Goal: Task Accomplishment & Management: Manage account settings

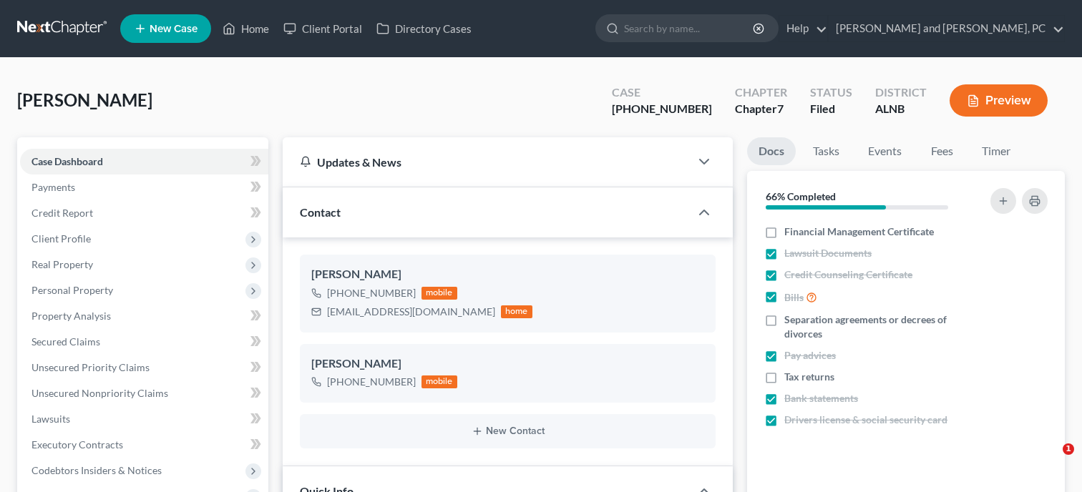
select select "6"
select select "0"
click at [252, 24] on link "Home" at bounding box center [245, 29] width 61 height 26
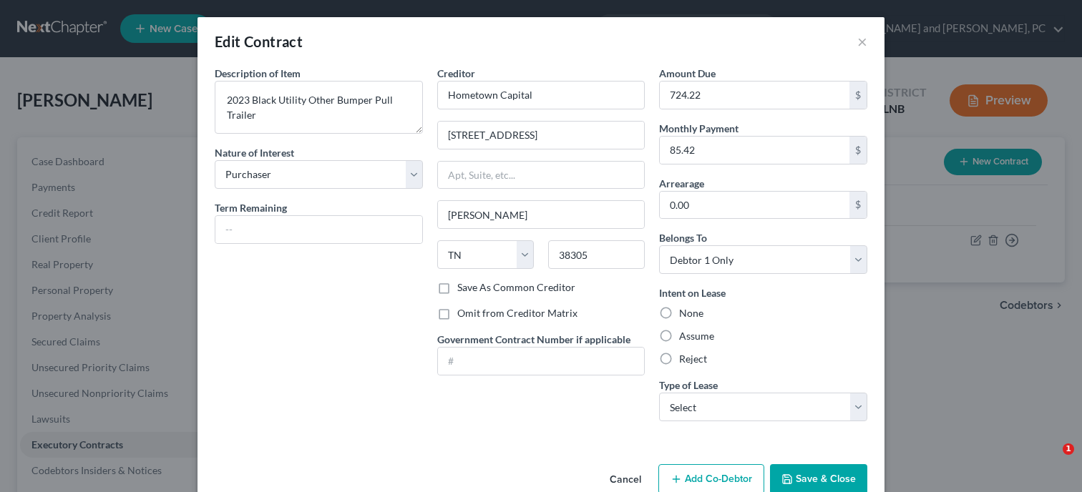
select select "0"
select select "44"
select select "0"
click at [793, 474] on icon "button" at bounding box center [786, 479] width 11 height 11
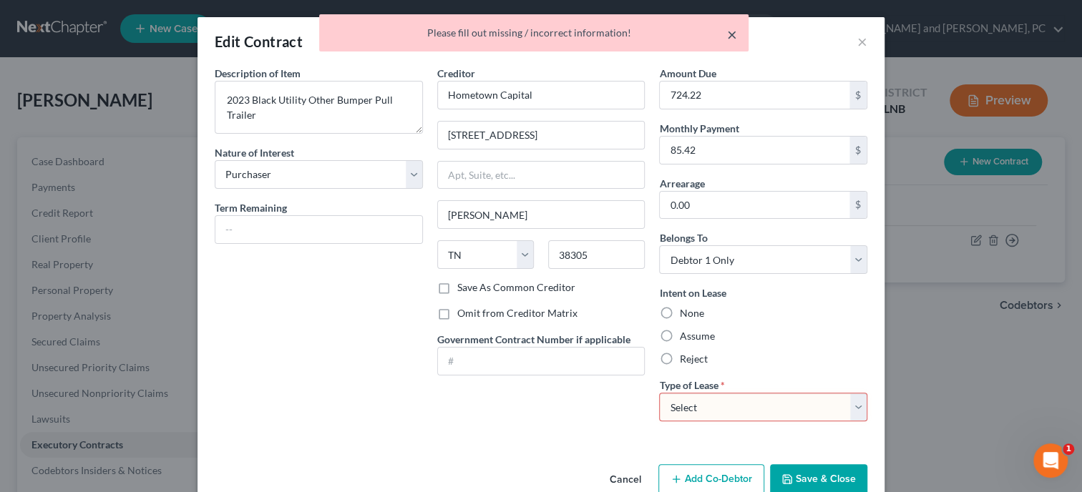
click at [728, 32] on button "×" at bounding box center [732, 34] width 10 height 17
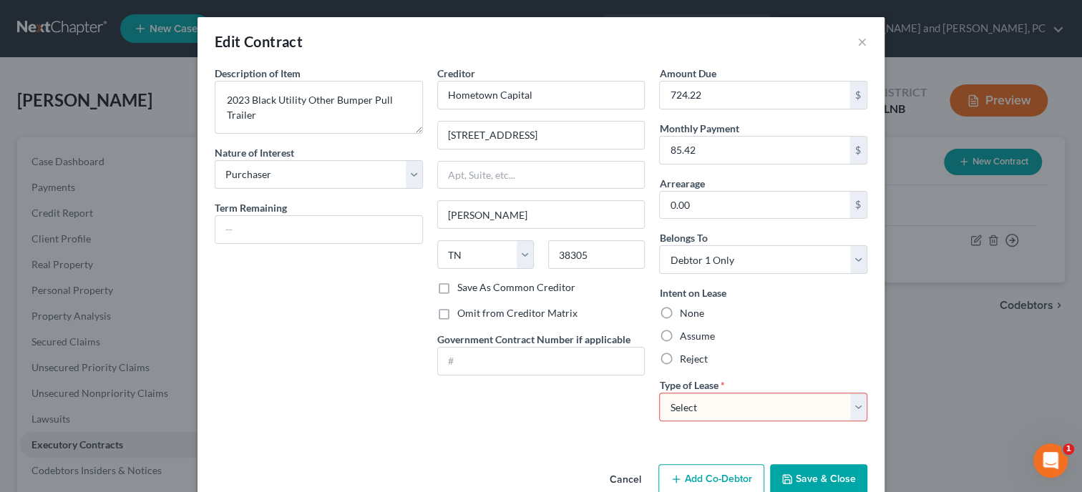
click at [636, 481] on button "Cancel" at bounding box center [625, 480] width 54 height 29
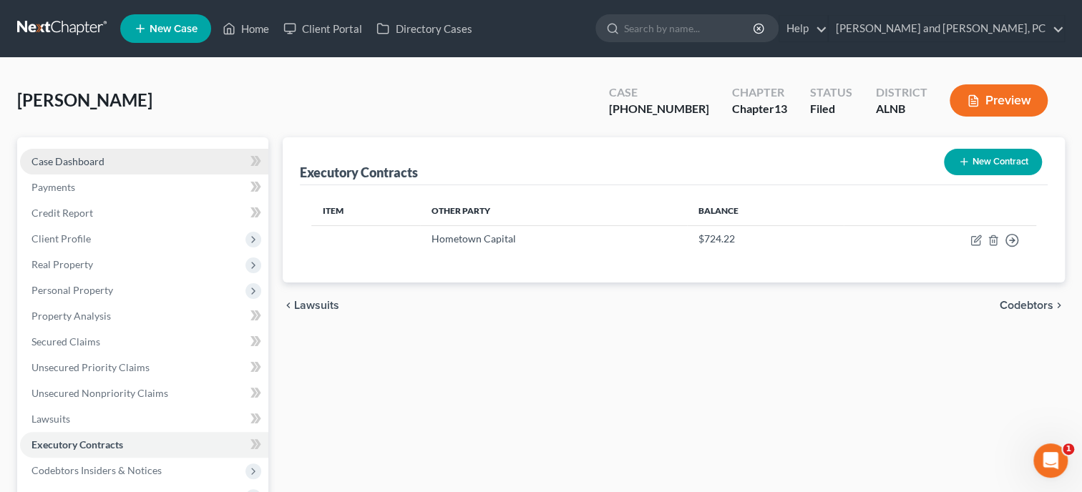
click at [85, 155] on span "Case Dashboard" at bounding box center [67, 161] width 73 height 12
select select "6"
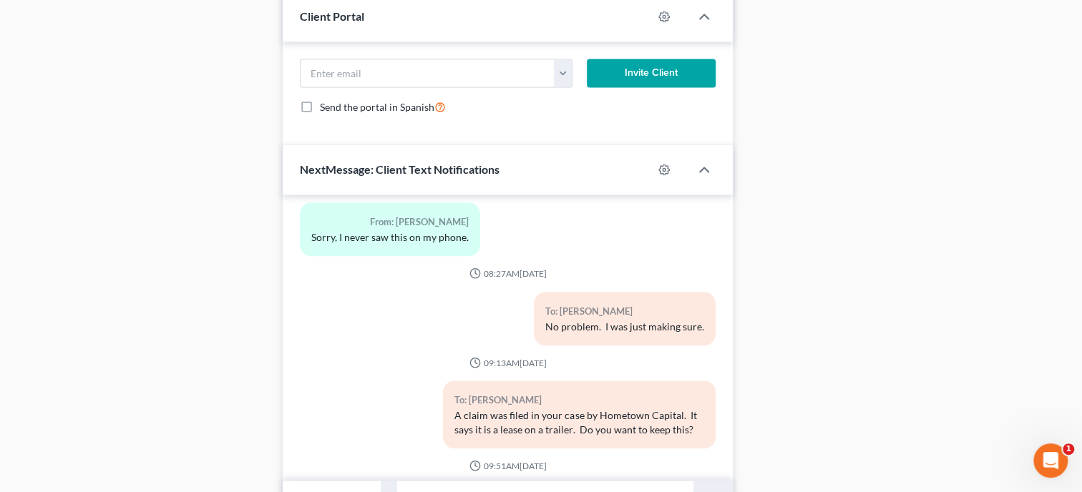
scroll to position [1413, 0]
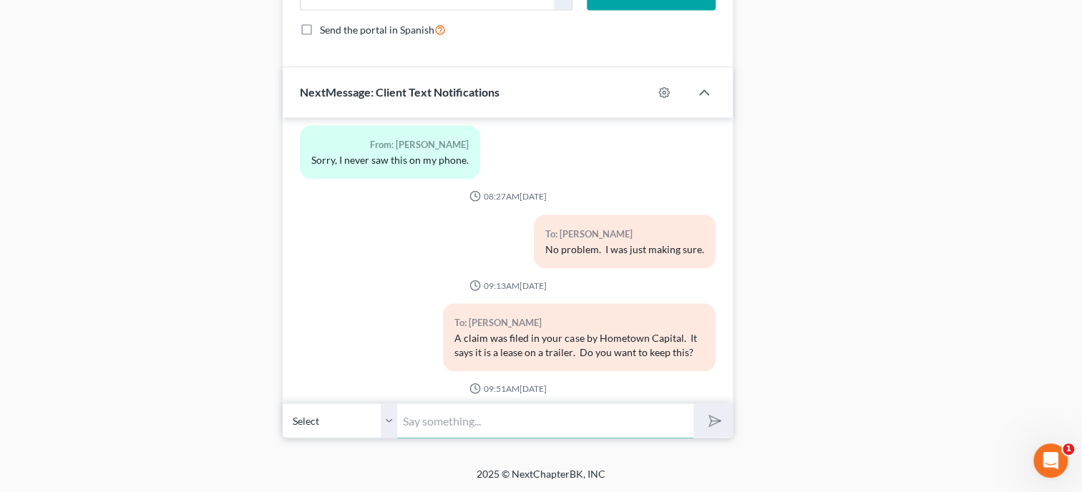
click at [416, 413] on input "text" at bounding box center [545, 420] width 296 height 35
type input "What is the trailer used for? The Court may not allow you to keep it"
click at [693, 403] on button "submit" at bounding box center [712, 420] width 39 height 34
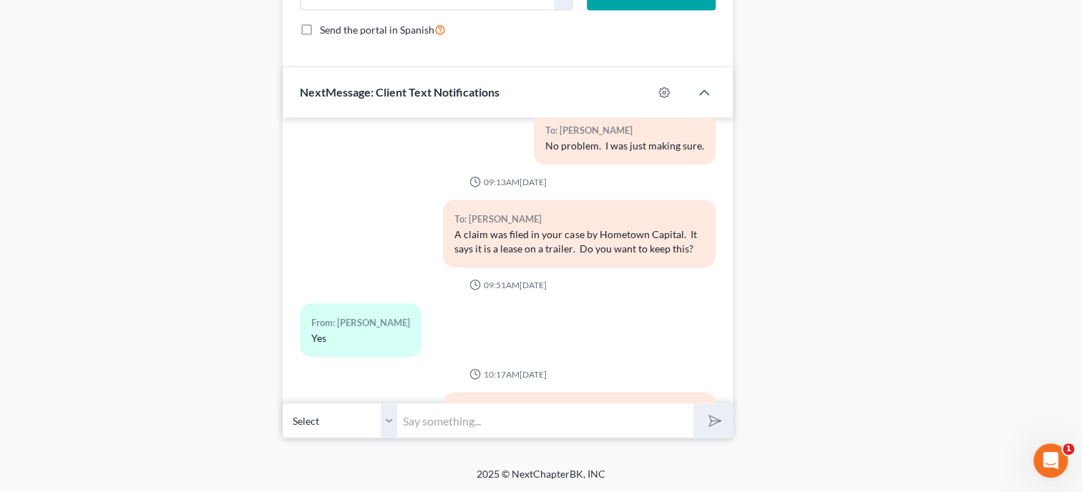
scroll to position [6929, 0]
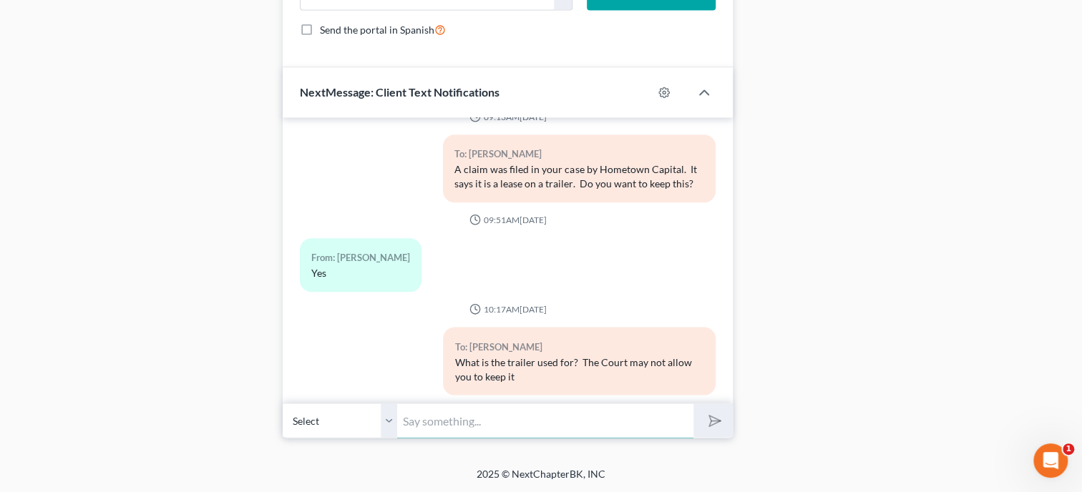
click at [465, 425] on input "text" at bounding box center [545, 420] width 296 height 35
type input "o"
type input "Oh, ok. Let me see what we can do."
click at [693, 403] on button "submit" at bounding box center [712, 420] width 39 height 34
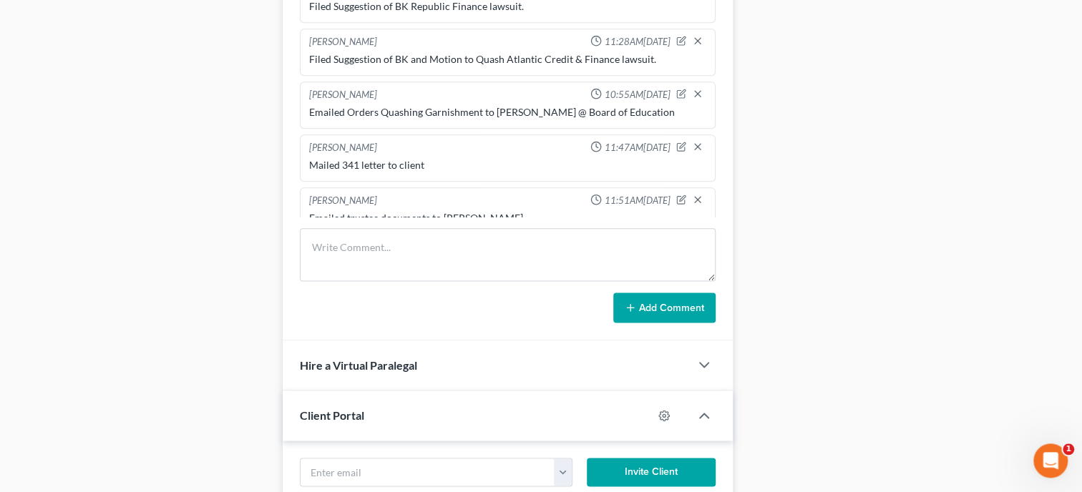
scroll to position [898, 0]
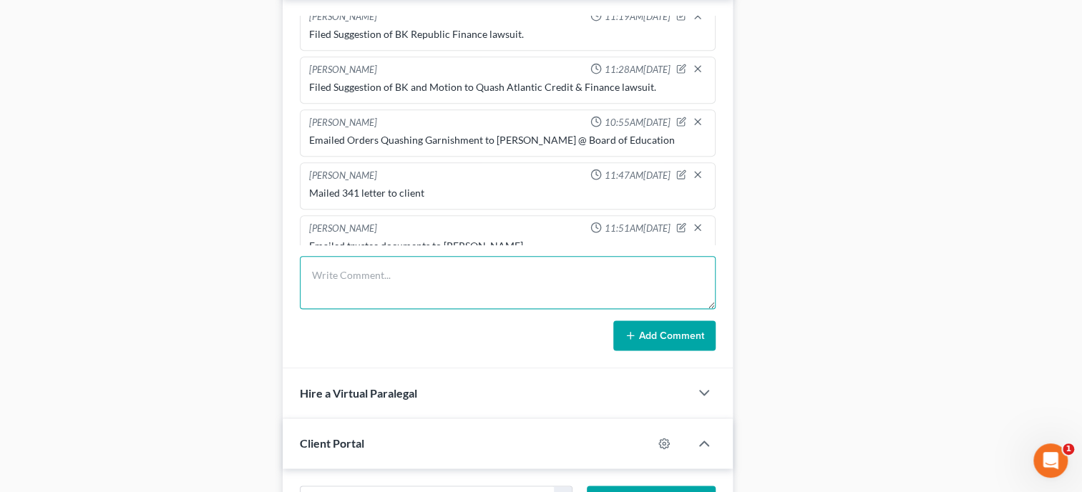
click at [401, 293] on textarea at bounding box center [508, 282] width 416 height 53
type textarea "Talked to client. The trailer was sold and they need to keep it."
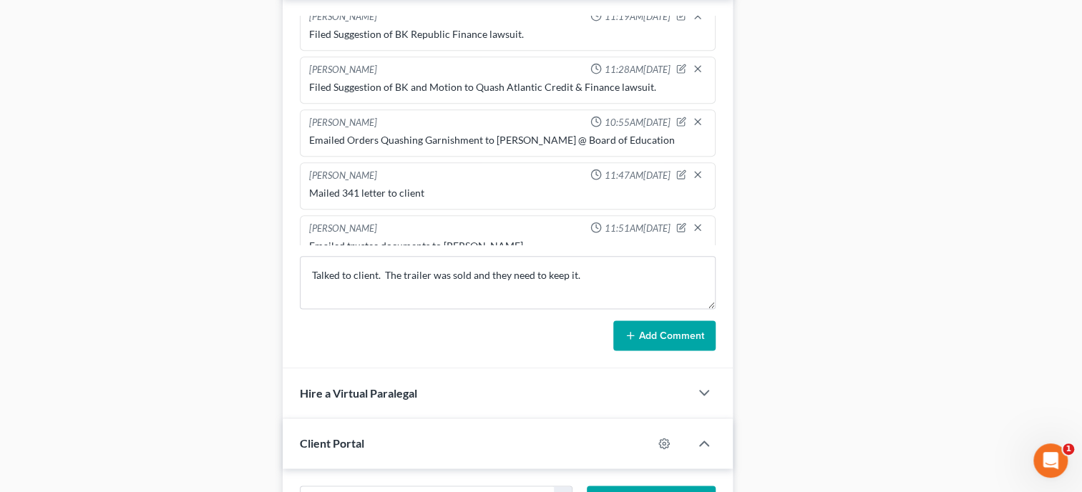
click at [685, 350] on button "Add Comment" at bounding box center [664, 336] width 102 height 30
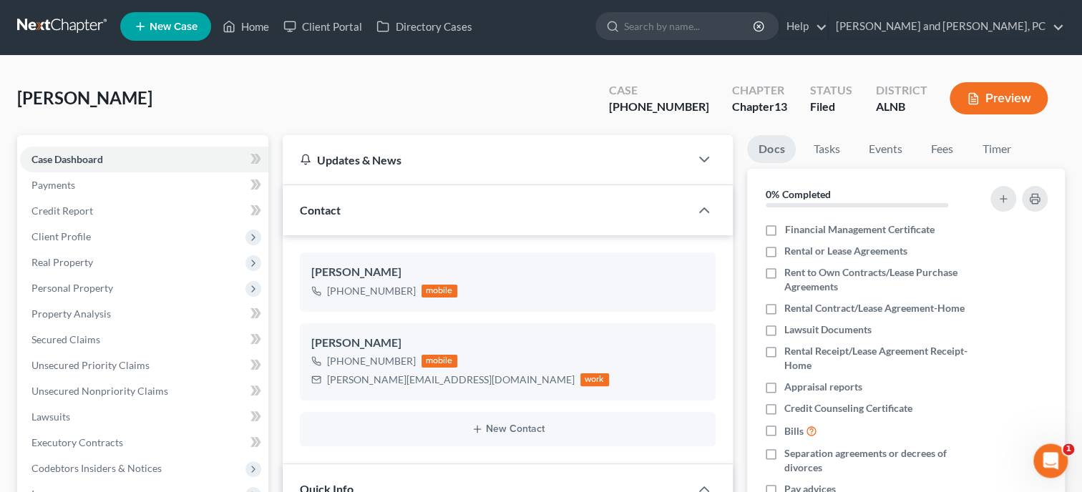
scroll to position [0, 0]
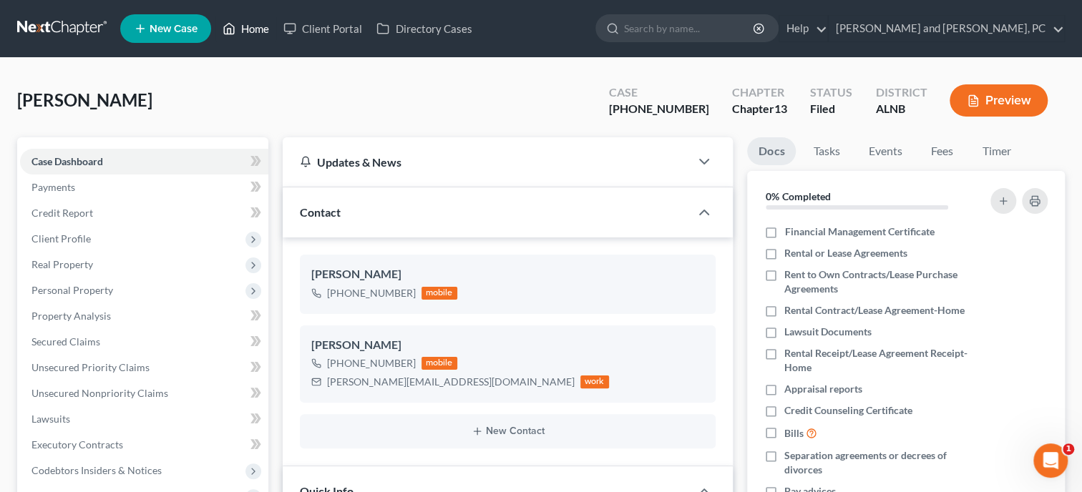
click at [250, 33] on link "Home" at bounding box center [245, 29] width 61 height 26
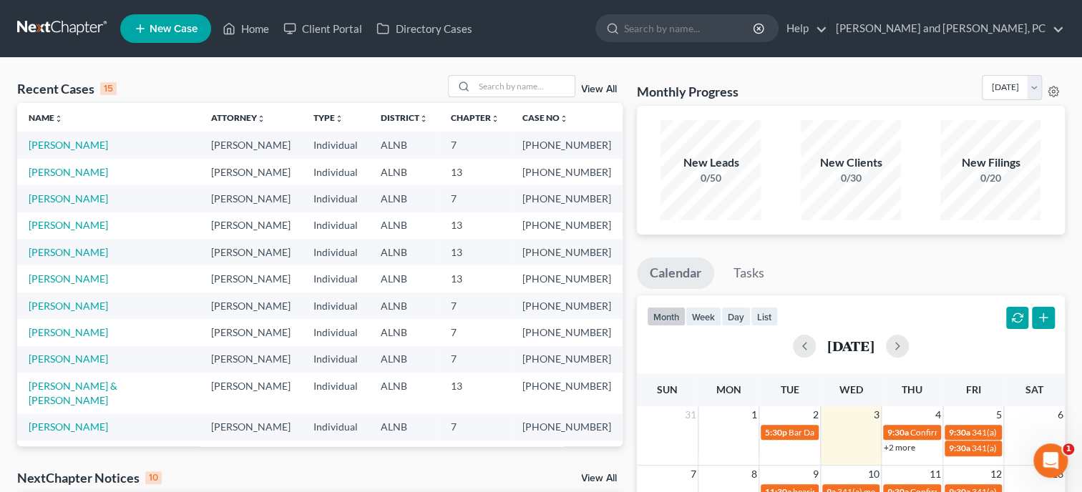
click at [155, 31] on span "New Case" at bounding box center [174, 29] width 48 height 11
select select "1"
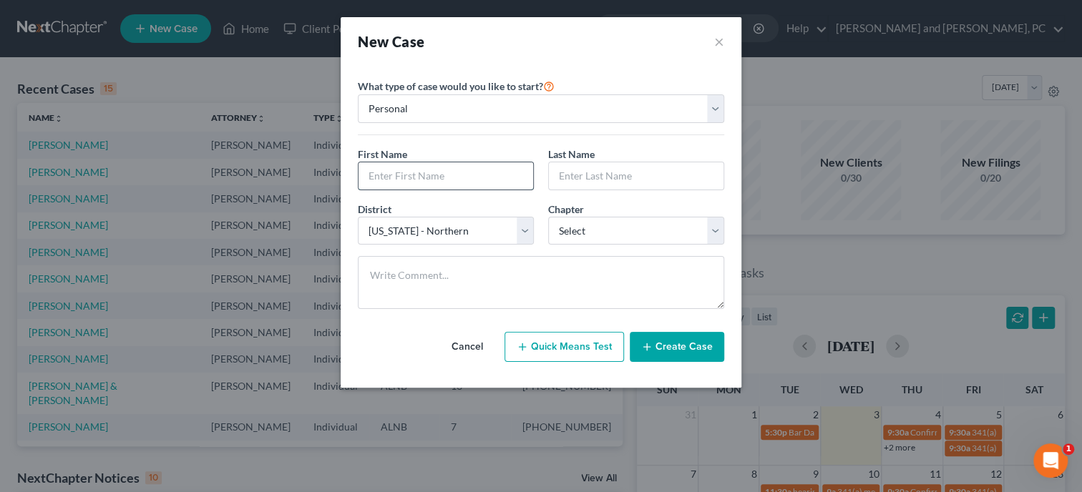
click at [400, 188] on input "text" at bounding box center [445, 175] width 175 height 27
type input "[PERSON_NAME]"
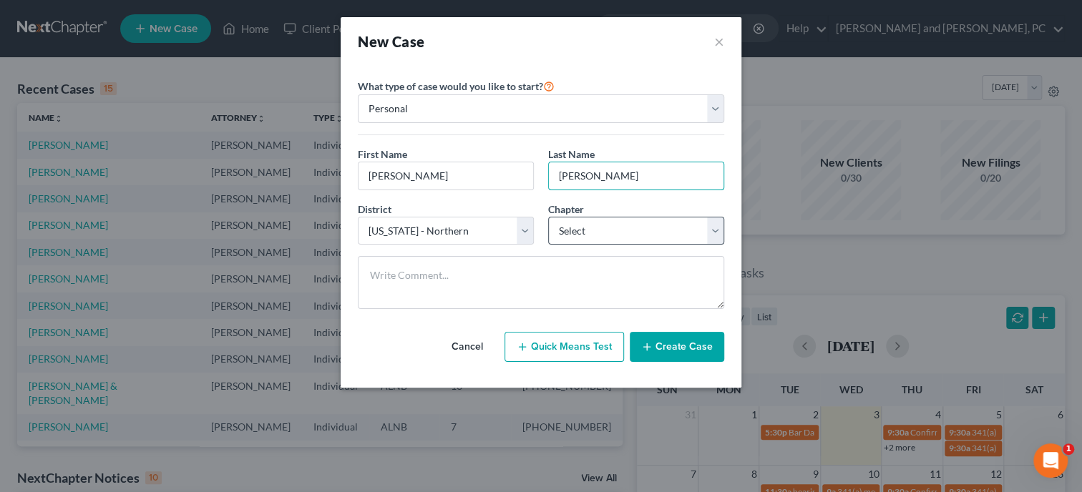
type input "[PERSON_NAME]"
select select "0"
click option "7" at bounding box center [0, 0] width 0 height 0
click at [662, 347] on button "Create Case" at bounding box center [677, 347] width 94 height 30
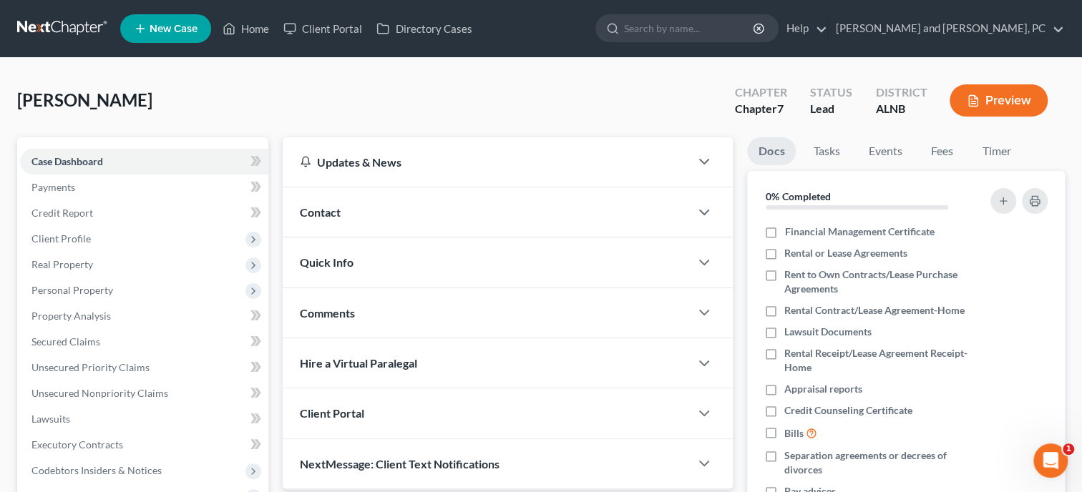
click at [447, 217] on div "Contact" at bounding box center [486, 211] width 407 height 49
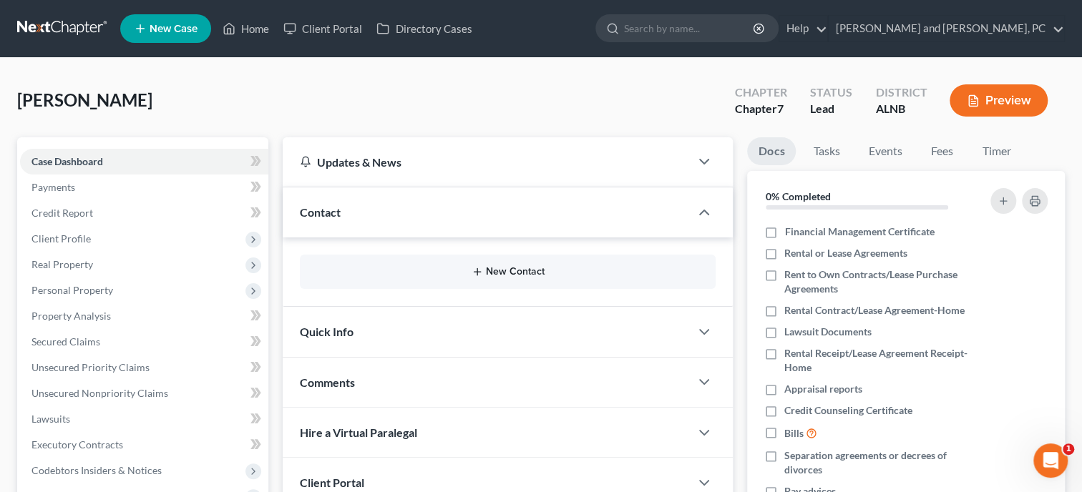
click at [493, 269] on button "New Contact" at bounding box center [507, 271] width 393 height 11
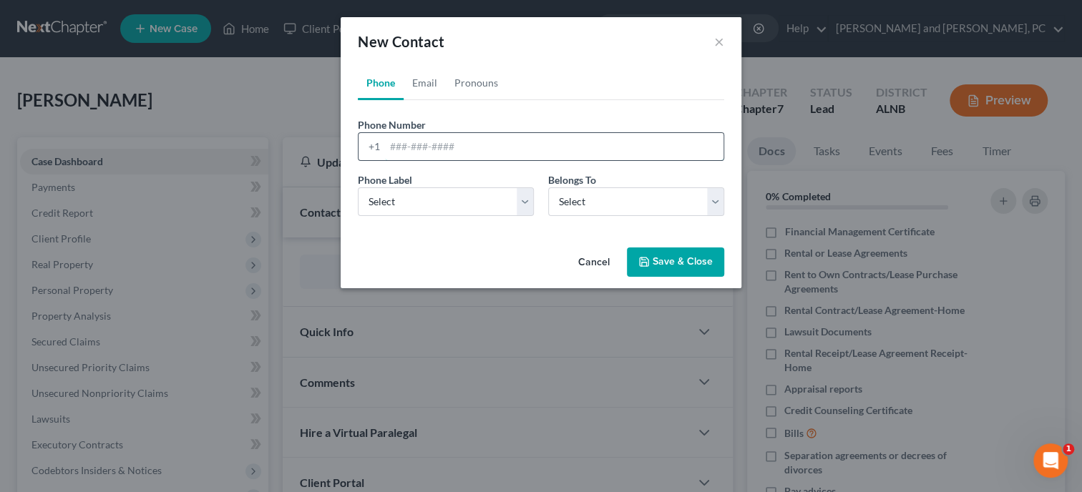
click at [486, 145] on input "tel" at bounding box center [554, 146] width 338 height 27
type input "2565574471"
select select "0"
click option "Mobile" at bounding box center [0, 0] width 0 height 0
click at [548, 187] on select "Select Client Other" at bounding box center [636, 201] width 176 height 29
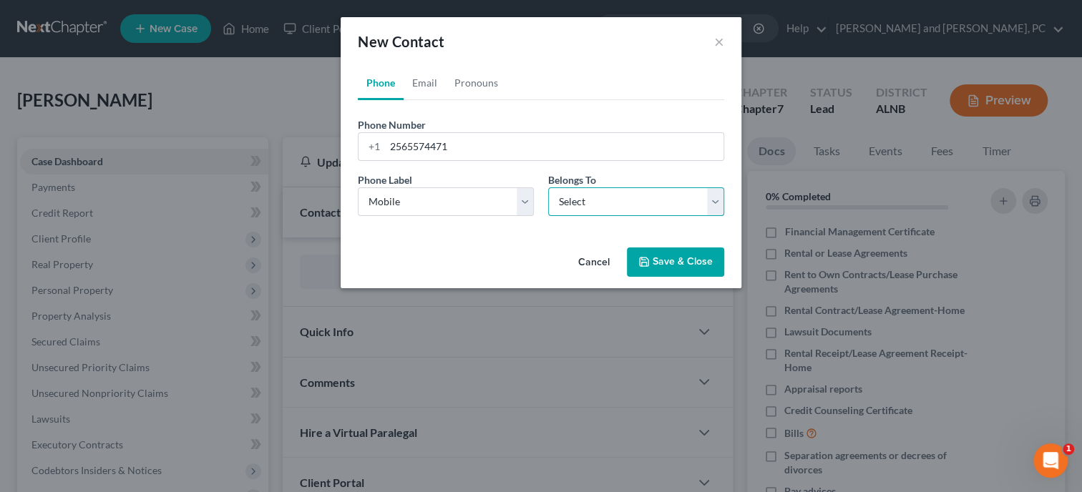
select select "0"
click option "Client" at bounding box center [0, 0] width 0 height 0
select select "0"
click at [424, 84] on link "Email" at bounding box center [424, 83] width 42 height 34
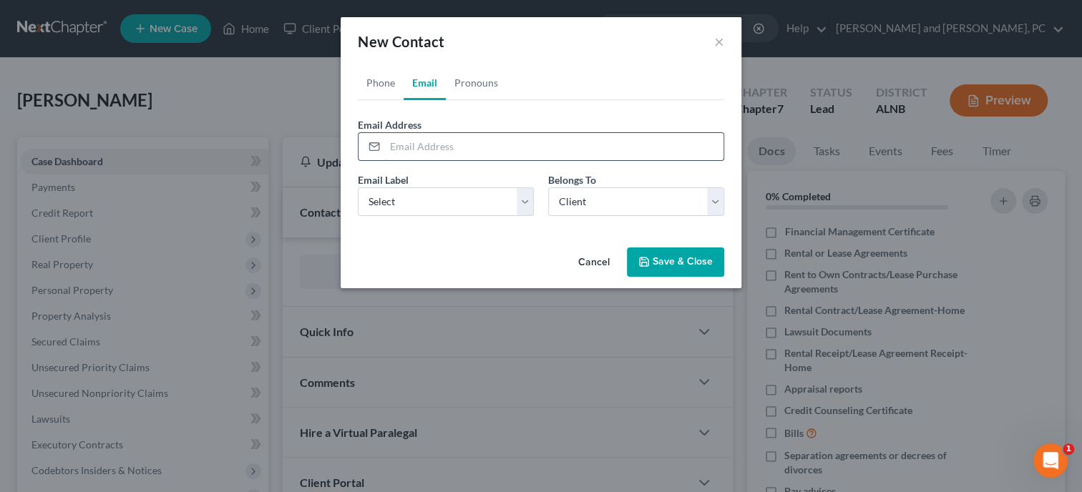
click at [436, 147] on input "email" at bounding box center [554, 146] width 338 height 27
type input "[EMAIL_ADDRESS][DOMAIN_NAME]"
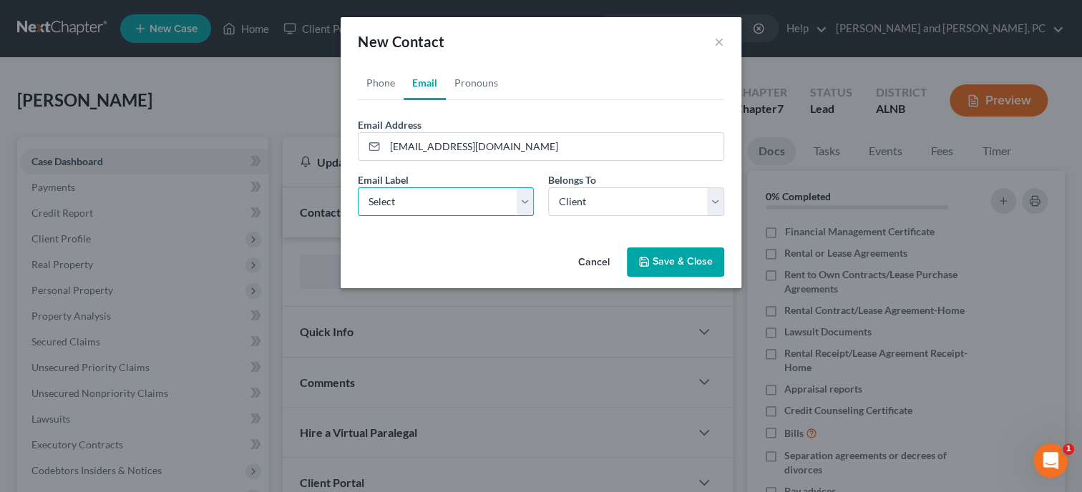
select select "0"
click option "Home" at bounding box center [0, 0] width 0 height 0
click at [681, 268] on button "Save & Close" at bounding box center [675, 263] width 97 height 30
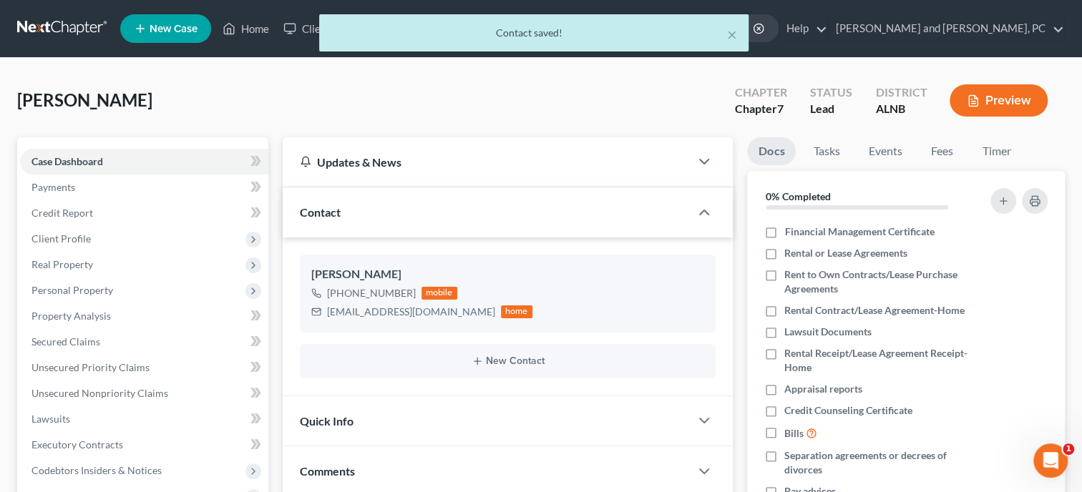
scroll to position [220, 0]
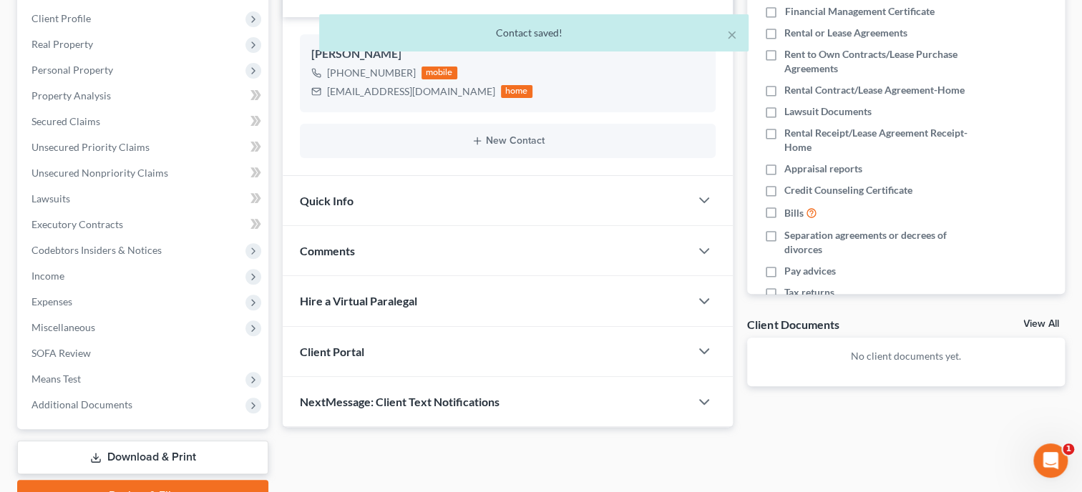
click at [434, 210] on div "Quick Info" at bounding box center [486, 200] width 407 height 49
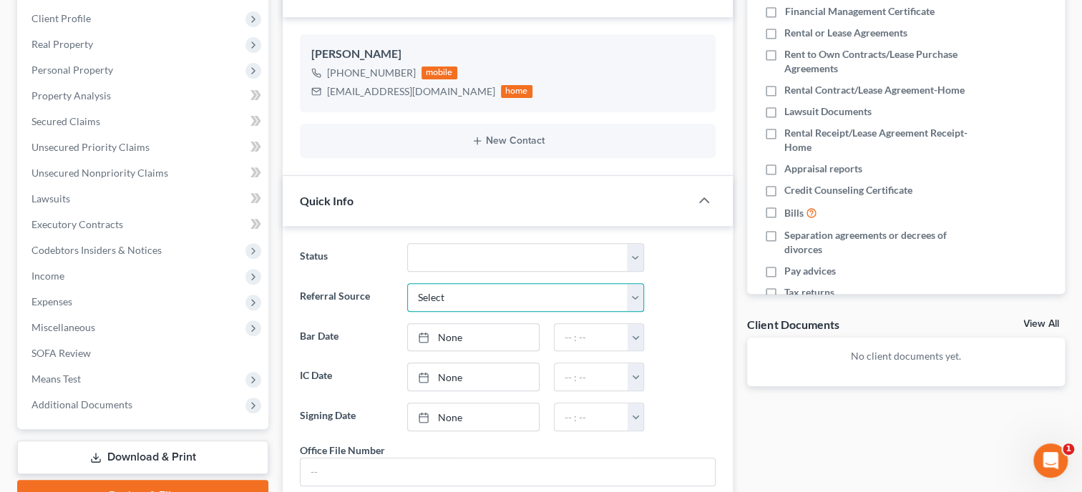
click at [407, 283] on select "Select Word Of Mouth Previous Clients Direct Mail Website Google Search Modern …" at bounding box center [525, 297] width 237 height 29
select select "6"
click option "Other (specify)" at bounding box center [0, 0] width 0 height 0
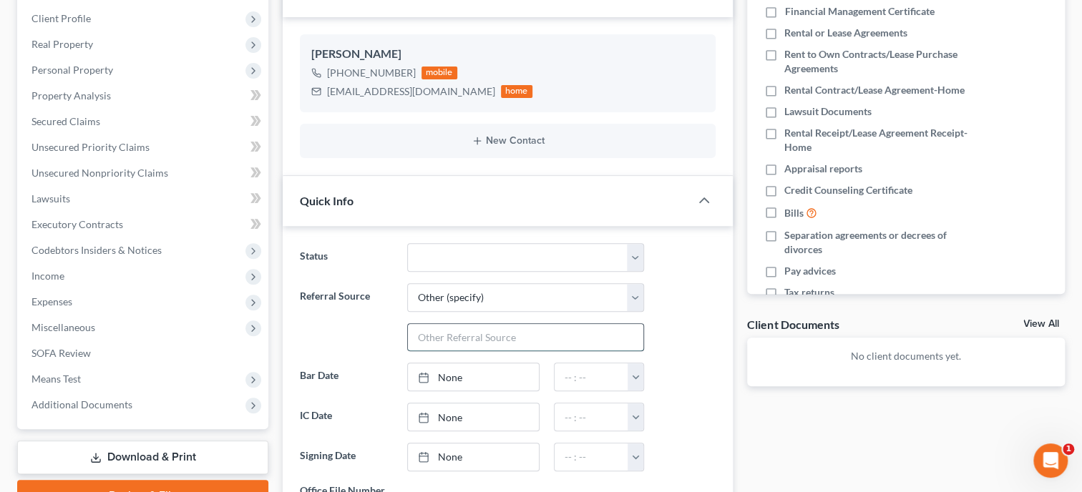
click at [458, 333] on input "text" at bounding box center [525, 337] width 235 height 27
type input "Wife Referral (Wife is Client)"
click at [454, 409] on link "None" at bounding box center [473, 416] width 131 height 27
type input "[DATE]"
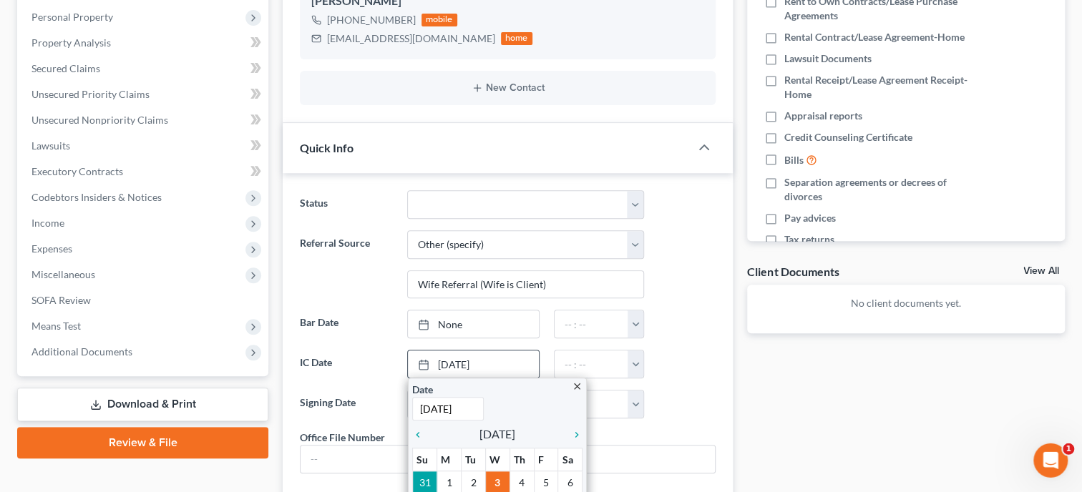
scroll to position [294, 0]
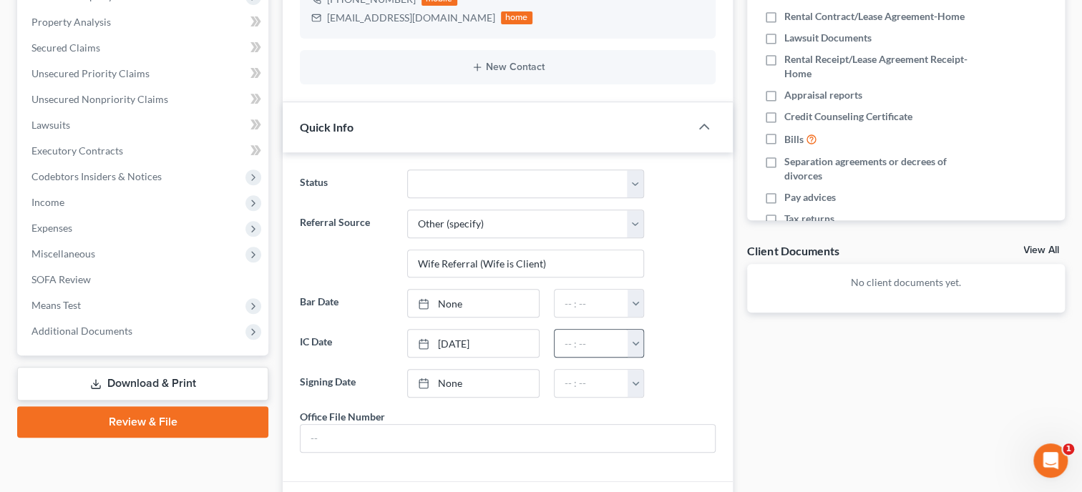
click at [635, 339] on button "button" at bounding box center [635, 343] width 16 height 27
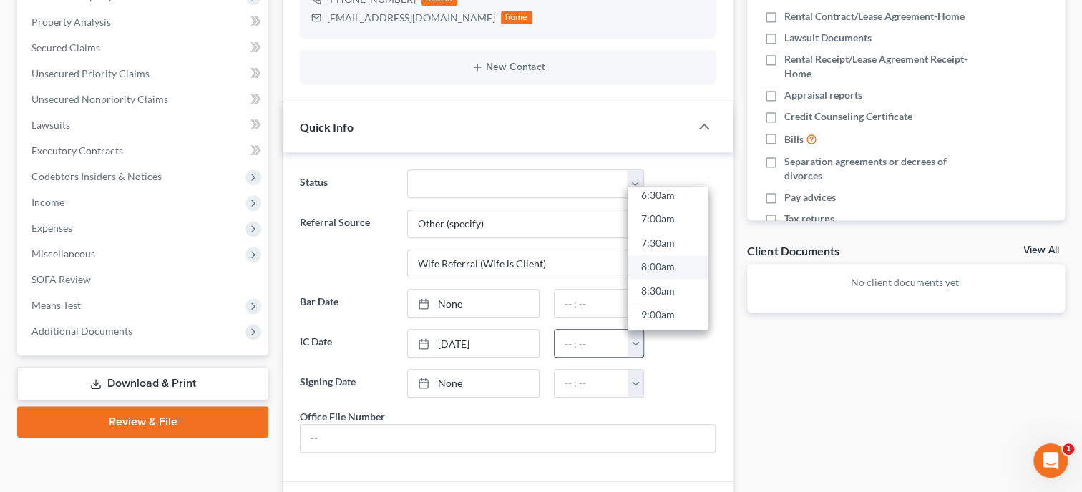
scroll to position [403, 0]
click at [658, 279] on link "10:00am" at bounding box center [667, 282] width 80 height 24
type input "10:00am"
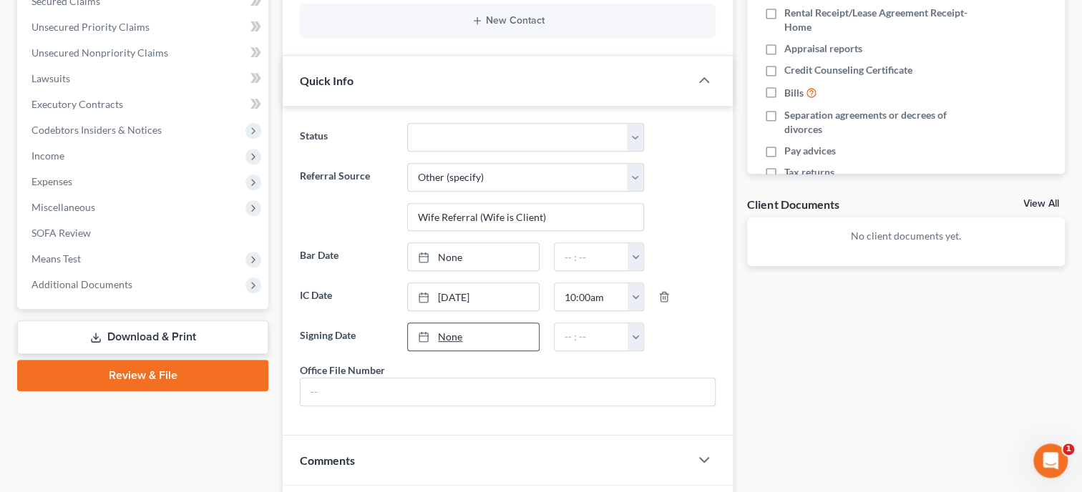
scroll to position [551, 0]
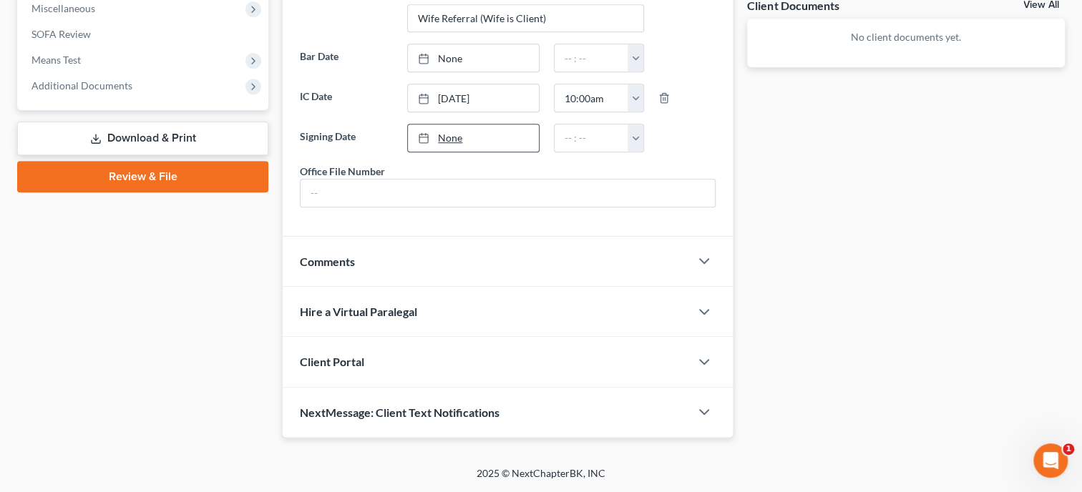
click at [484, 362] on div "Client Portal" at bounding box center [486, 361] width 407 height 49
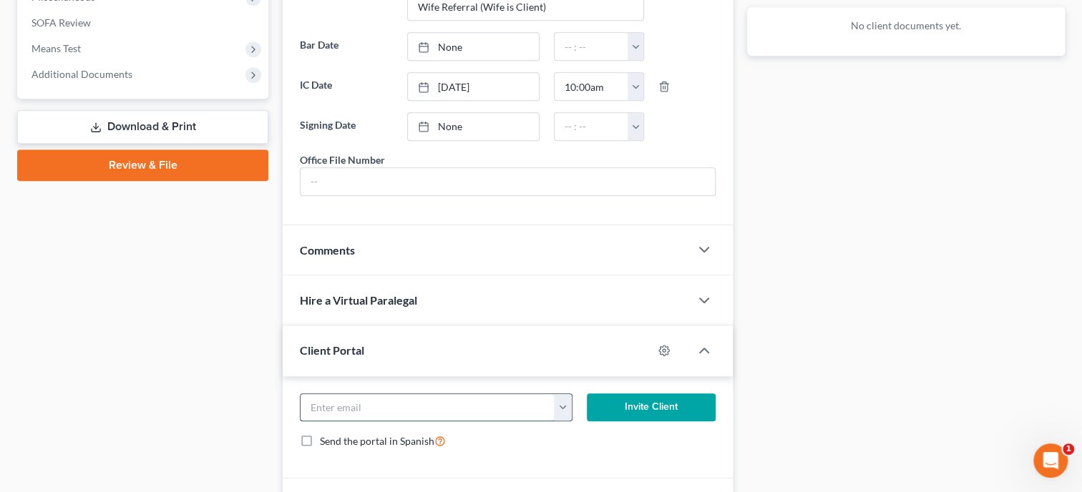
click at [463, 413] on input "email" at bounding box center [427, 407] width 254 height 27
type input "[EMAIL_ADDRESS][DOMAIN_NAME]"
click at [644, 419] on button "Invite Client" at bounding box center [651, 407] width 129 height 29
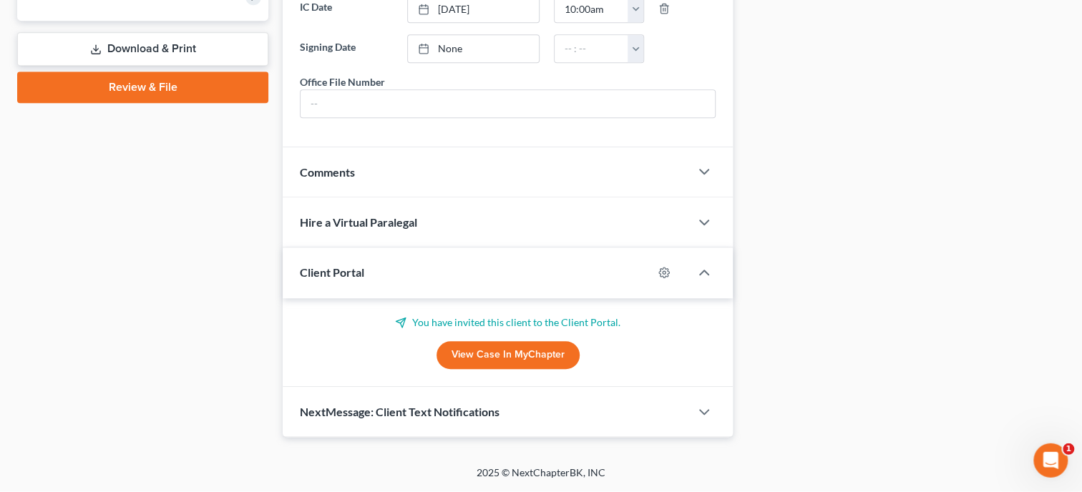
scroll to position [640, 0]
click at [466, 421] on div "NextMessage: Client Text Notifications" at bounding box center [486, 412] width 407 height 49
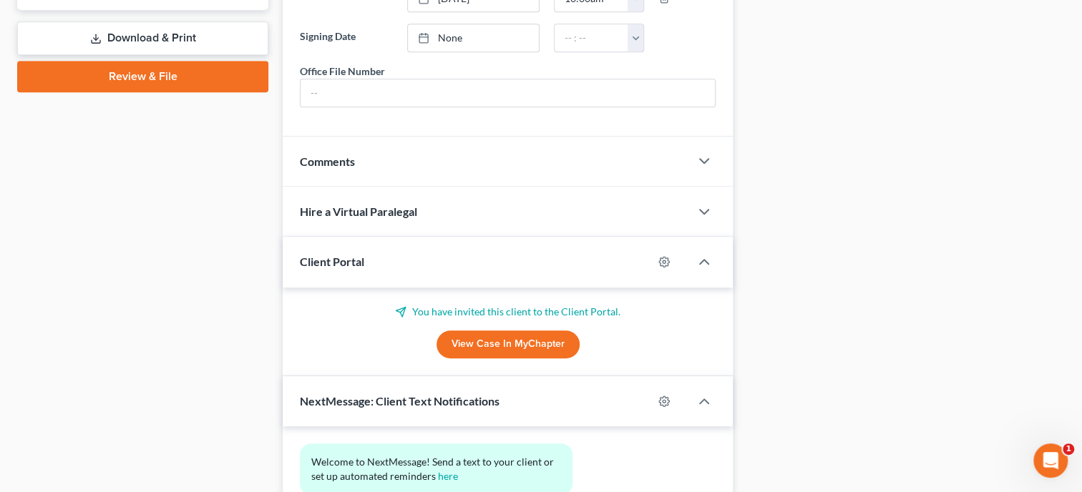
scroll to position [771, 0]
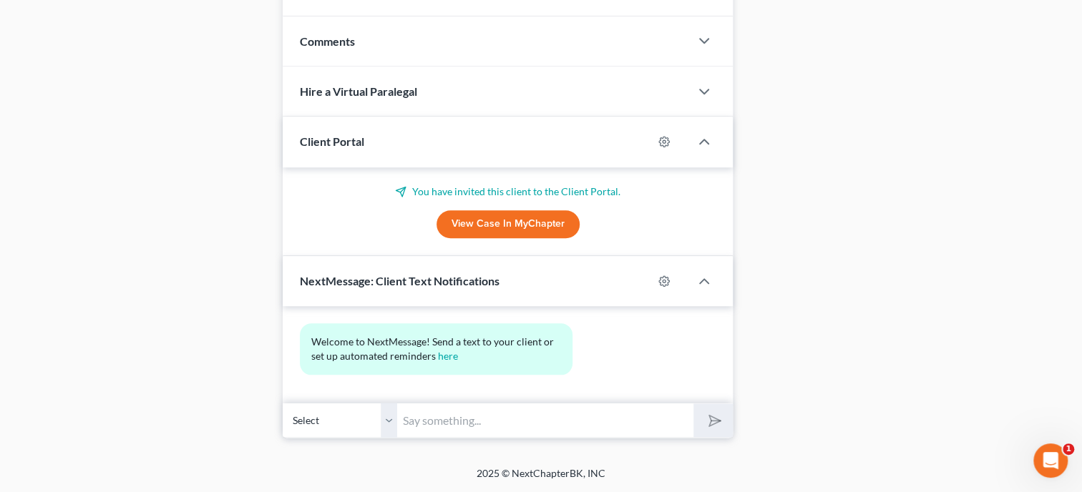
click at [466, 421] on input "text" at bounding box center [545, 420] width 296 height 35
type input "Thank you for choosing [PERSON_NAME] and [PERSON_NAME], P.C. If you have any qu…"
click at [700, 418] on button "submit" at bounding box center [712, 420] width 39 height 34
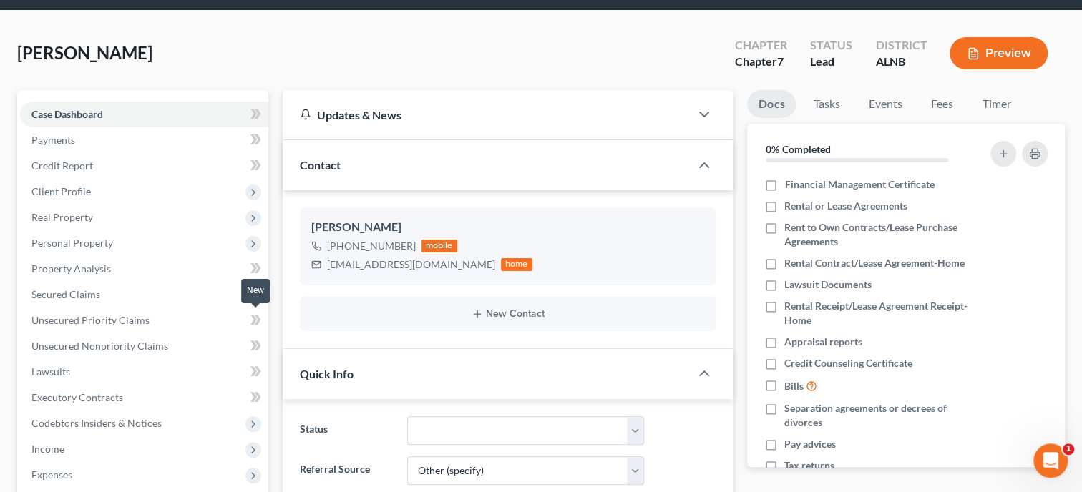
scroll to position [0, 0]
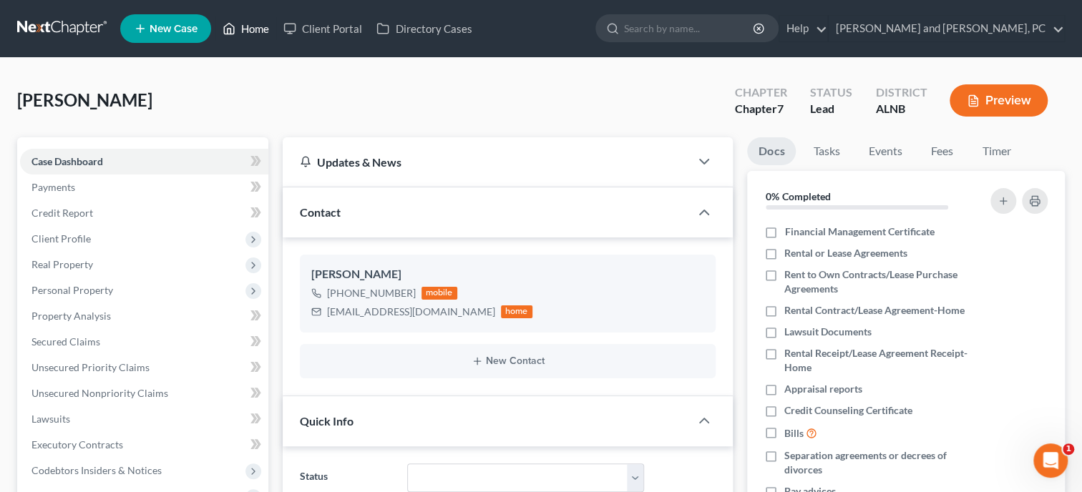
click at [267, 36] on link "Home" at bounding box center [245, 29] width 61 height 26
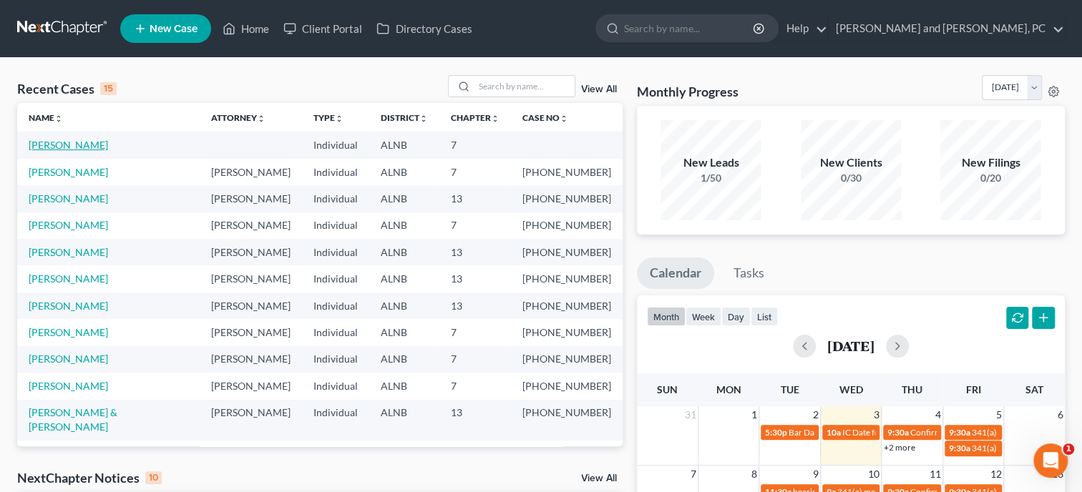
click at [108, 149] on link "[PERSON_NAME]" at bounding box center [68, 145] width 79 height 12
select select "6"
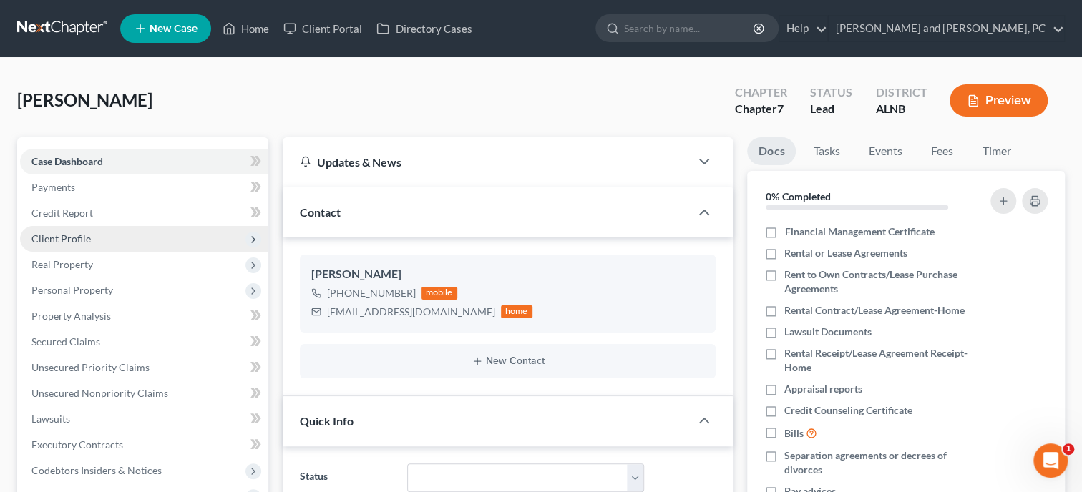
click at [66, 234] on span "Client Profile" at bounding box center [60, 239] width 59 height 12
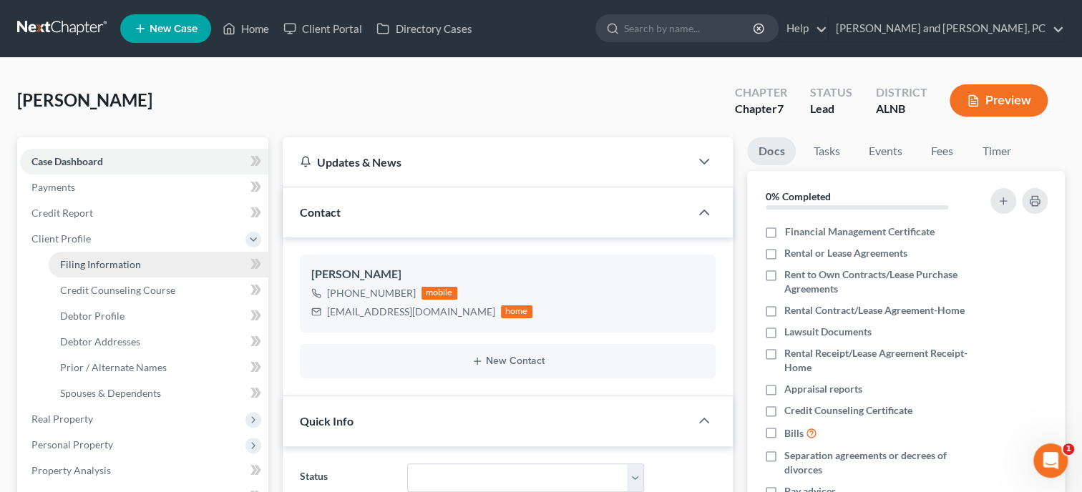
click at [72, 262] on span "Filing Information" at bounding box center [100, 264] width 81 height 12
select select "1"
select select "0"
select select "1"
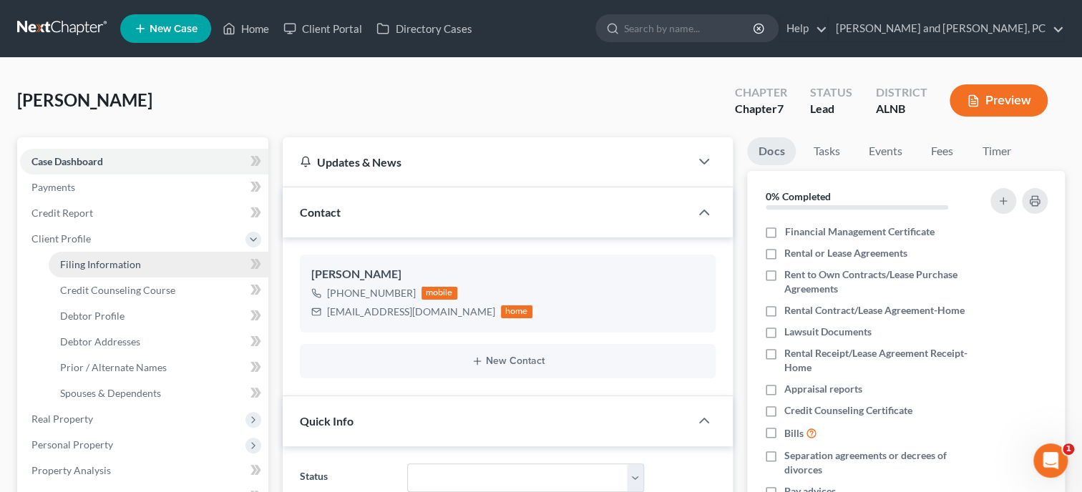
select select "0"
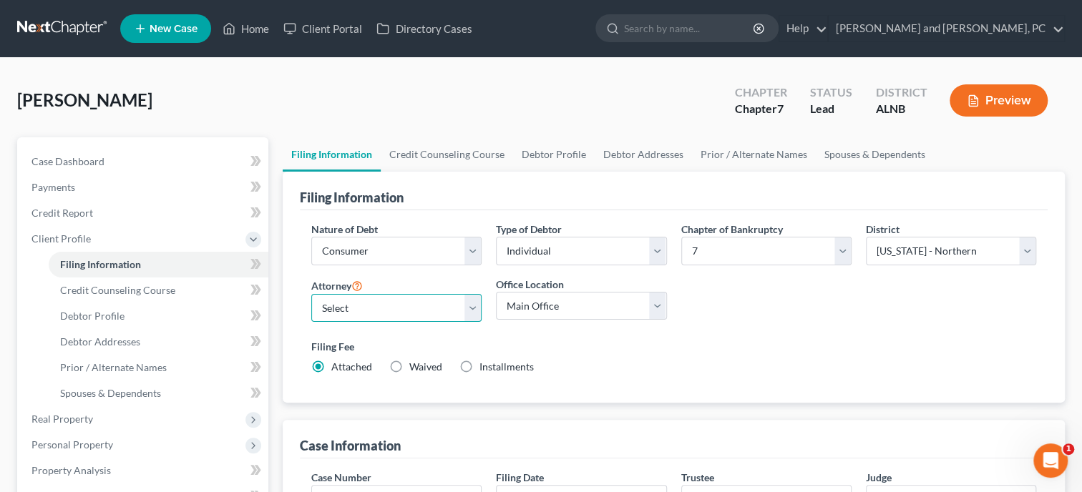
select select "0"
click option "[PERSON_NAME] - [GEOGRAPHIC_DATA]" at bounding box center [0, 0] width 0 height 0
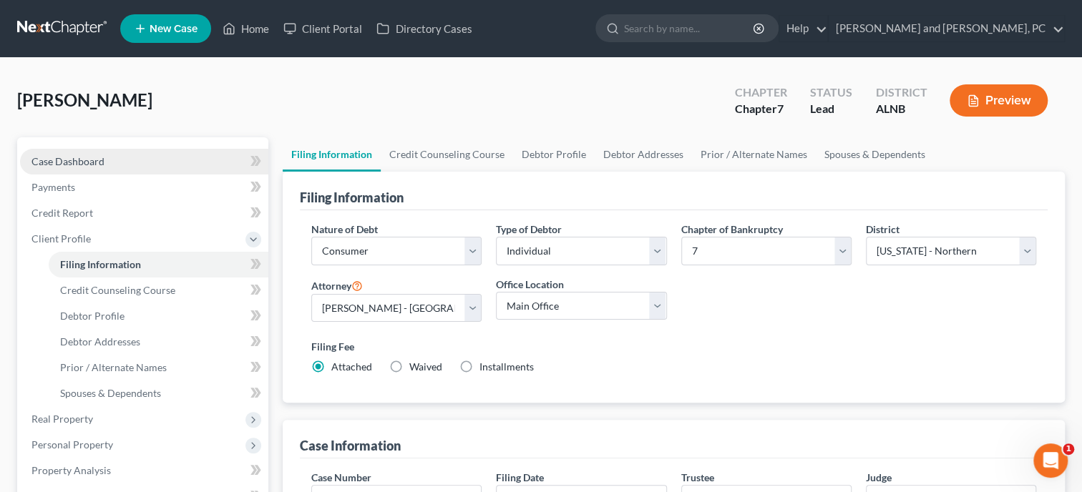
click at [82, 158] on span "Case Dashboard" at bounding box center [67, 161] width 73 height 12
select select "6"
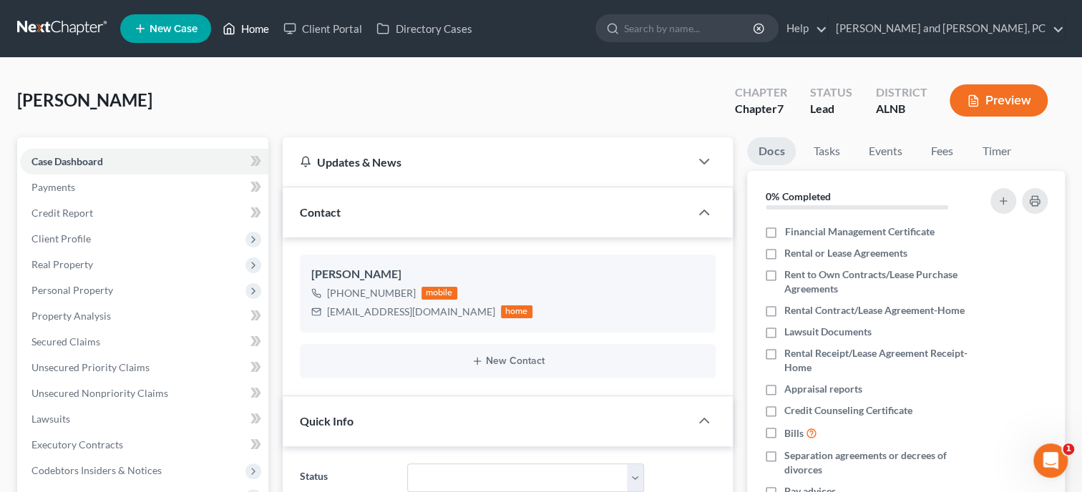
click at [255, 31] on link "Home" at bounding box center [245, 29] width 61 height 26
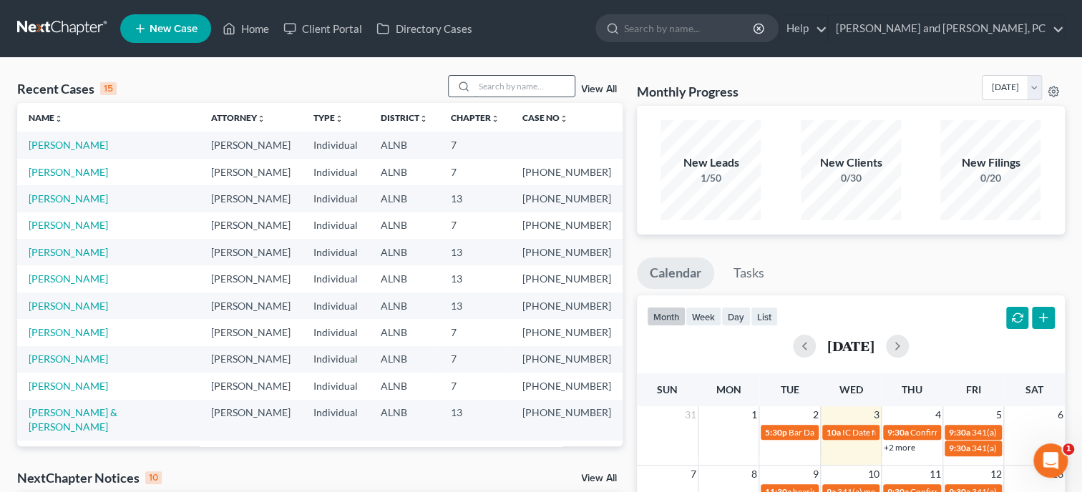
click at [475, 82] on input "search" at bounding box center [524, 86] width 100 height 21
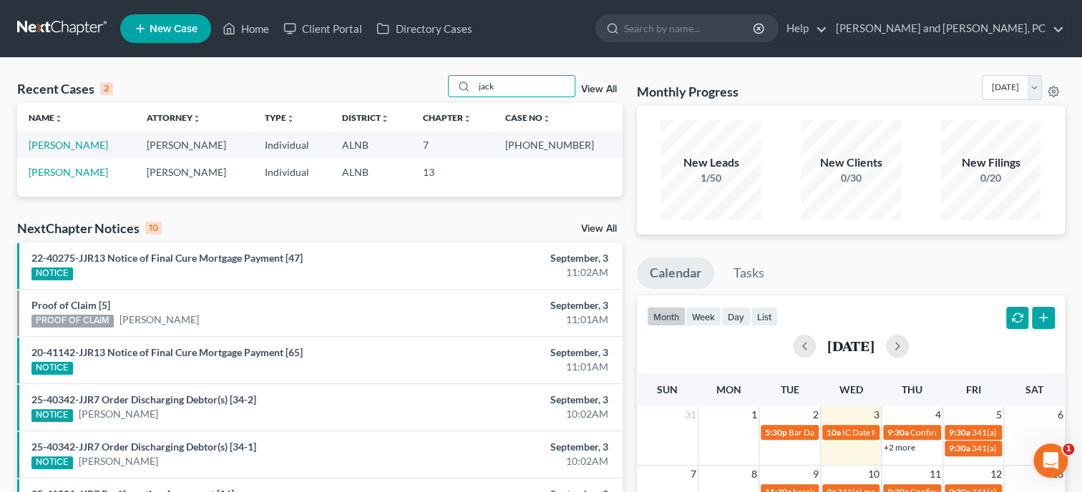
type input "jack"
click at [184, 36] on link "New Case" at bounding box center [165, 28] width 91 height 29
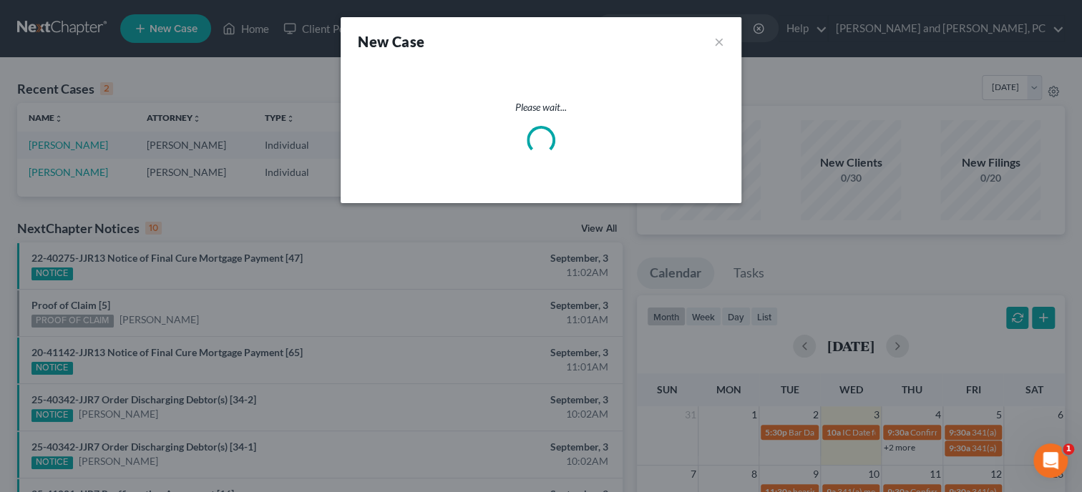
select select "1"
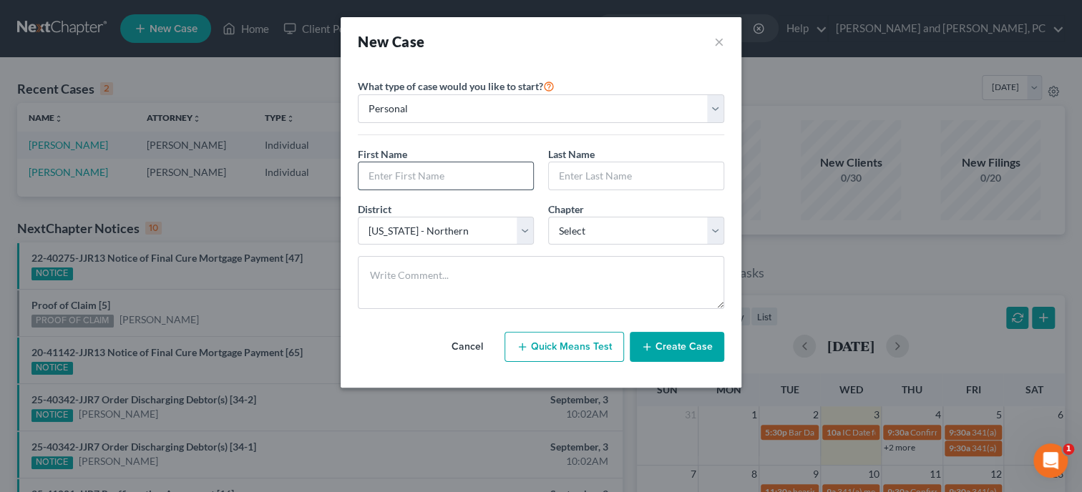
click at [416, 177] on input "text" at bounding box center [445, 175] width 175 height 27
type input "[PERSON_NAME]"
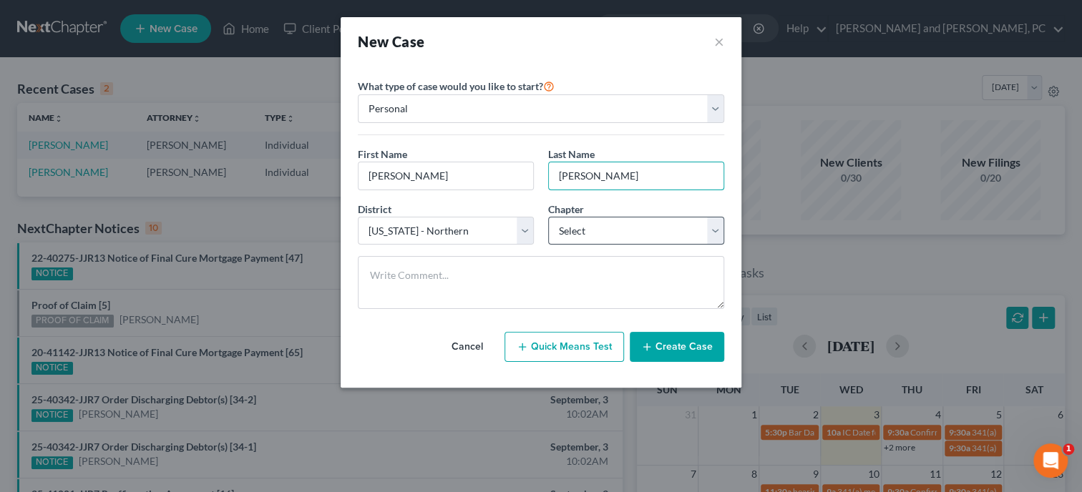
type input "[PERSON_NAME]"
select select "0"
click option "7" at bounding box center [0, 0] width 0 height 0
click at [663, 346] on button "Create Case" at bounding box center [677, 347] width 94 height 30
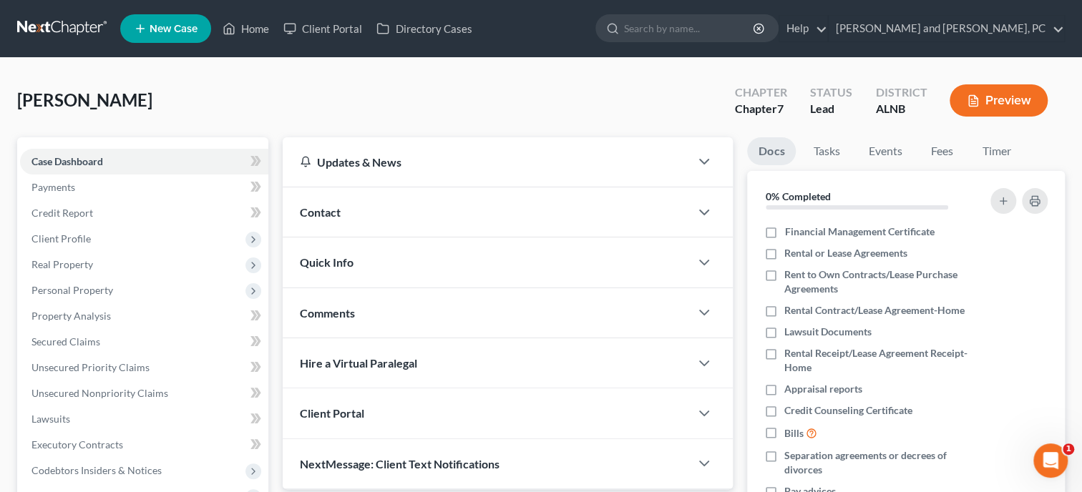
click at [326, 212] on span "Contact" at bounding box center [320, 212] width 41 height 14
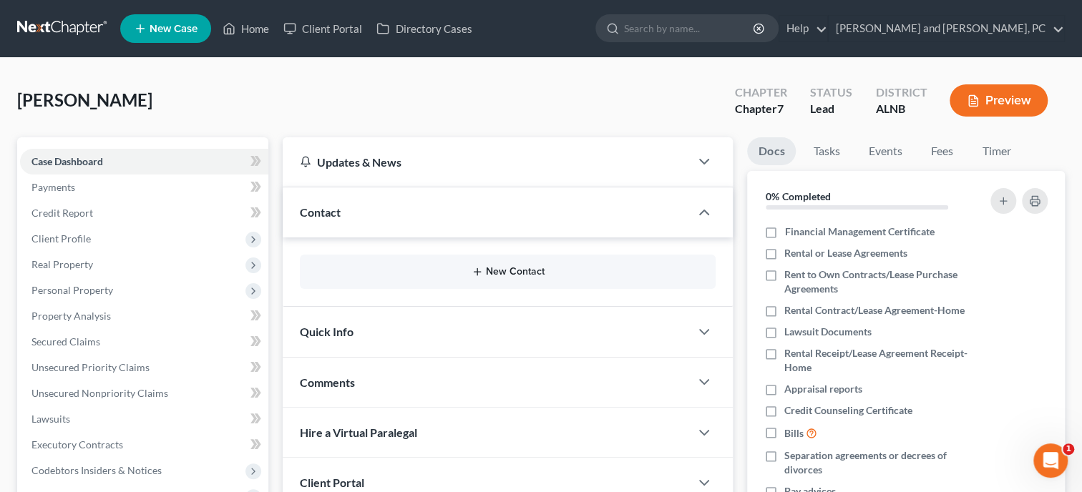
click at [544, 275] on button "New Contact" at bounding box center [507, 271] width 393 height 11
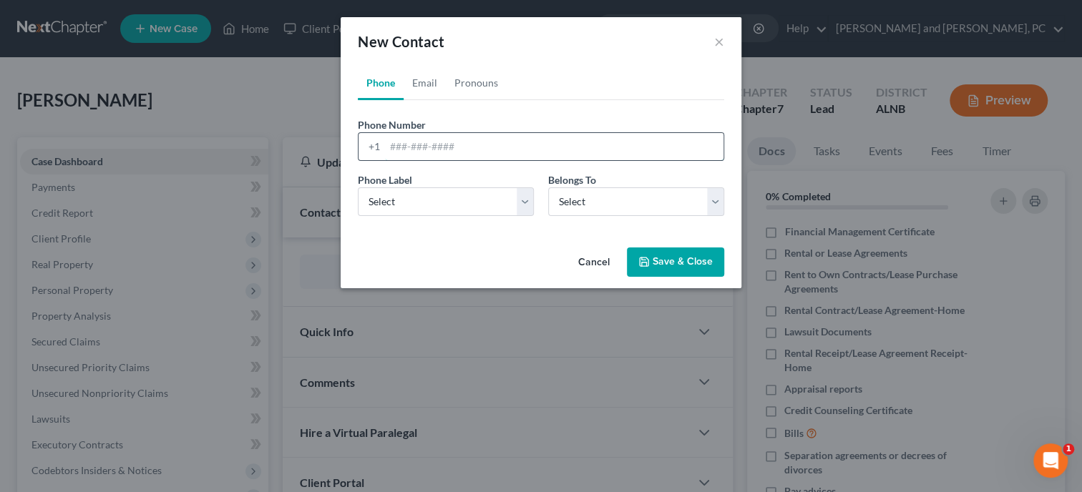
click at [452, 147] on input "tel" at bounding box center [554, 146] width 338 height 27
type input "2564906867"
select select "0"
click option "Mobile" at bounding box center [0, 0] width 0 height 0
select select "0"
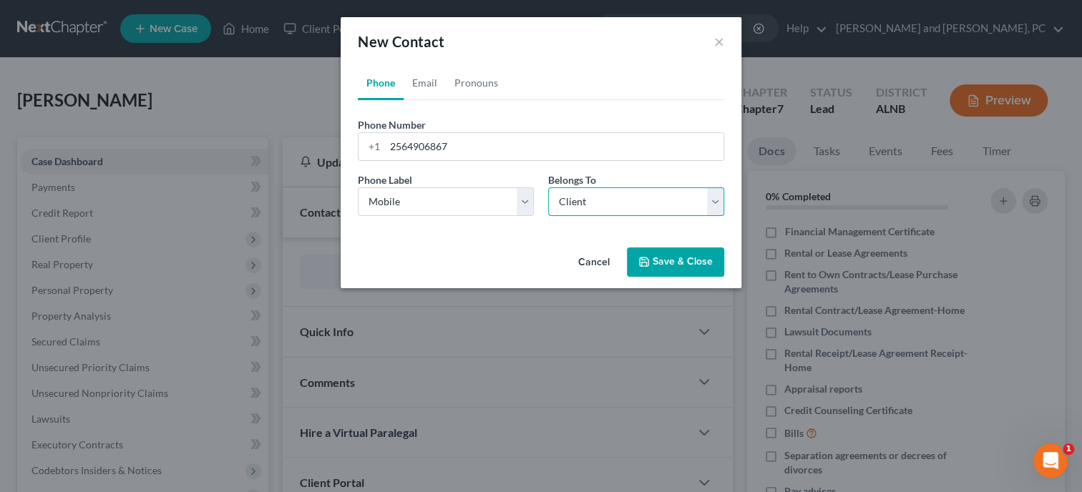
click option "Client" at bounding box center [0, 0] width 0 height 0
select select "0"
click at [422, 84] on link "Email" at bounding box center [424, 83] width 42 height 34
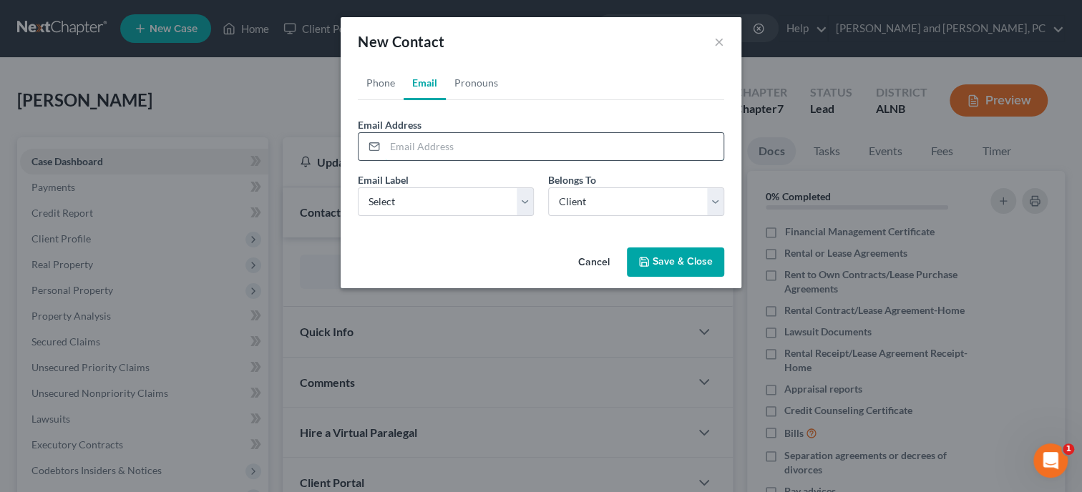
click at [420, 147] on input "email" at bounding box center [554, 146] width 338 height 27
type input "[EMAIL_ADDRESS][DOMAIN_NAME]"
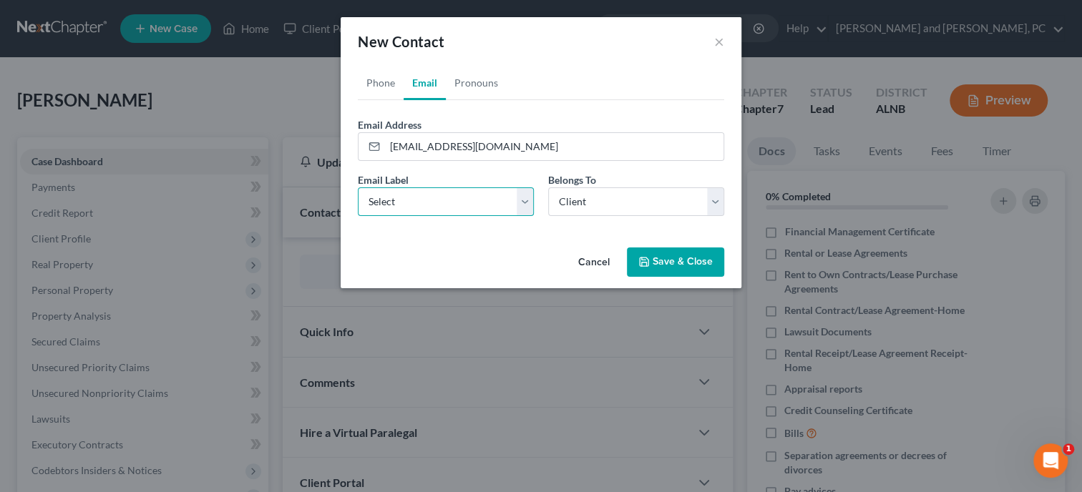
select select "0"
click option "Home" at bounding box center [0, 0] width 0 height 0
click at [665, 261] on button "Save & Close" at bounding box center [675, 263] width 97 height 30
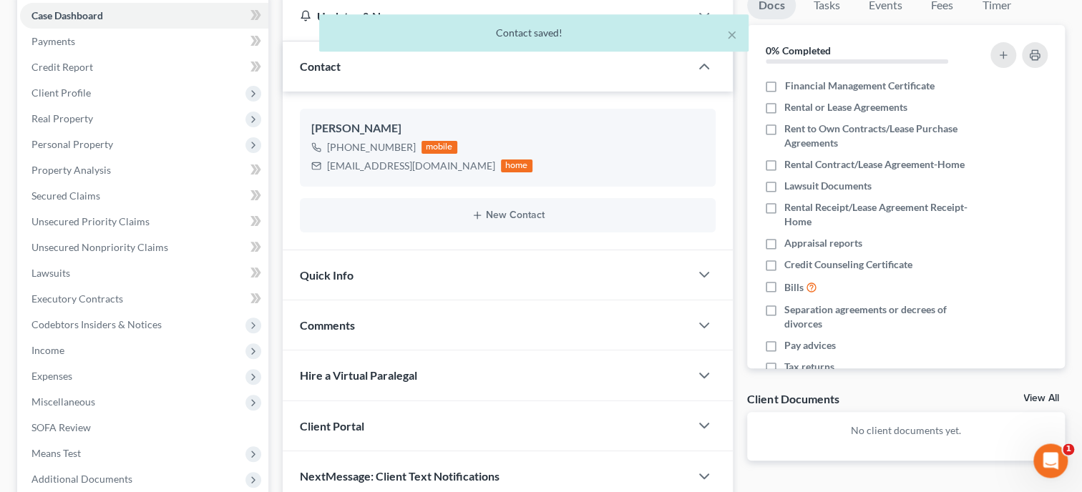
scroll to position [147, 0]
click at [356, 269] on div "Quick Info" at bounding box center [486, 274] width 407 height 49
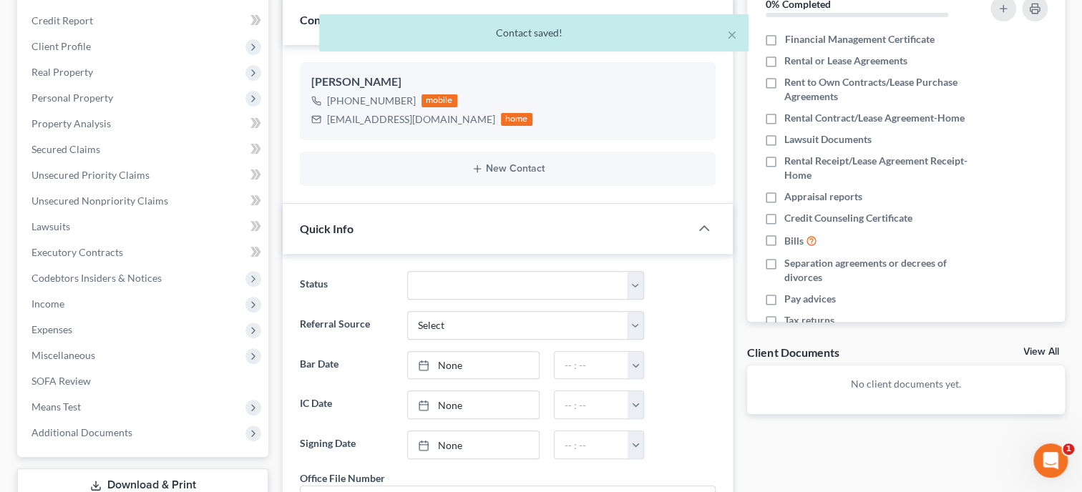
scroll to position [220, 0]
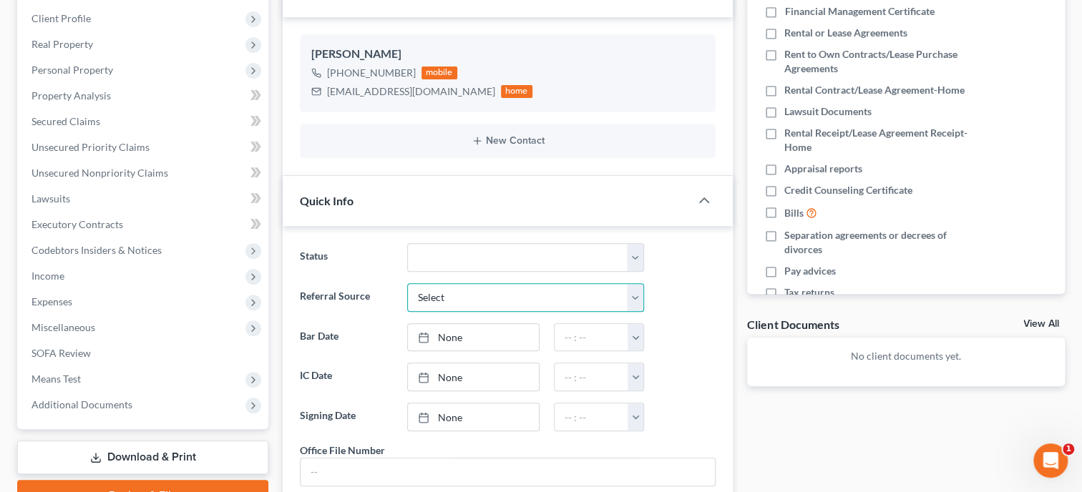
select select "1"
click option "Previous Clients" at bounding box center [0, 0] width 0 height 0
click at [470, 374] on link "None" at bounding box center [473, 376] width 131 height 27
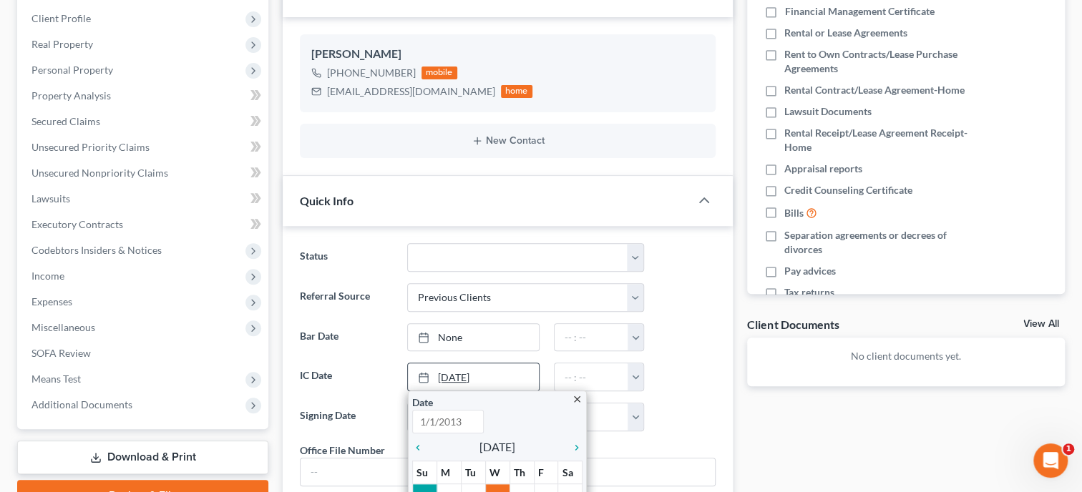
type input "[DATE]"
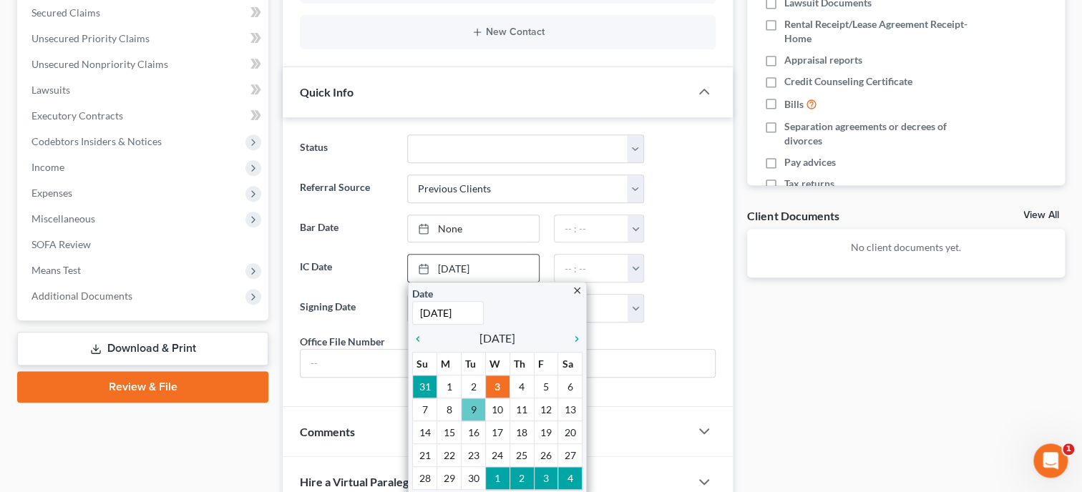
scroll to position [368, 0]
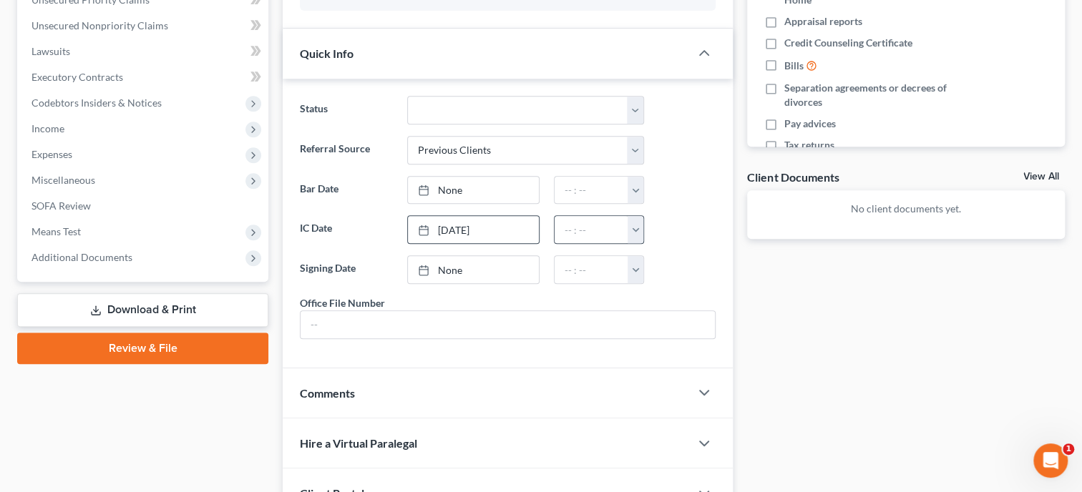
click at [637, 233] on button "button" at bounding box center [635, 229] width 16 height 27
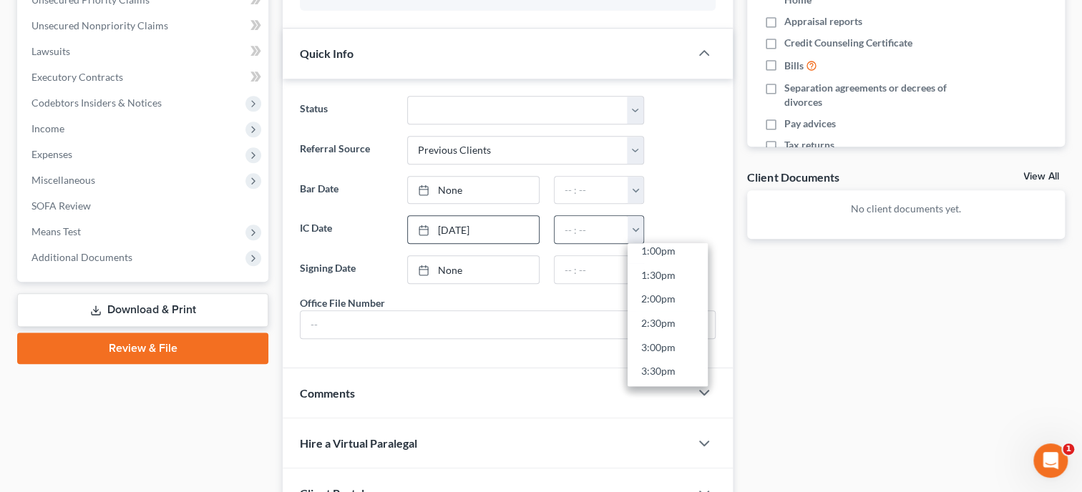
scroll to position [645, 0]
click at [655, 331] on link "3:00pm" at bounding box center [667, 338] width 80 height 24
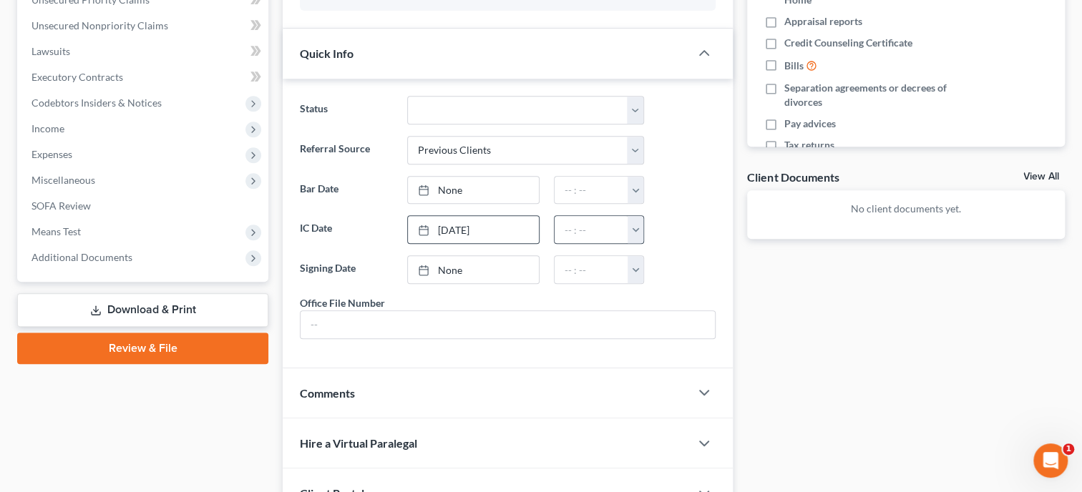
type input "3:00pm"
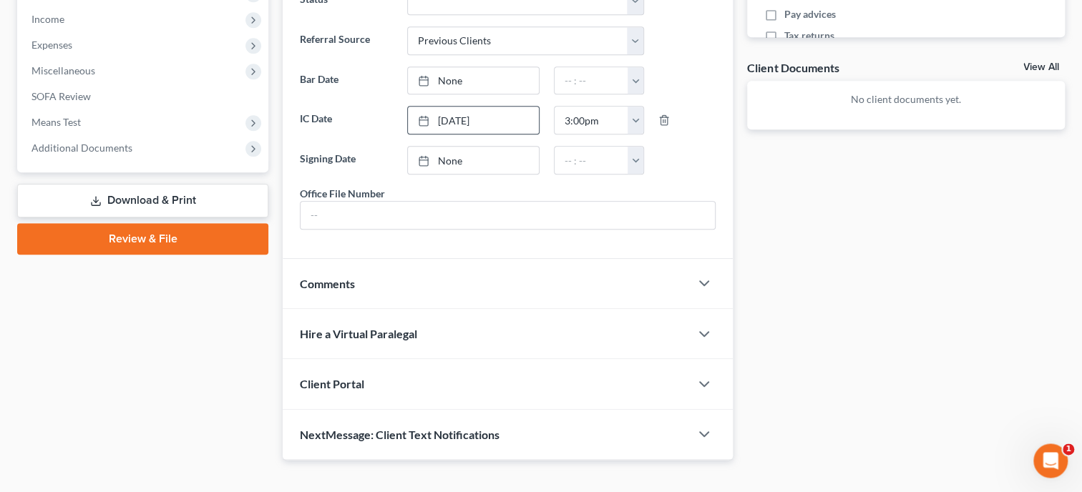
scroll to position [511, 0]
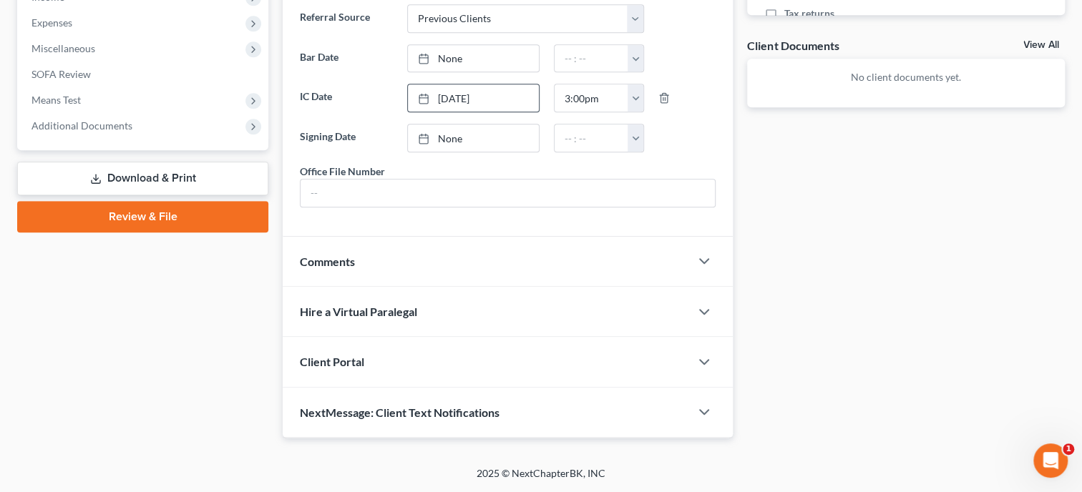
click at [461, 362] on div "Client Portal" at bounding box center [486, 361] width 407 height 49
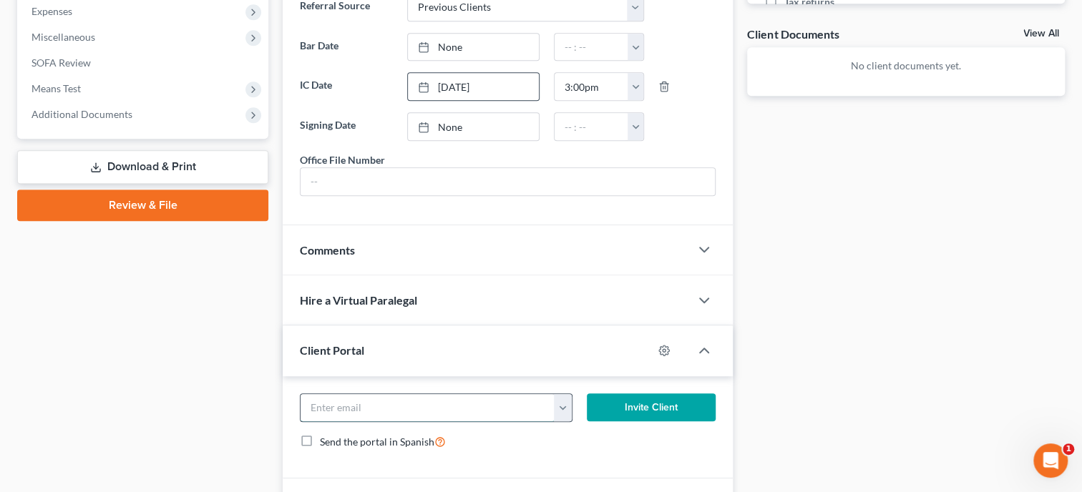
click at [461, 406] on input "email" at bounding box center [427, 407] width 254 height 27
type input "[EMAIL_ADDRESS][DOMAIN_NAME]"
click at [680, 422] on button "Invite Client" at bounding box center [651, 407] width 129 height 29
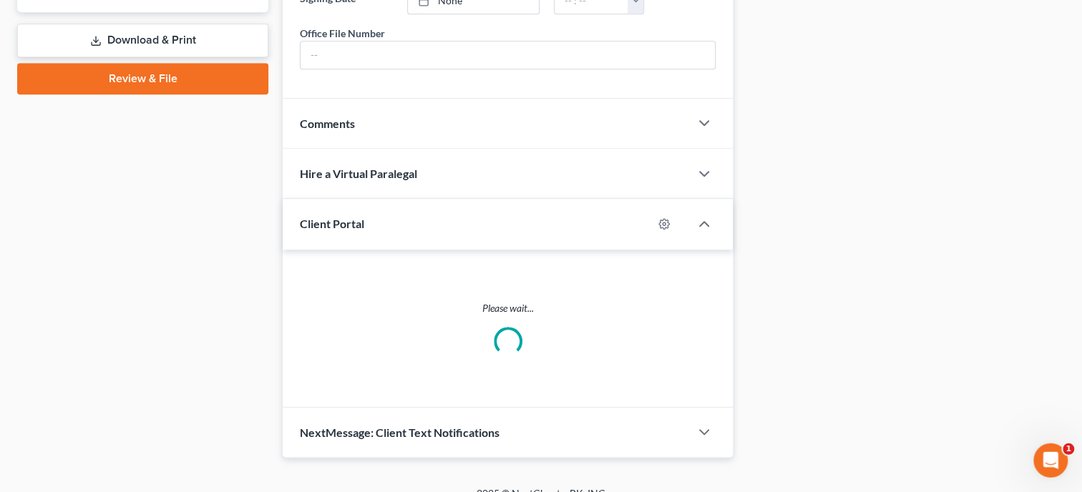
scroll to position [600, 0]
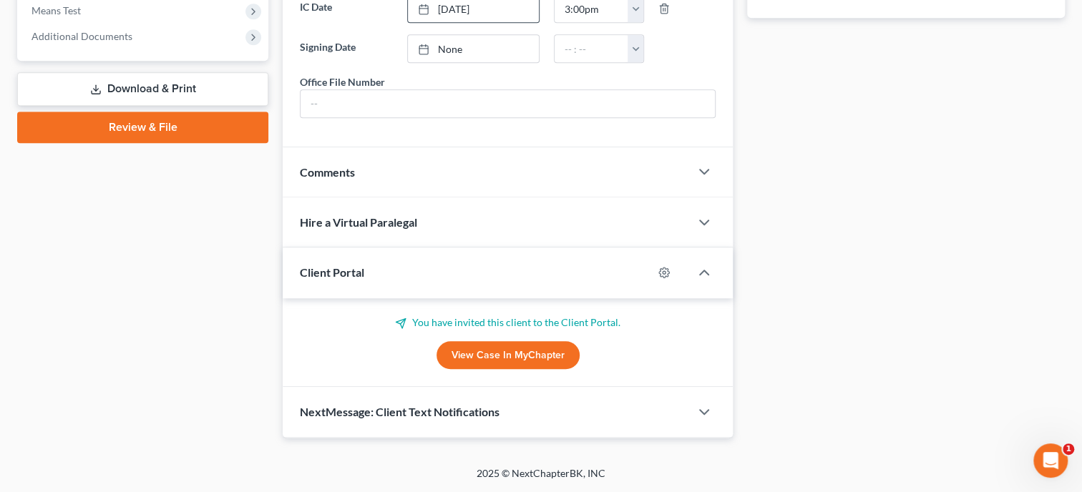
click at [528, 421] on div "NextMessage: Client Text Notifications" at bounding box center [486, 411] width 407 height 49
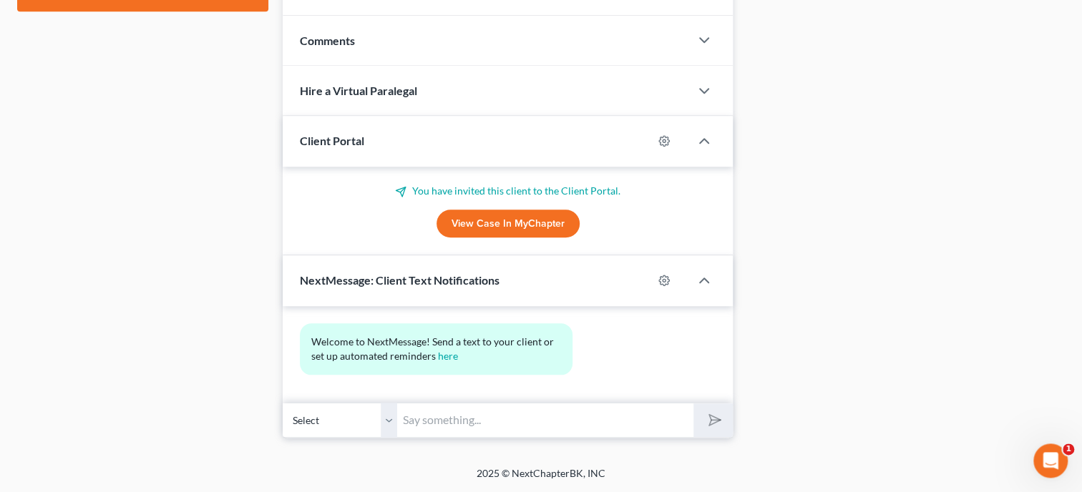
scroll to position [731, 0]
click at [528, 421] on input "text" at bounding box center [545, 420] width 296 height 35
type input "Thank you for choosing [PERSON_NAME] and [PERSON_NAME], P.C. If you have any qu…"
click at [704, 411] on button "submit" at bounding box center [712, 420] width 39 height 34
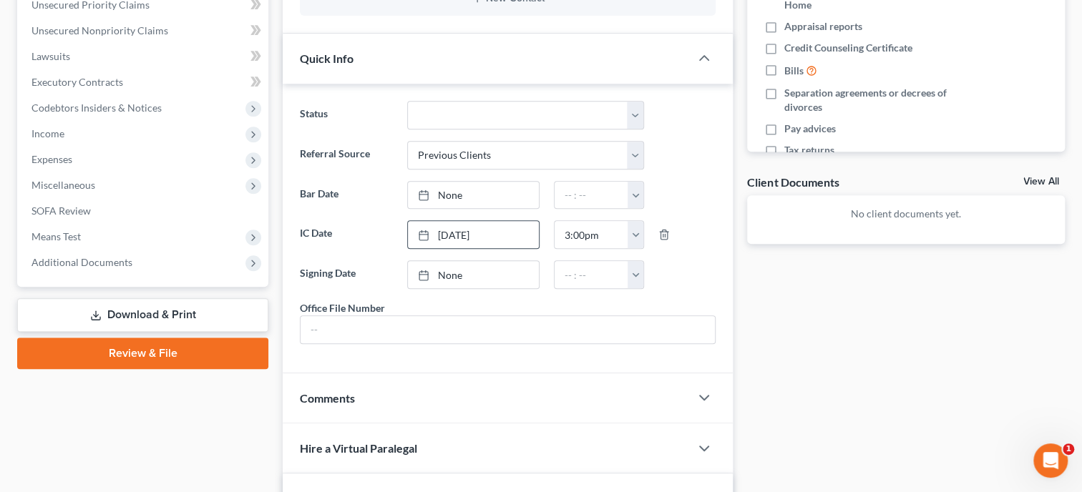
scroll to position [0, 0]
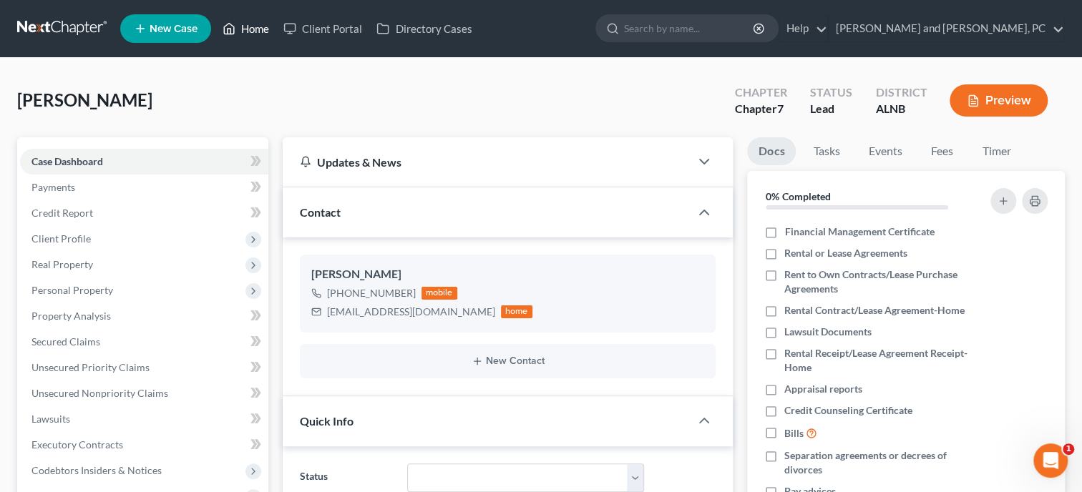
click at [260, 26] on link "Home" at bounding box center [245, 29] width 61 height 26
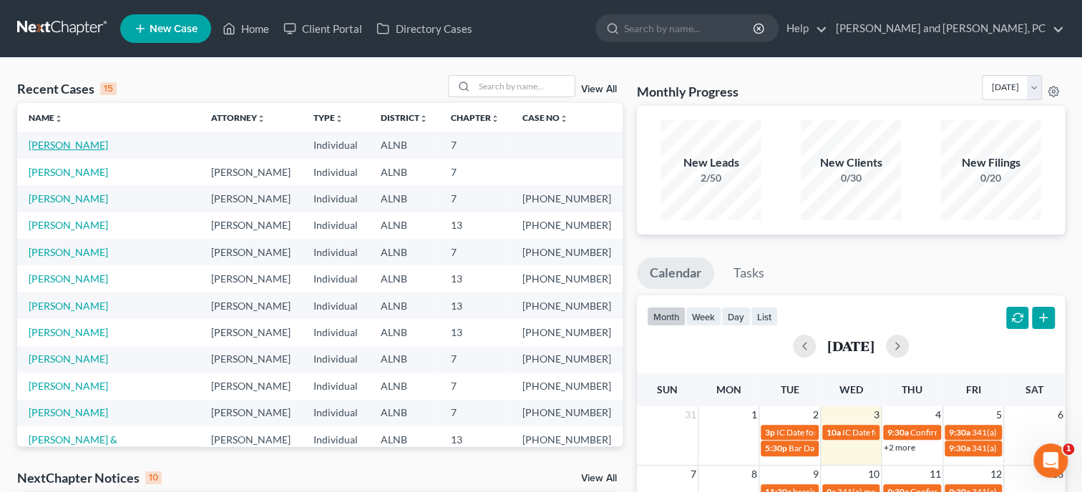
click at [69, 148] on link "[PERSON_NAME]" at bounding box center [68, 145] width 79 height 12
select select "1"
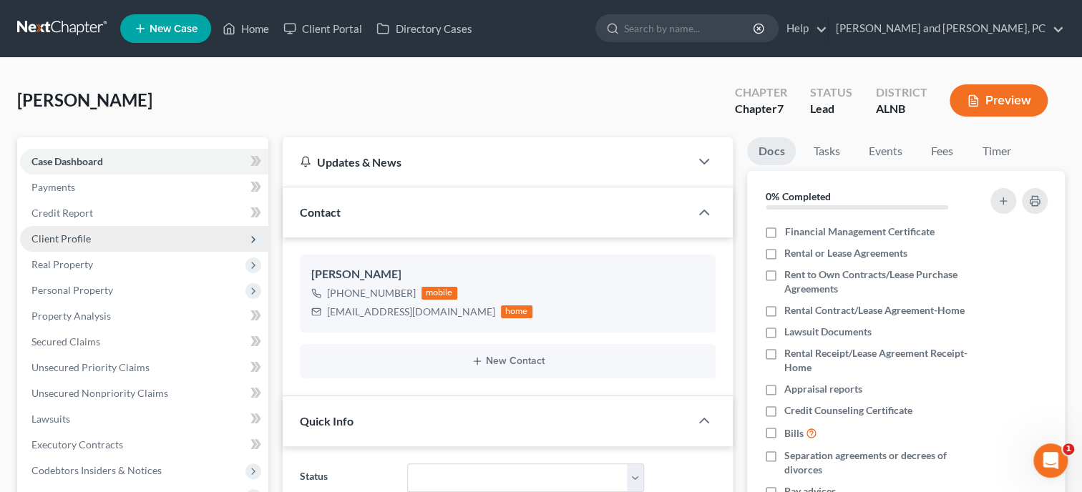
click at [89, 234] on span "Client Profile" at bounding box center [144, 239] width 248 height 26
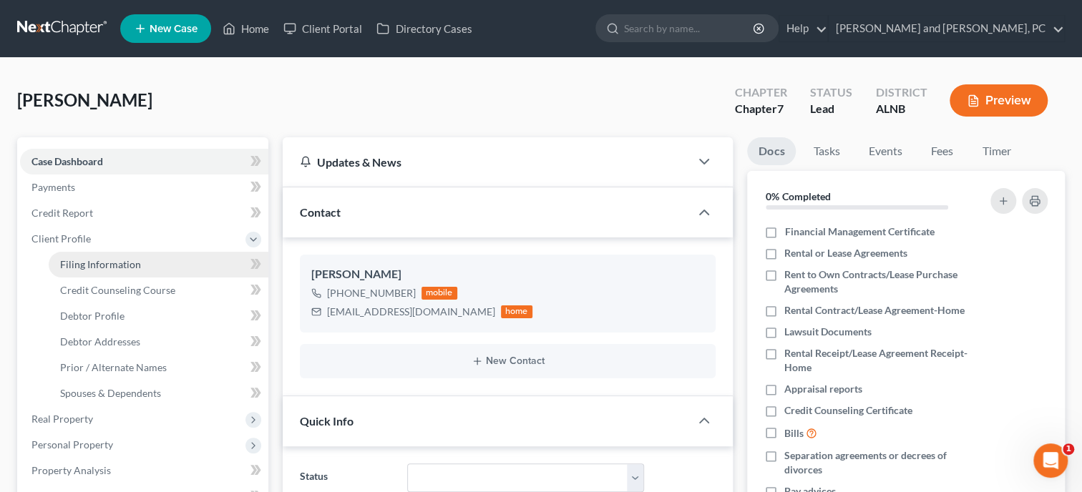
click at [107, 266] on span "Filing Information" at bounding box center [100, 264] width 81 height 12
select select "1"
select select "0"
select select "1"
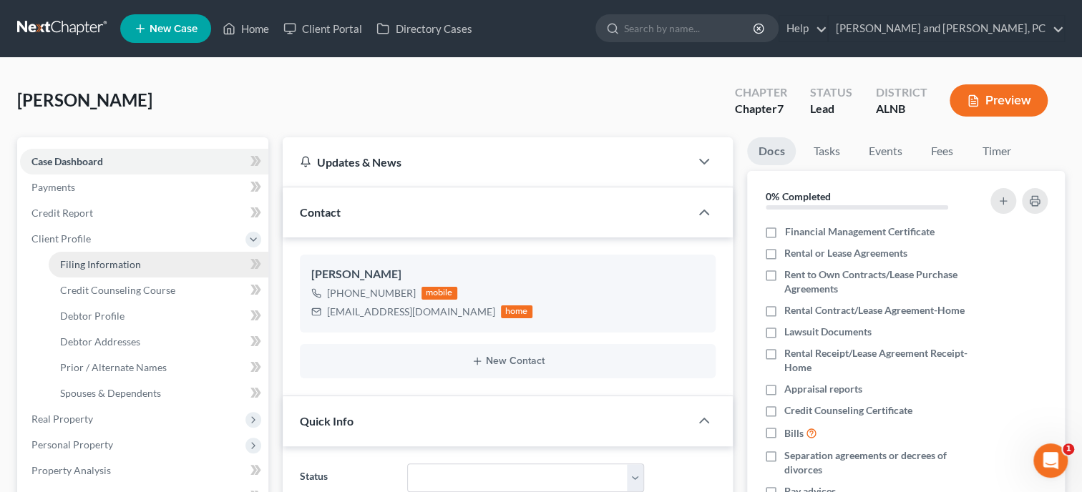
select select "0"
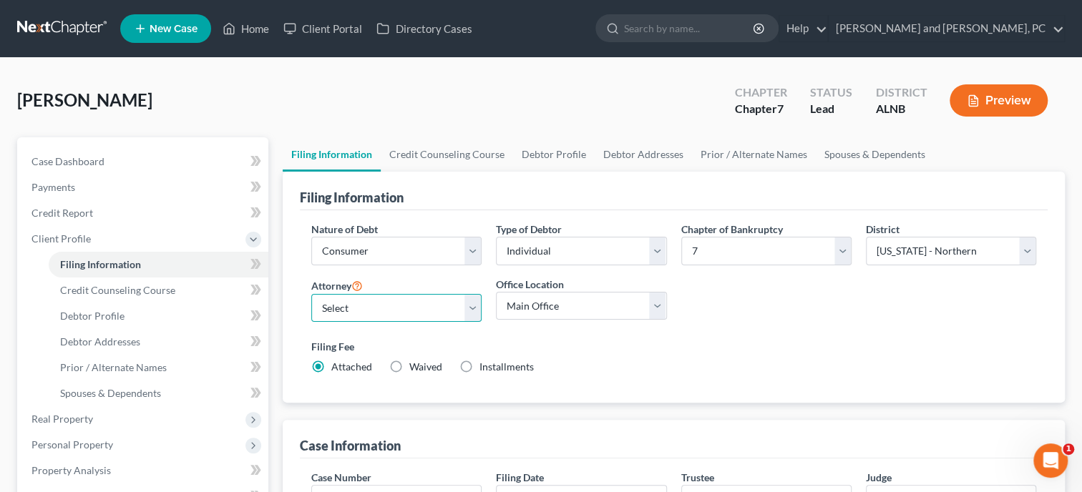
select select "0"
click option "[PERSON_NAME] - [GEOGRAPHIC_DATA]" at bounding box center [0, 0] width 0 height 0
click at [258, 29] on link "Home" at bounding box center [245, 29] width 61 height 26
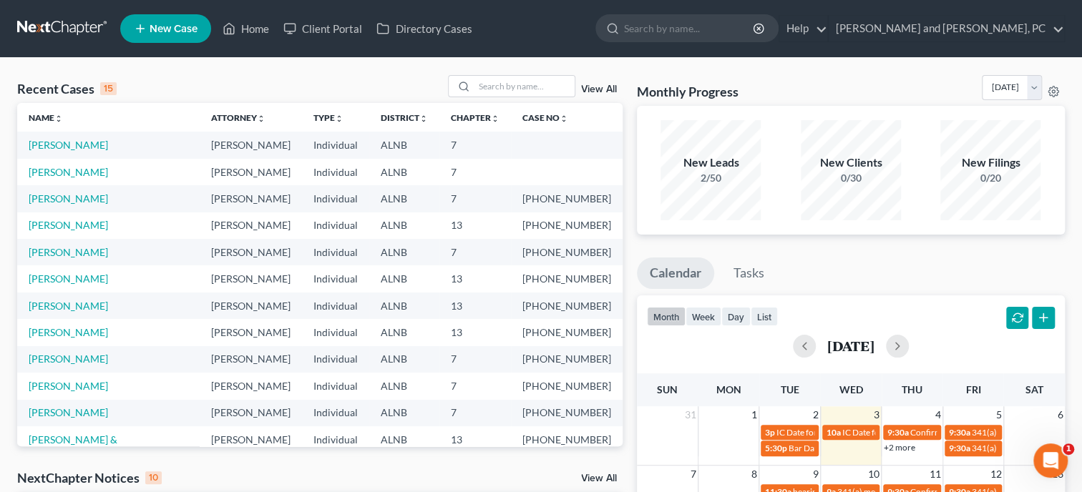
click at [164, 37] on link "New Case" at bounding box center [165, 28] width 91 height 29
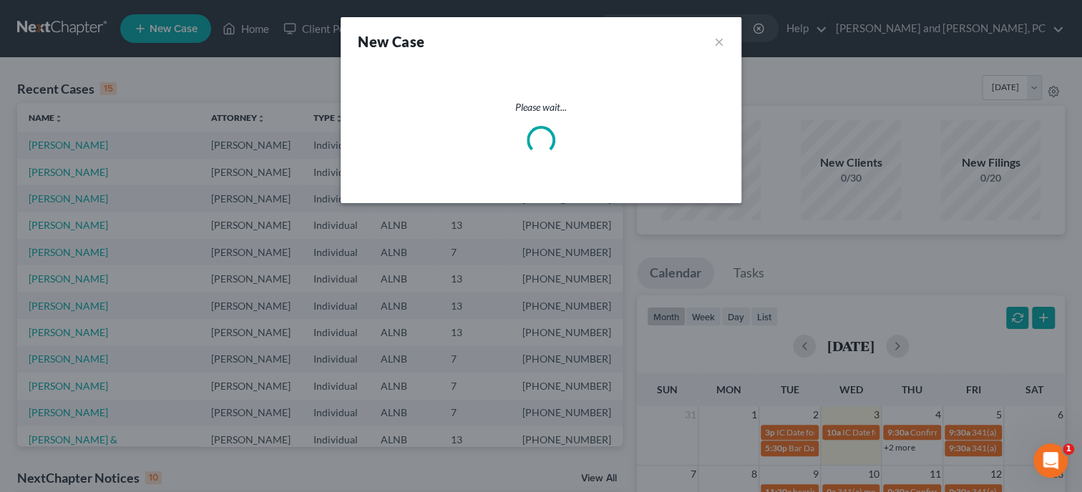
select select "1"
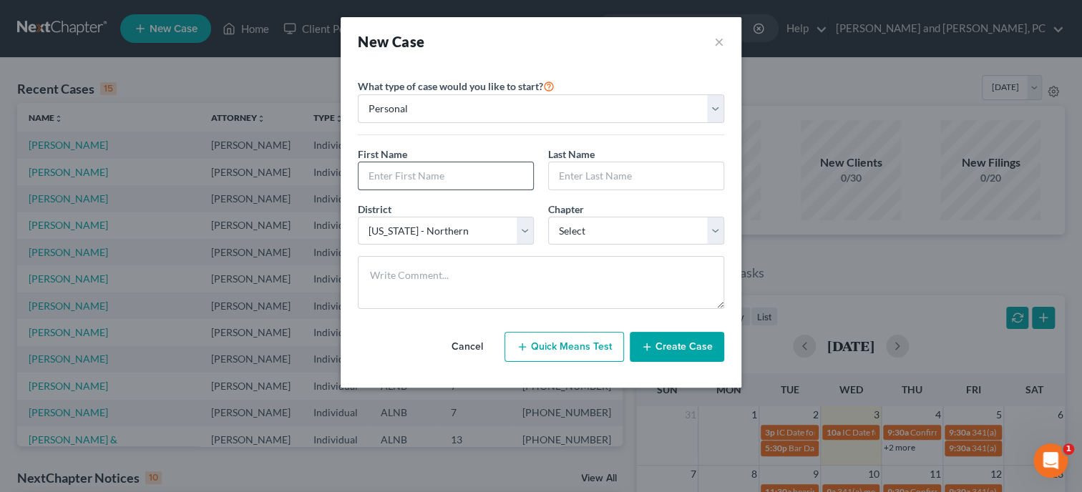
click at [391, 174] on input "text" at bounding box center [445, 175] width 175 height 27
type input "[PERSON_NAME]"
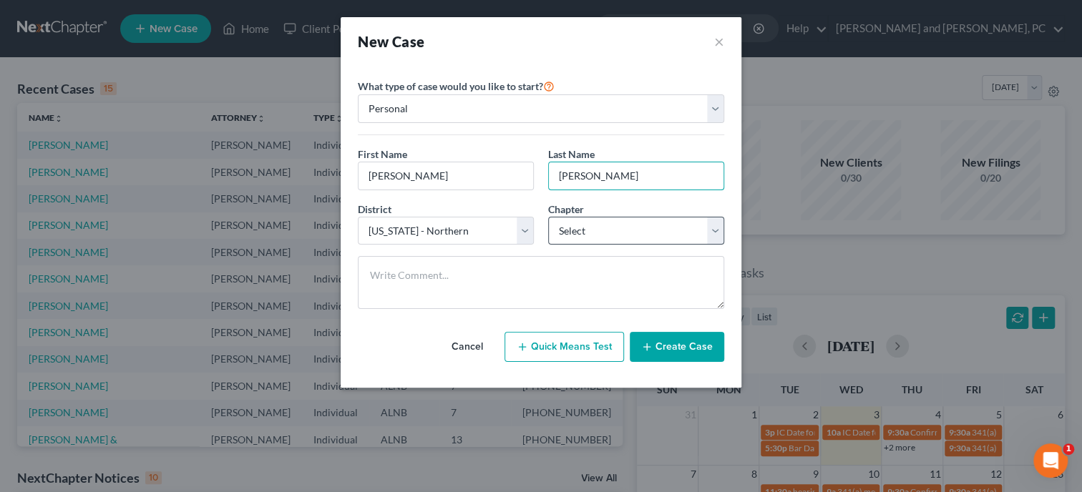
type input "[PERSON_NAME]"
select select "0"
click option "7" at bounding box center [0, 0] width 0 height 0
click at [668, 346] on button "Create Case" at bounding box center [677, 347] width 94 height 30
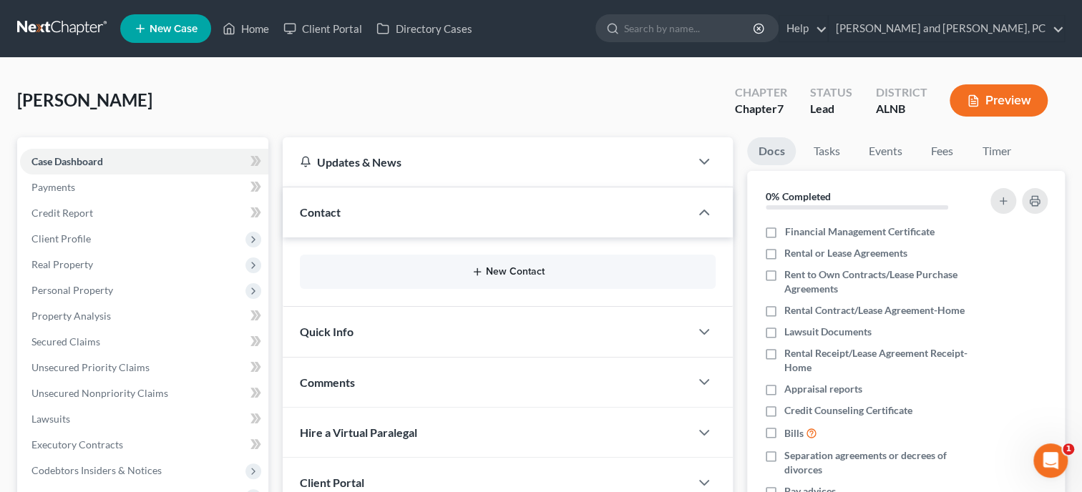
click at [448, 271] on button "New Contact" at bounding box center [507, 271] width 393 height 11
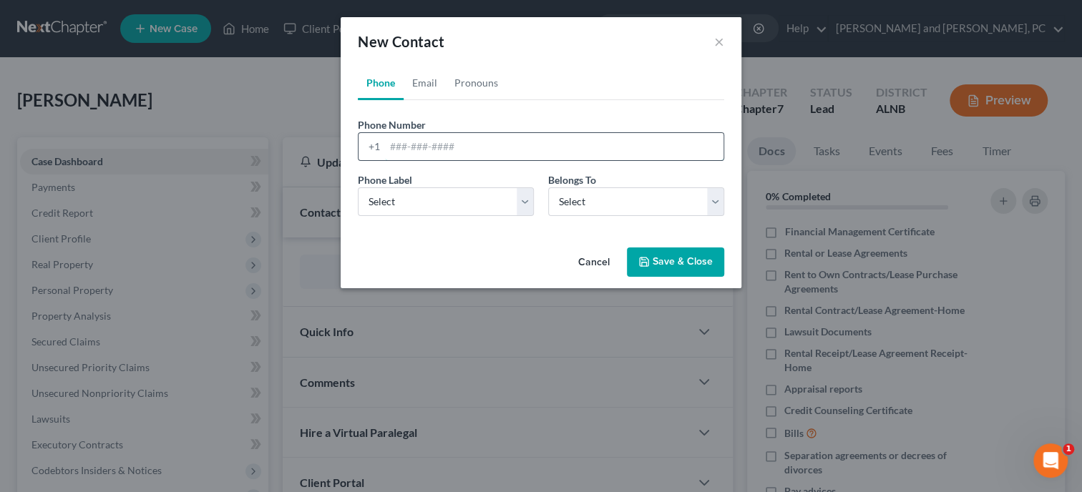
click at [454, 135] on input "tel" at bounding box center [554, 146] width 338 height 27
type input "2562731157"
select select "0"
click option "Mobile" at bounding box center [0, 0] width 0 height 0
select select "0"
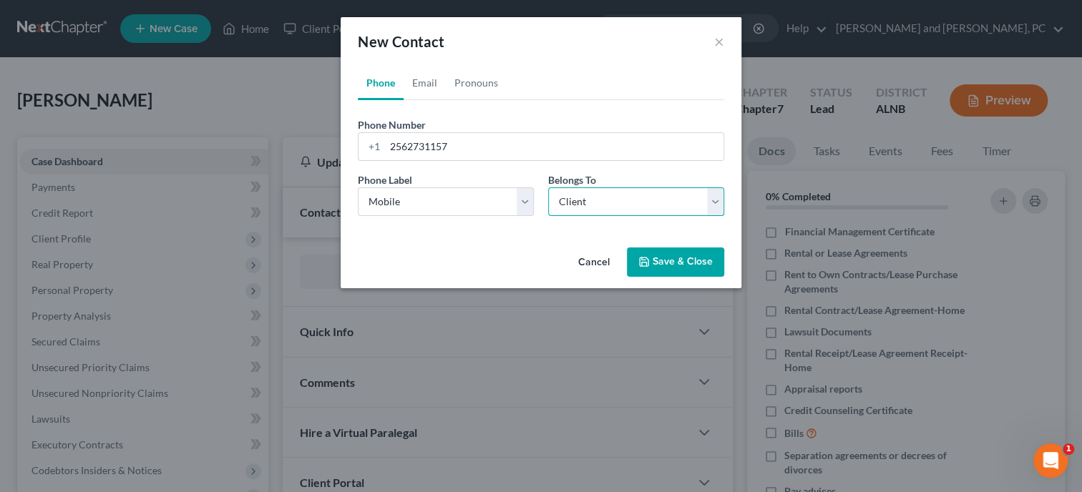
click option "Client" at bounding box center [0, 0] width 0 height 0
select select "0"
click at [430, 83] on link "Email" at bounding box center [424, 83] width 42 height 34
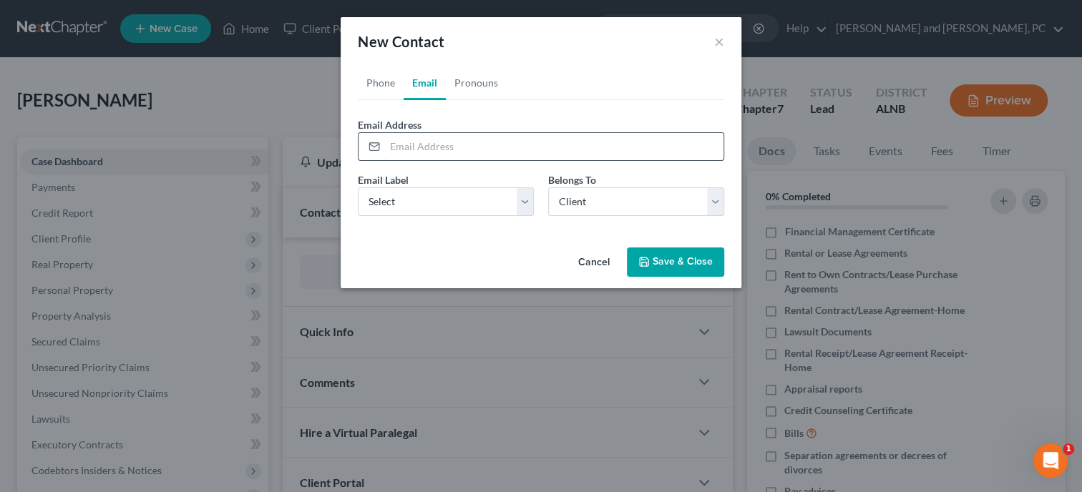
click at [464, 152] on input "email" at bounding box center [554, 146] width 338 height 27
type input "[EMAIL_ADDRESS][DOMAIN_NAME]"
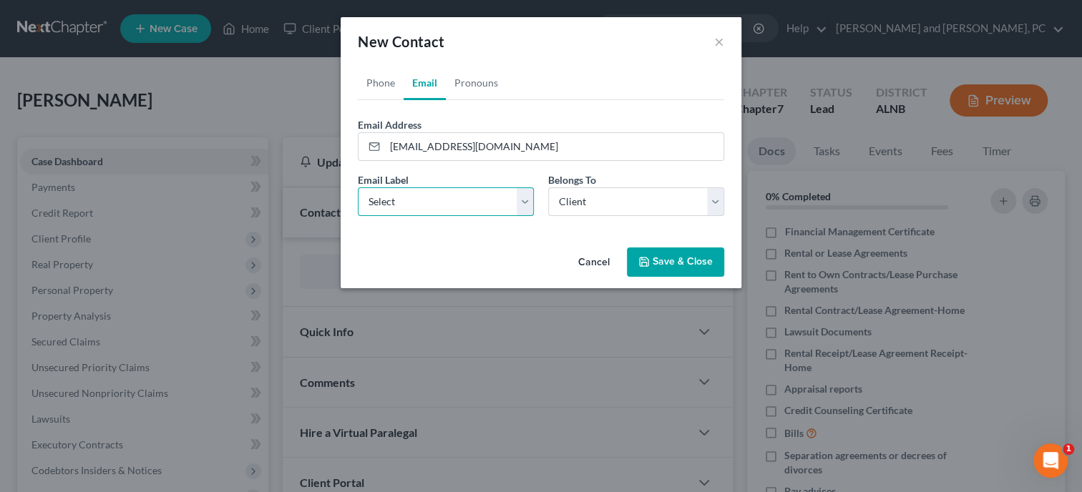
select select "0"
click option "Home" at bounding box center [0, 0] width 0 height 0
click at [667, 259] on button "Save & Close" at bounding box center [675, 263] width 97 height 30
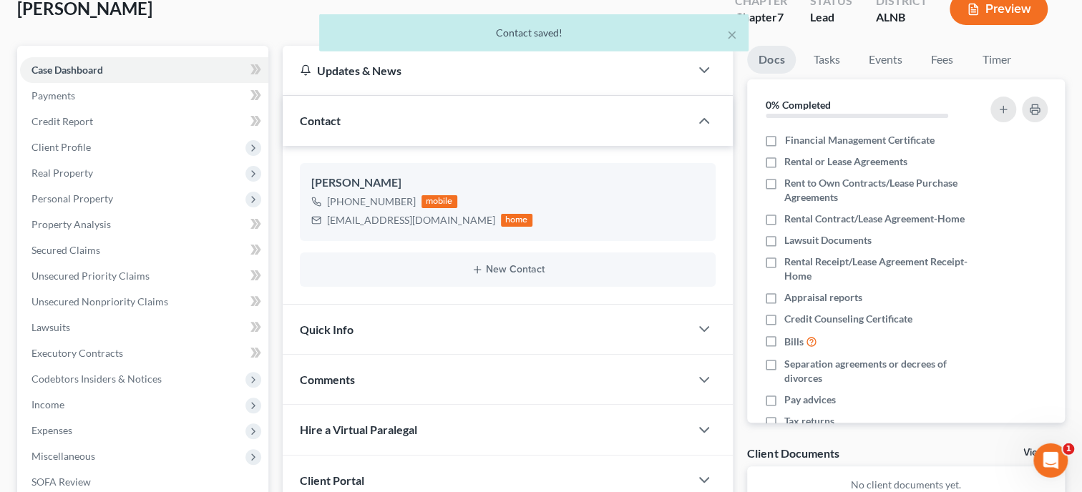
scroll to position [147, 0]
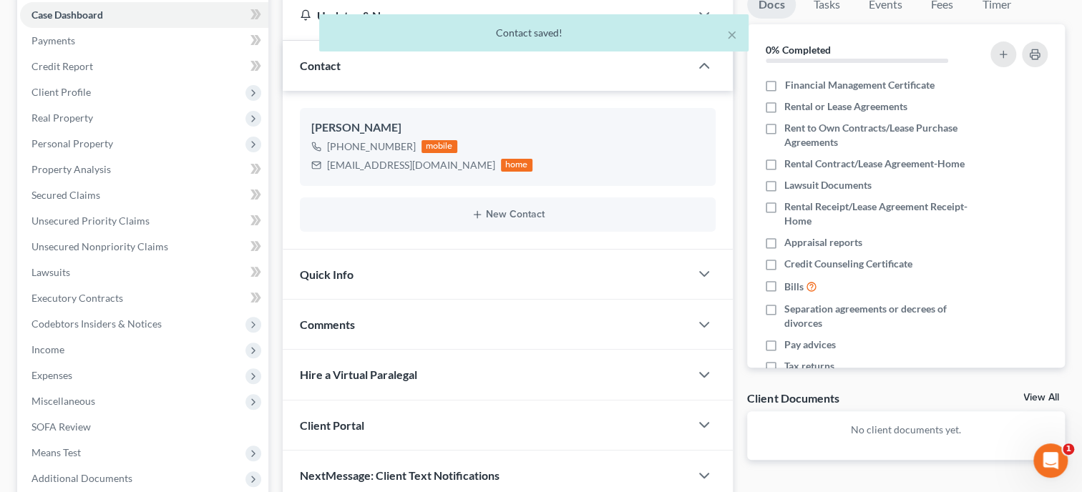
click at [454, 260] on div "Quick Info" at bounding box center [486, 274] width 407 height 49
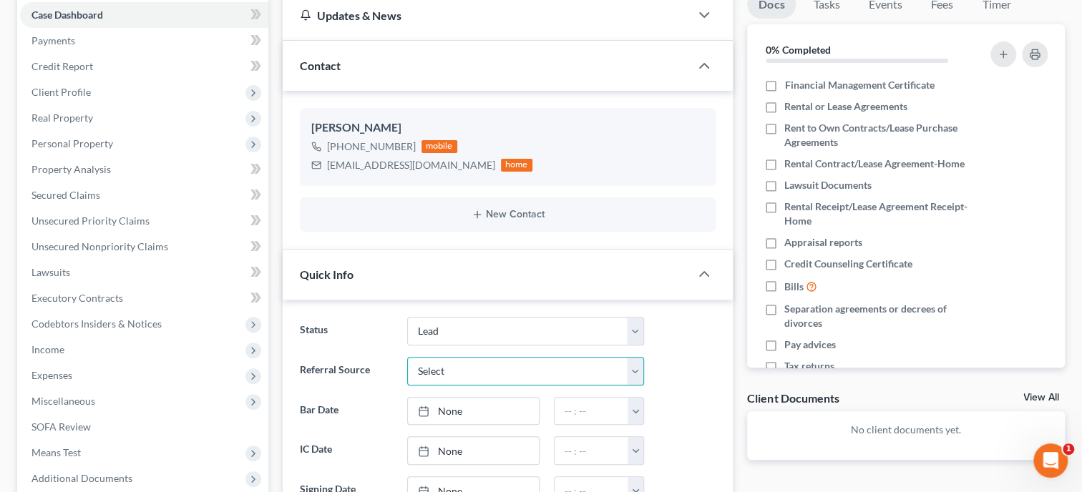
select select "4"
click option "Google Search" at bounding box center [0, 0] width 0 height 0
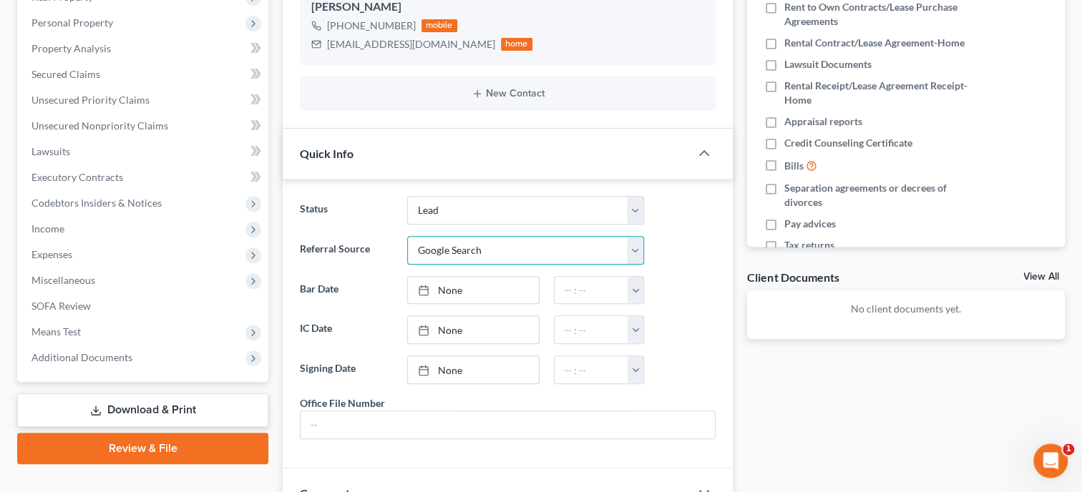
scroll to position [294, 0]
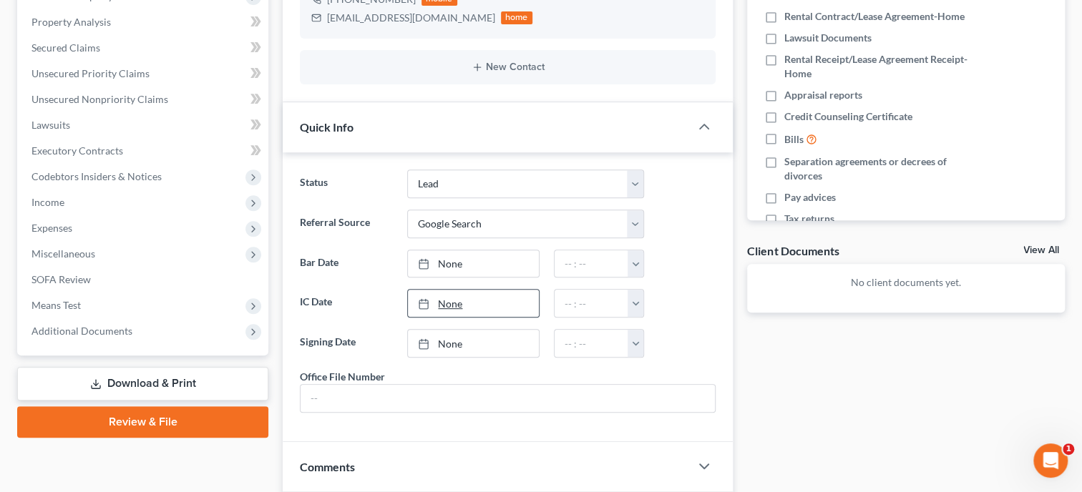
click at [471, 301] on link "None" at bounding box center [473, 303] width 131 height 27
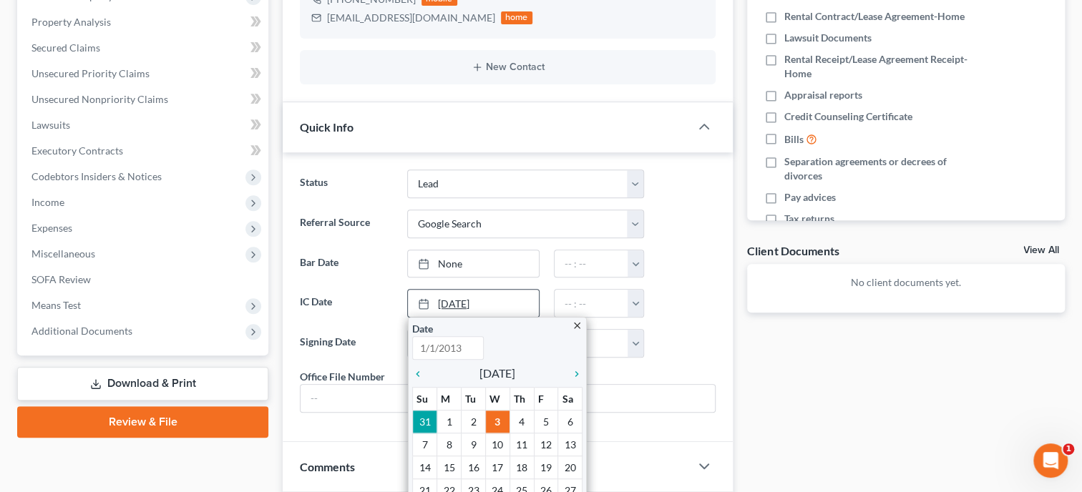
type input "[DATE]"
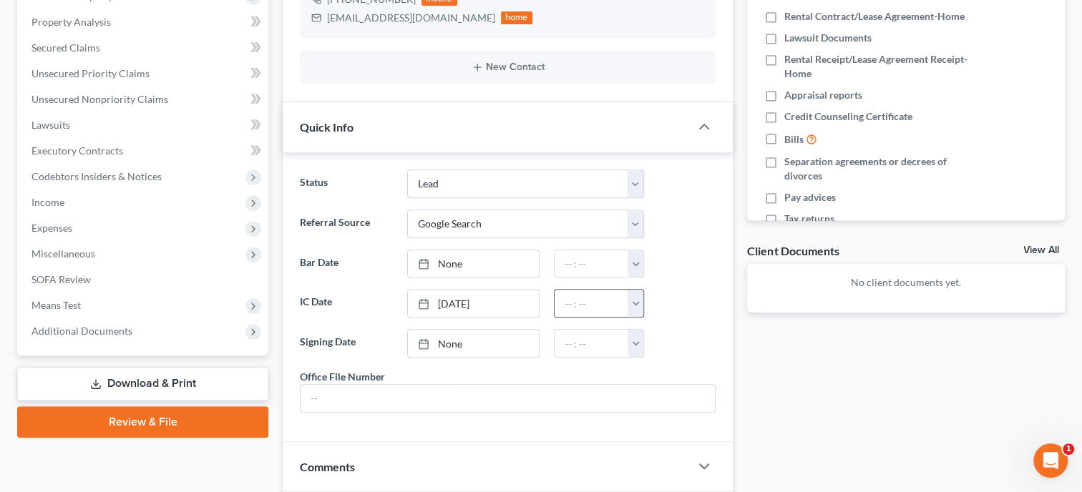
click at [635, 306] on button "button" at bounding box center [635, 303] width 16 height 27
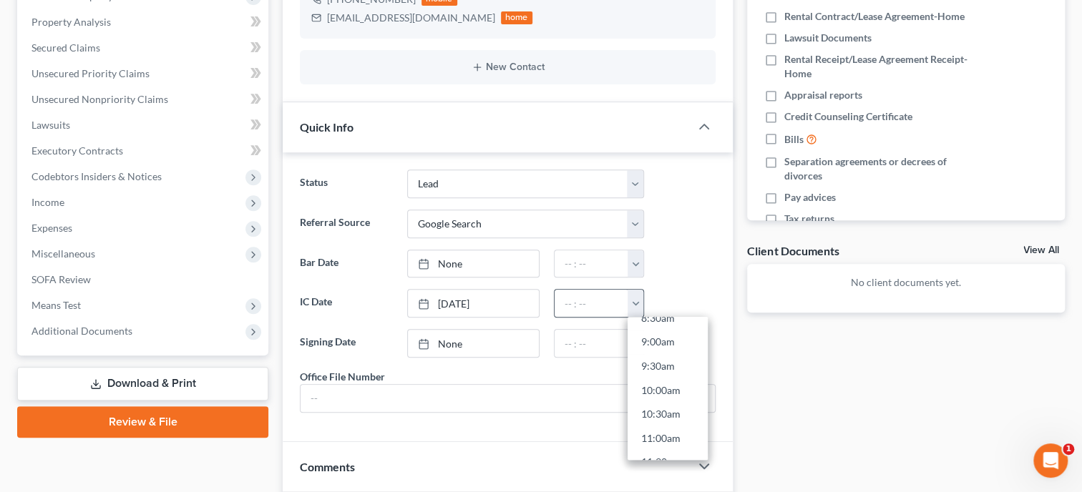
scroll to position [403, 0]
click at [651, 384] on link "9:30am" at bounding box center [667, 389] width 80 height 24
type input "9:30am"
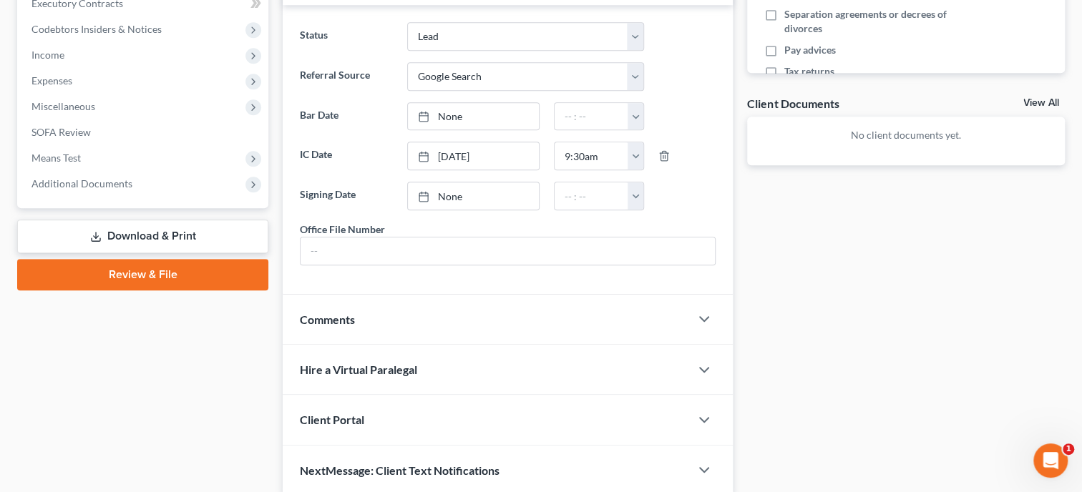
scroll to position [511, 0]
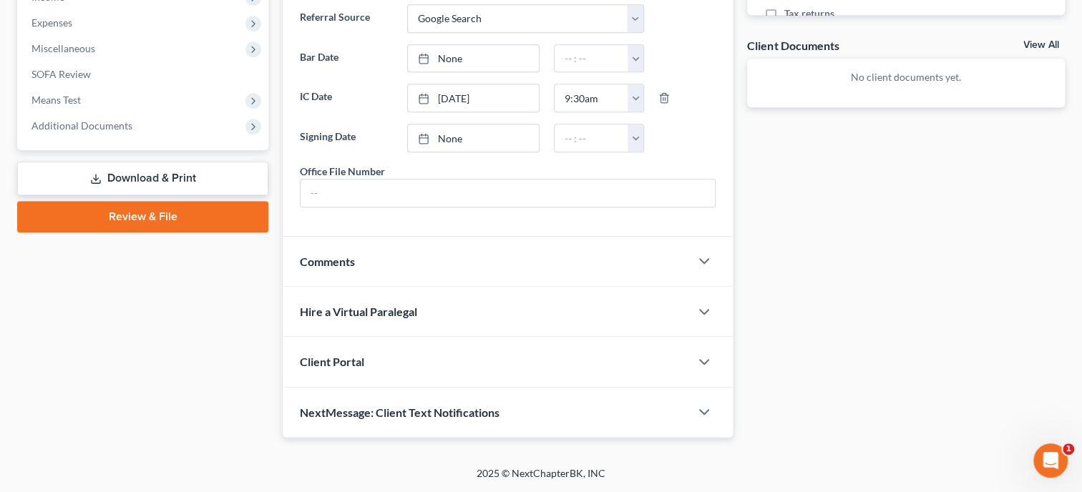
click at [490, 362] on div "Client Portal" at bounding box center [486, 361] width 407 height 49
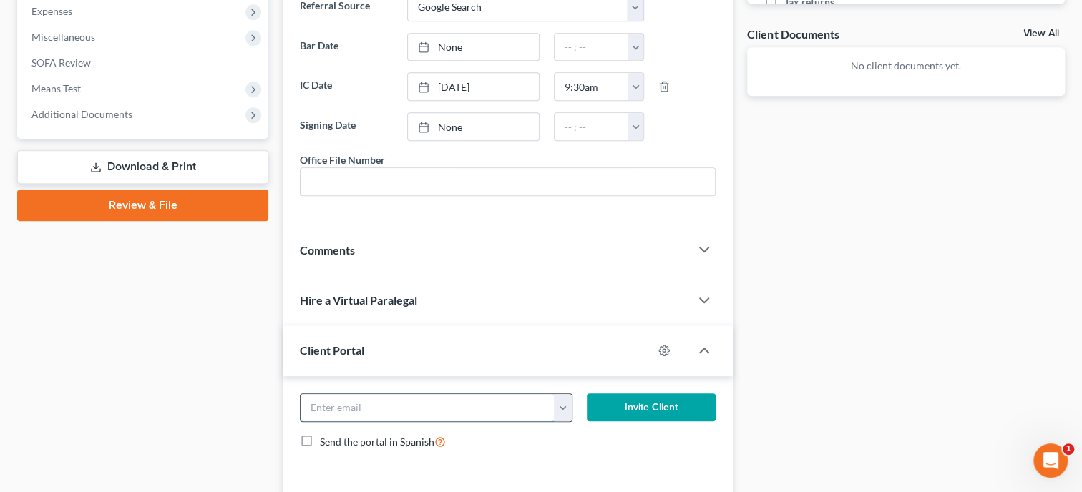
click at [476, 421] on input "email" at bounding box center [427, 407] width 254 height 27
type input "[EMAIL_ADDRESS][DOMAIN_NAME]"
click at [617, 422] on button "Invite Client" at bounding box center [651, 407] width 129 height 29
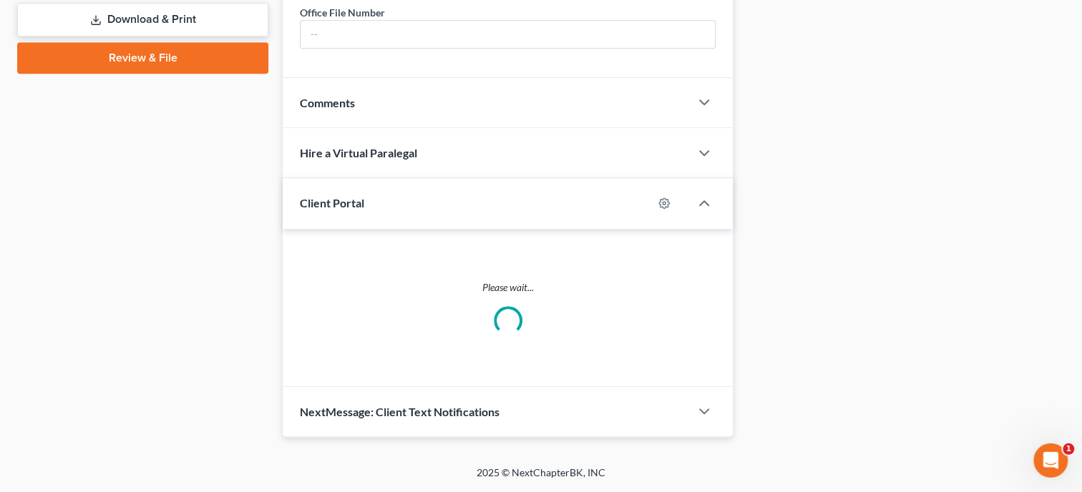
scroll to position [600, 0]
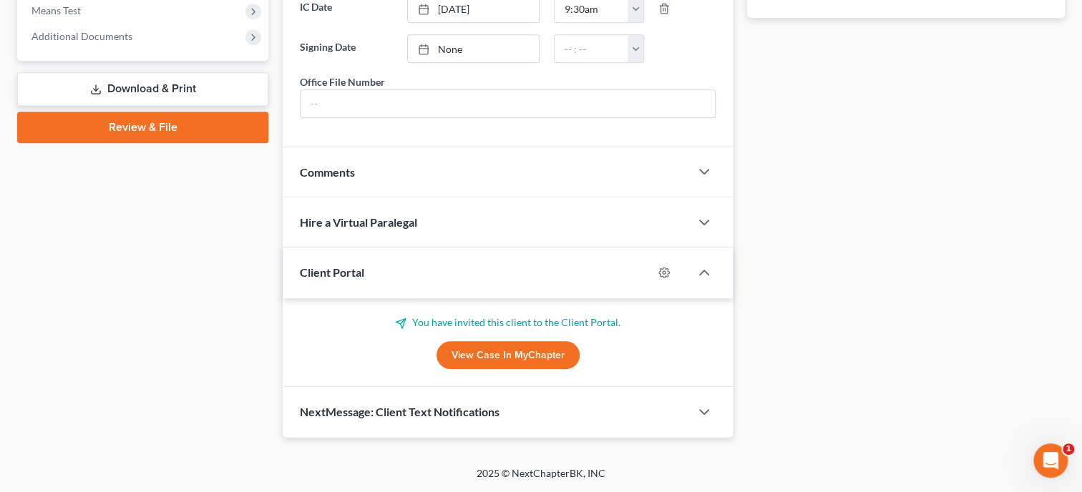
click at [495, 420] on div "NextMessage: Client Text Notifications" at bounding box center [486, 411] width 407 height 49
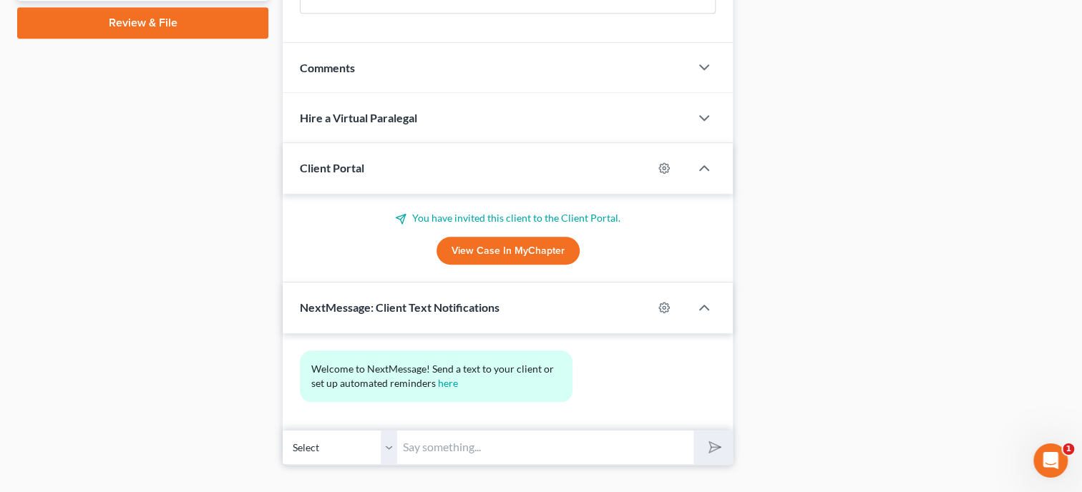
scroll to position [731, 0]
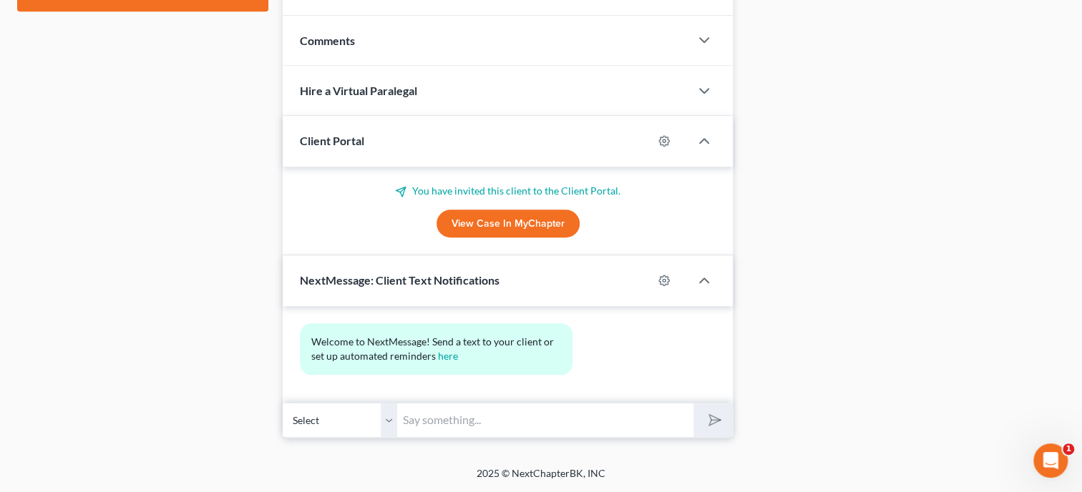
click at [495, 420] on input "text" at bounding box center [545, 420] width 296 height 35
type input "Thank you for choosing [PERSON_NAME] and [PERSON_NAME], P.C. If you have any qu…"
click at [706, 430] on button "submit" at bounding box center [712, 420] width 39 height 34
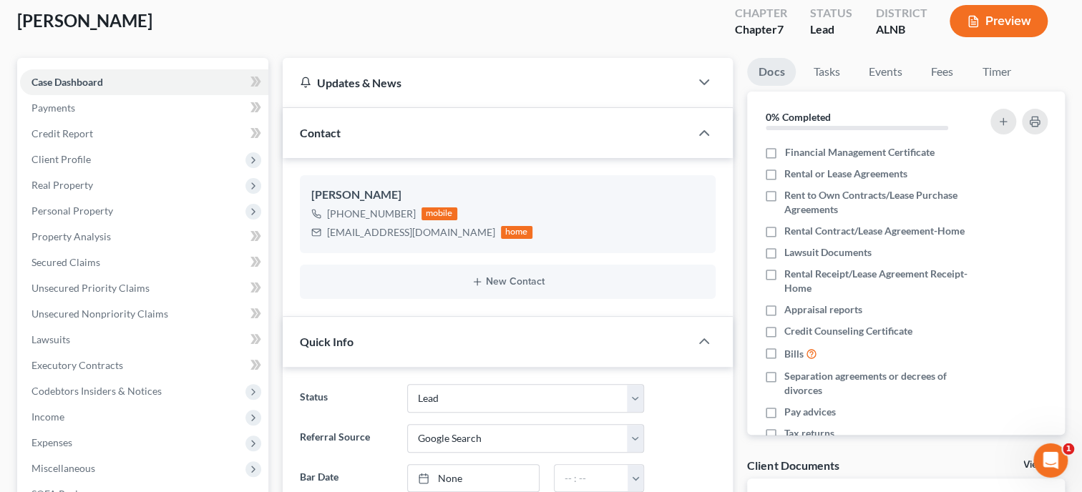
scroll to position [69, 0]
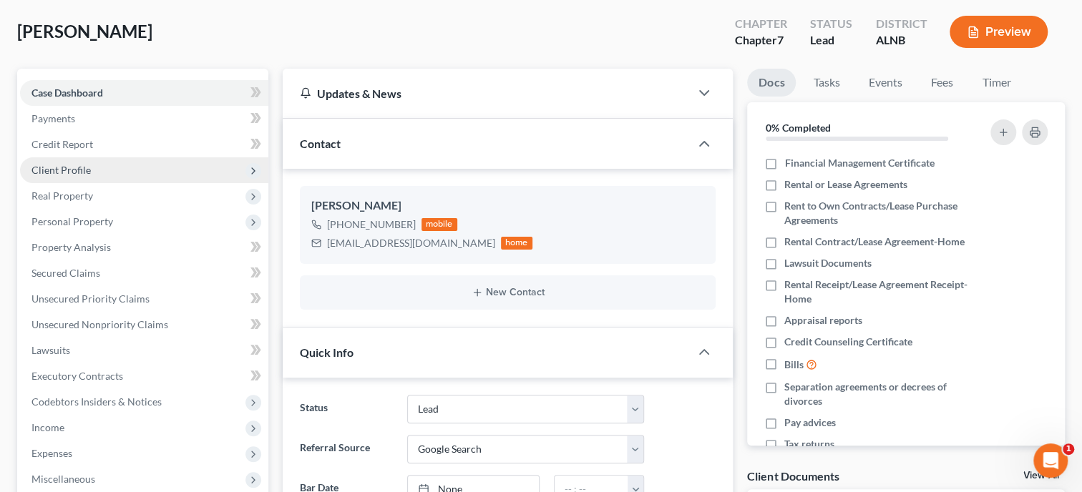
click at [54, 167] on span "Client Profile" at bounding box center [60, 170] width 59 height 12
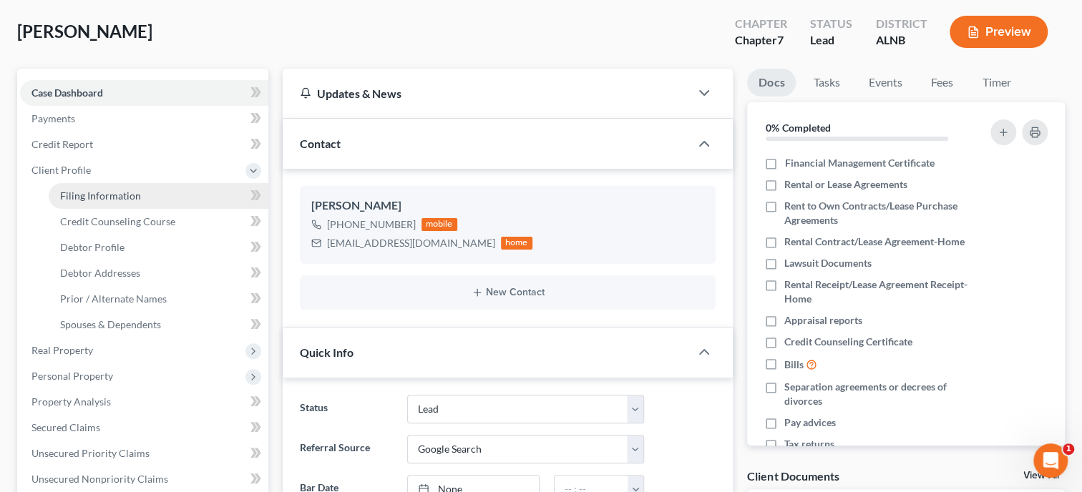
click at [65, 193] on span "Filing Information" at bounding box center [100, 196] width 81 height 12
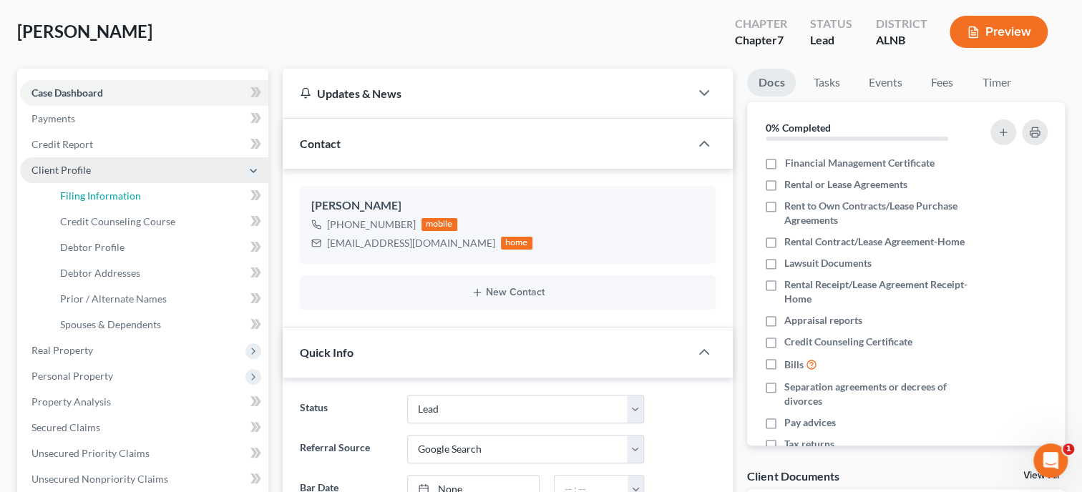
select select "1"
select select "0"
select select "1"
select select "0"
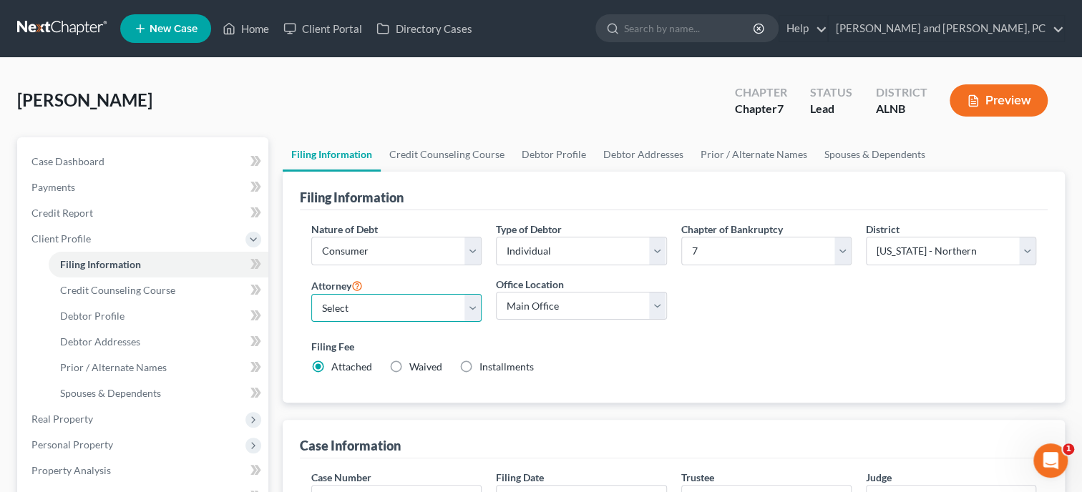
select select "0"
click option "[PERSON_NAME] - [GEOGRAPHIC_DATA]" at bounding box center [0, 0] width 0 height 0
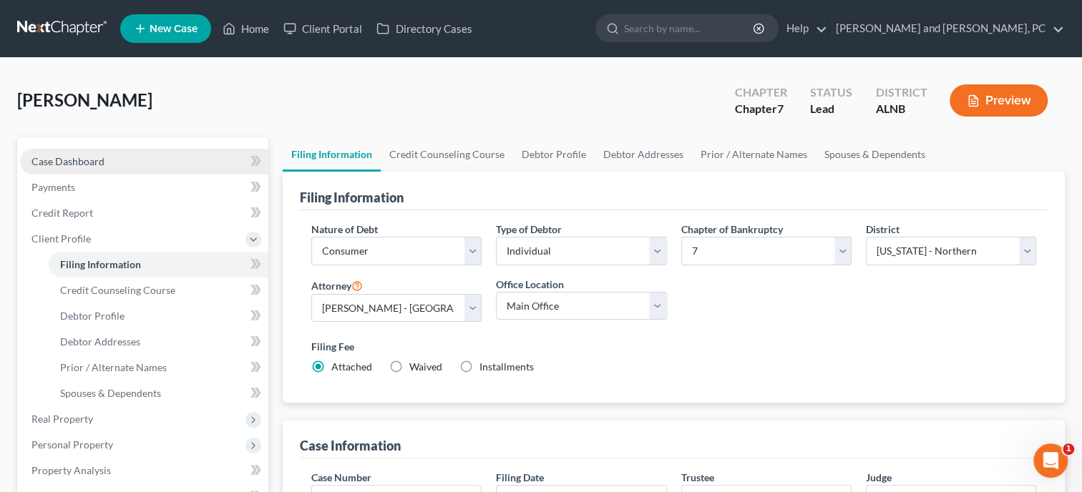
click at [64, 162] on span "Case Dashboard" at bounding box center [67, 161] width 73 height 12
select select "4"
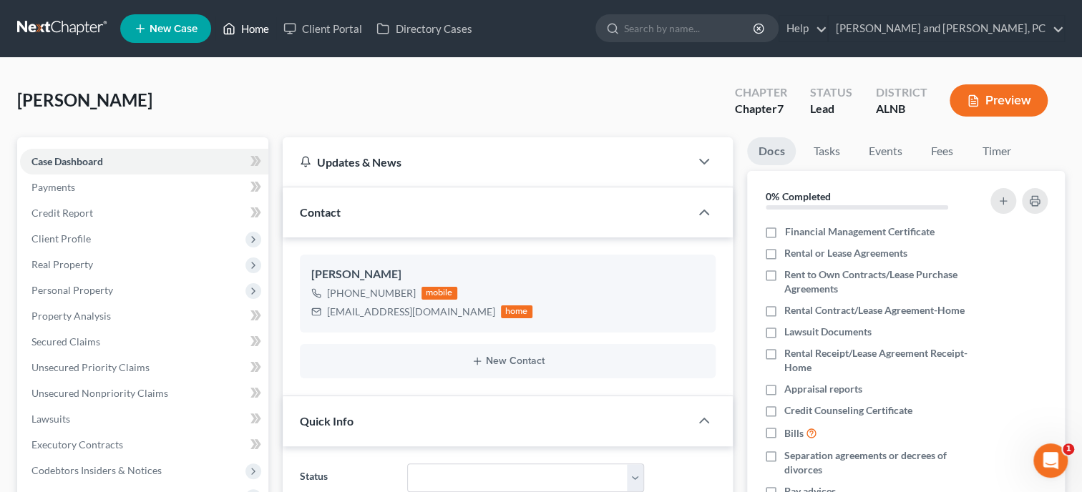
click at [243, 32] on link "Home" at bounding box center [245, 29] width 61 height 26
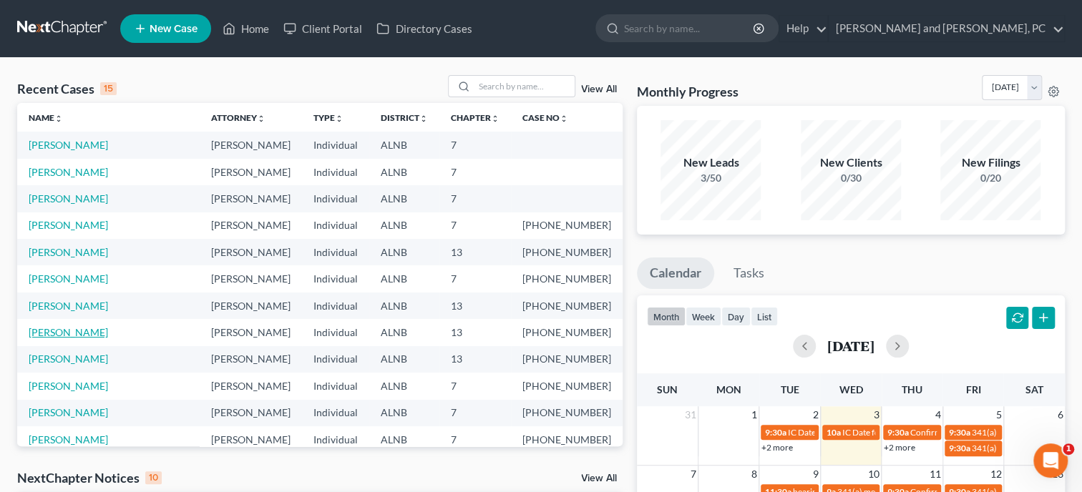
click at [68, 336] on link "[PERSON_NAME]" at bounding box center [68, 332] width 79 height 12
select select "6"
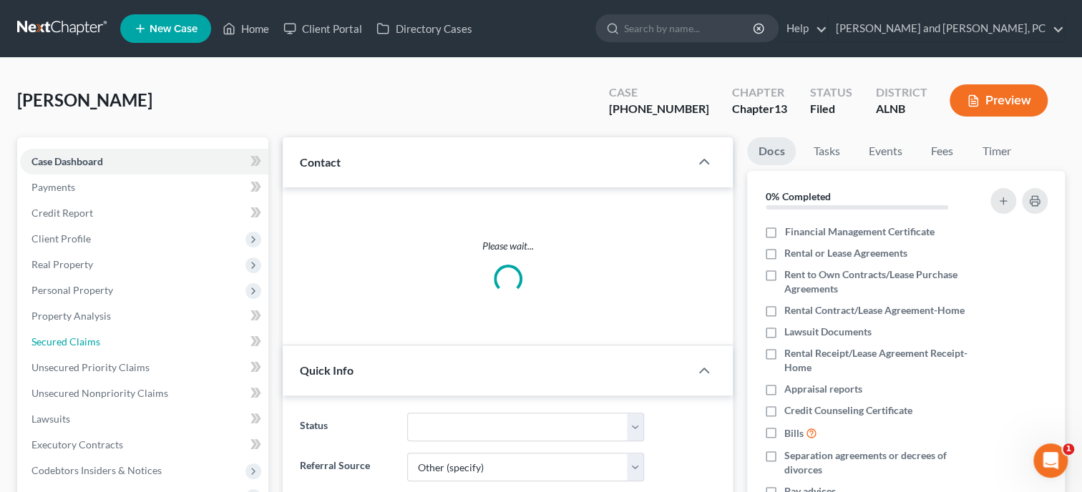
click at [79, 336] on span "Secured Claims" at bounding box center [65, 342] width 69 height 12
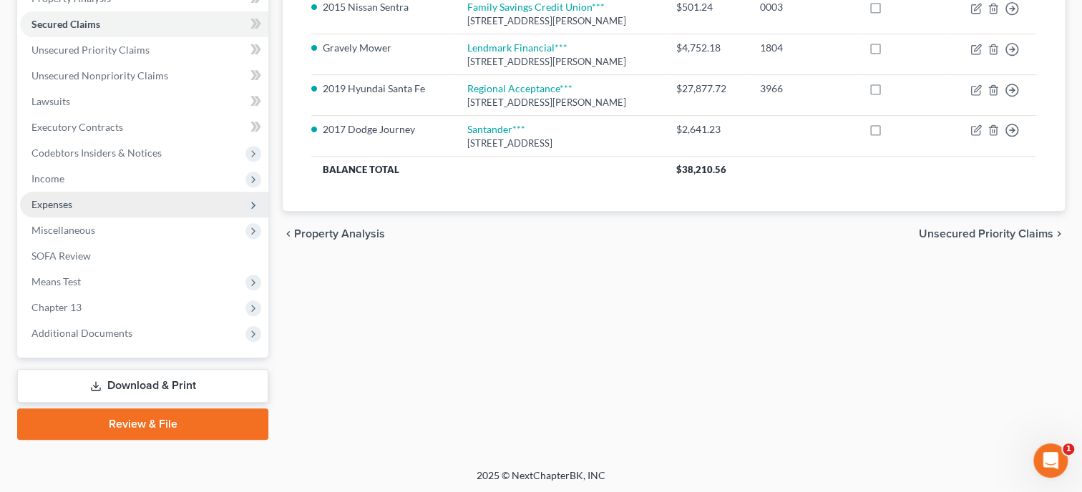
scroll to position [23, 0]
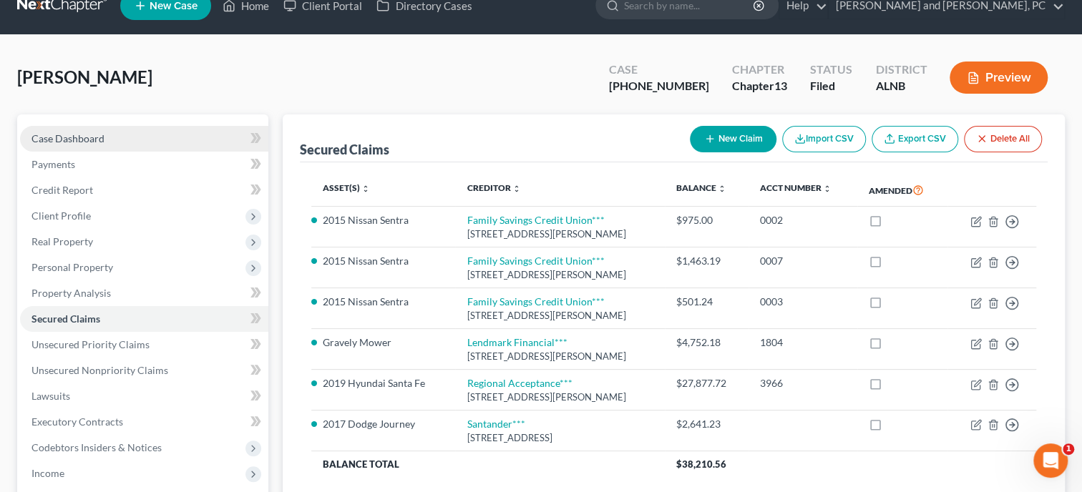
click at [88, 142] on span "Case Dashboard" at bounding box center [67, 138] width 73 height 12
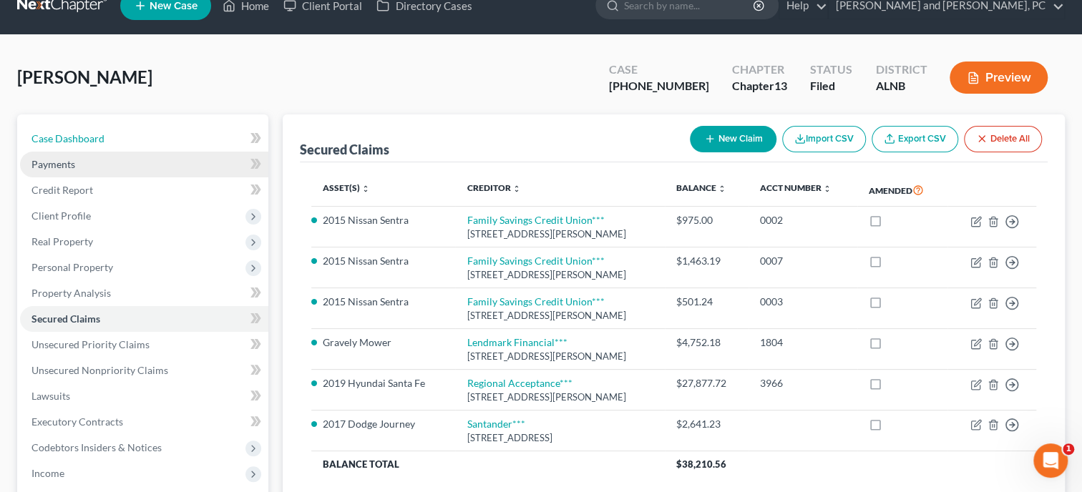
select select "6"
select select "0"
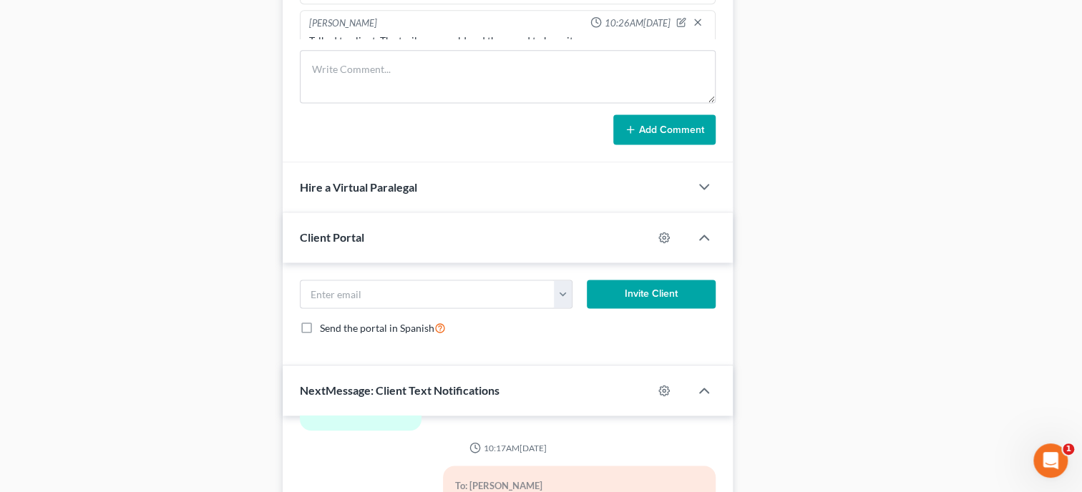
scroll to position [1413, 0]
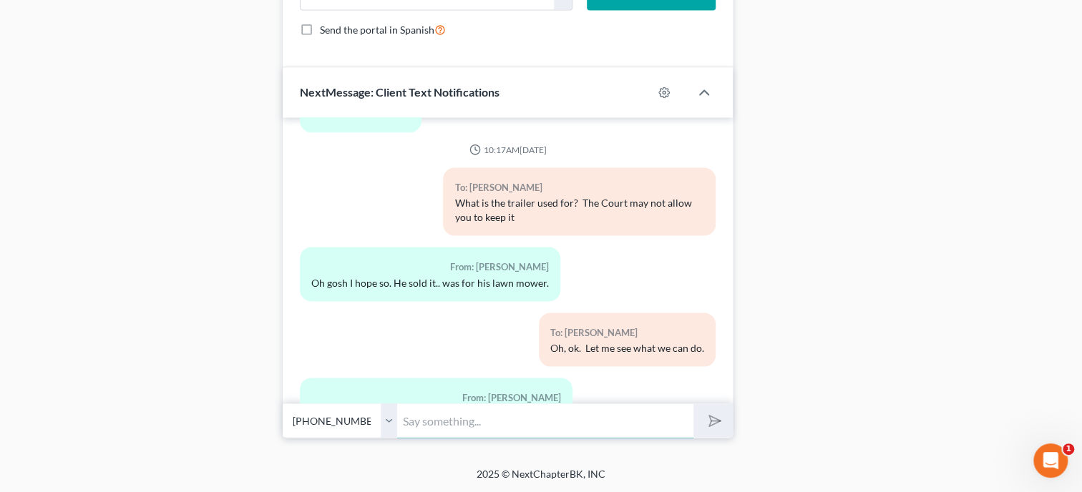
click at [505, 423] on input "text" at bounding box center [545, 420] width 296 height 35
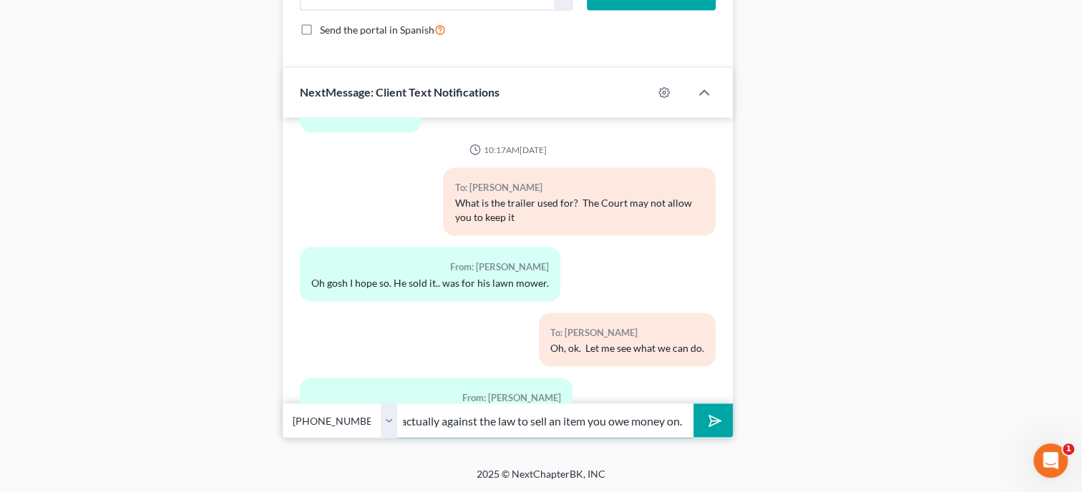
scroll to position [0, 176]
type input "Hopefully we can do that. But it is actually against the law to sell an item yo…"
click at [693, 403] on button "submit" at bounding box center [712, 420] width 39 height 34
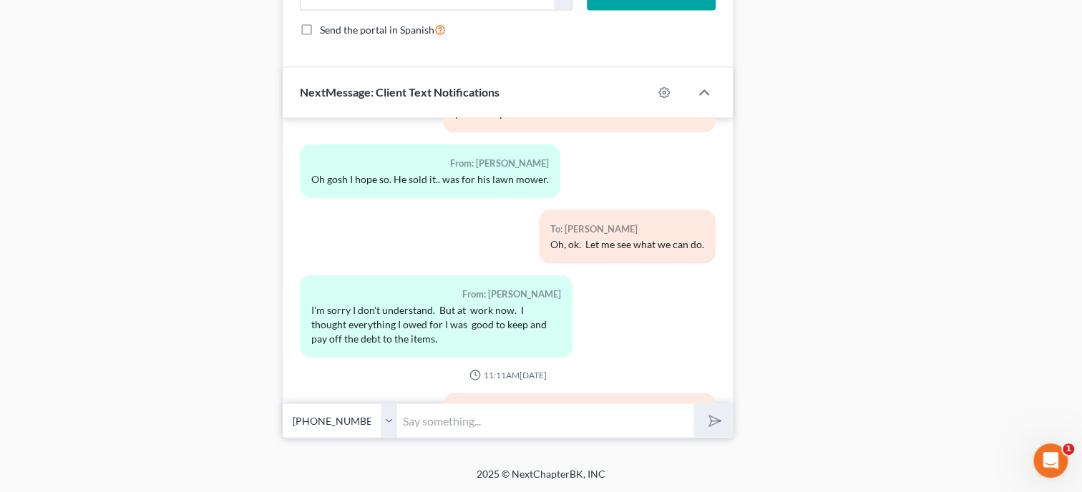
scroll to position [6751, 0]
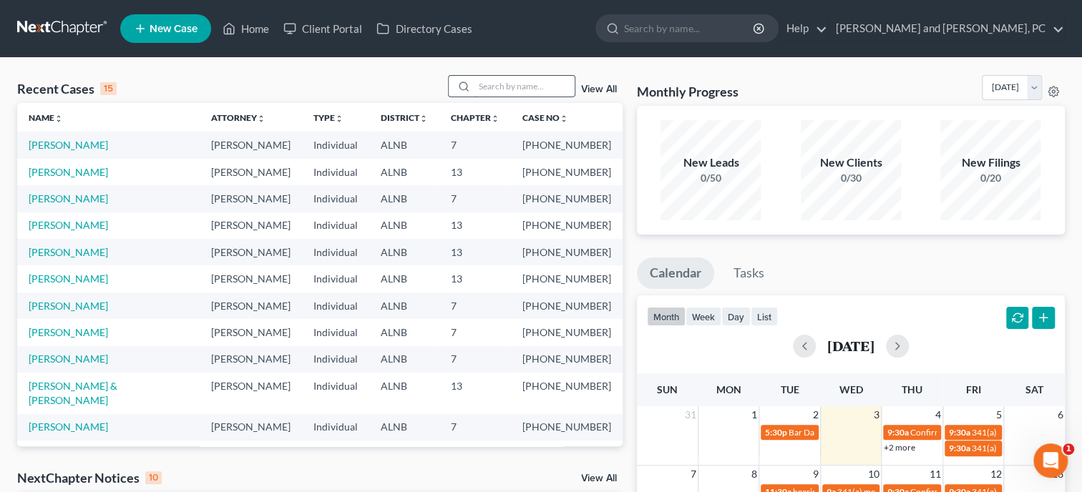
click at [474, 94] on input "search" at bounding box center [524, 86] width 100 height 21
type input "wilson"
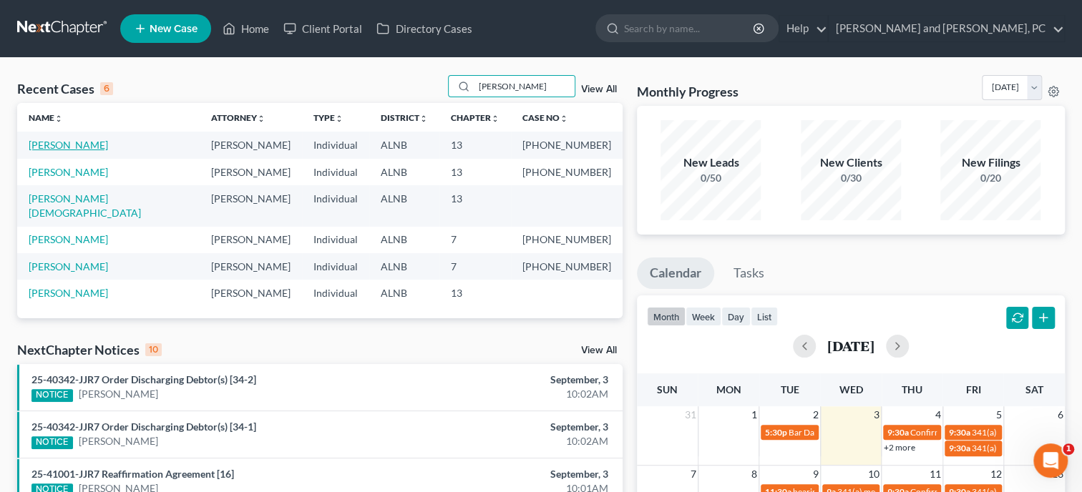
click at [56, 146] on link "Wilson, Louis" at bounding box center [68, 145] width 79 height 12
select select "6"
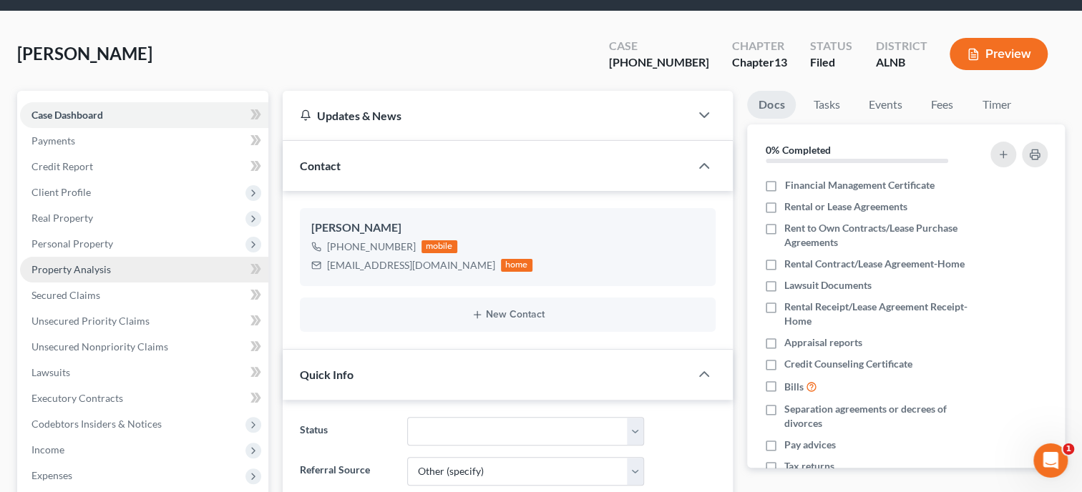
scroll to position [73, 0]
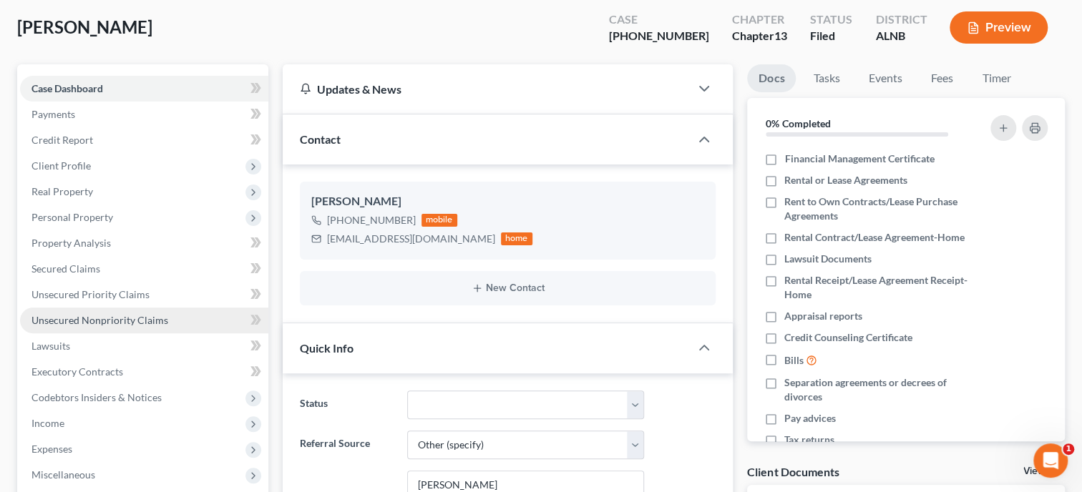
click at [100, 317] on span "Unsecured Nonpriority Claims" at bounding box center [99, 320] width 137 height 12
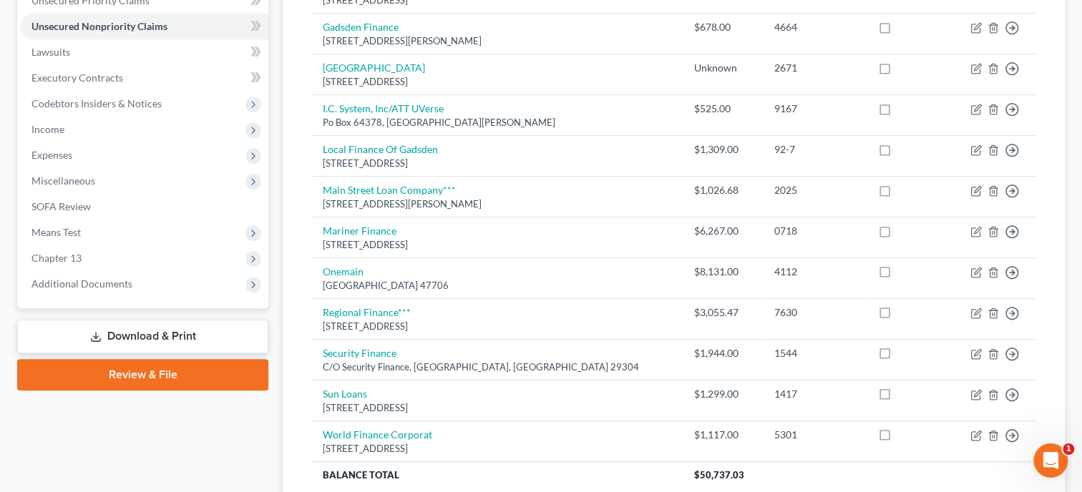
scroll to position [368, 0]
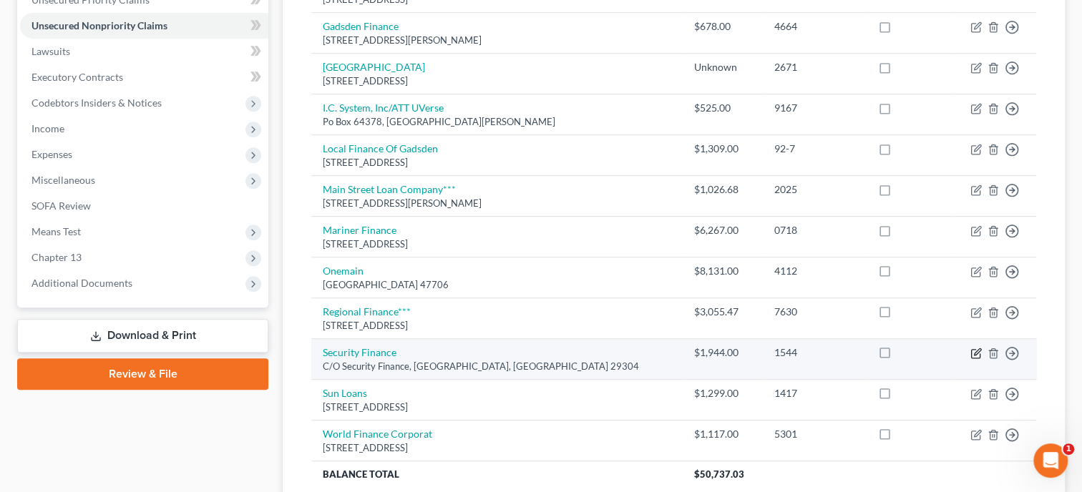
click at [976, 348] on icon "button" at bounding box center [975, 353] width 11 height 11
select select "42"
select select "10"
select select "0"
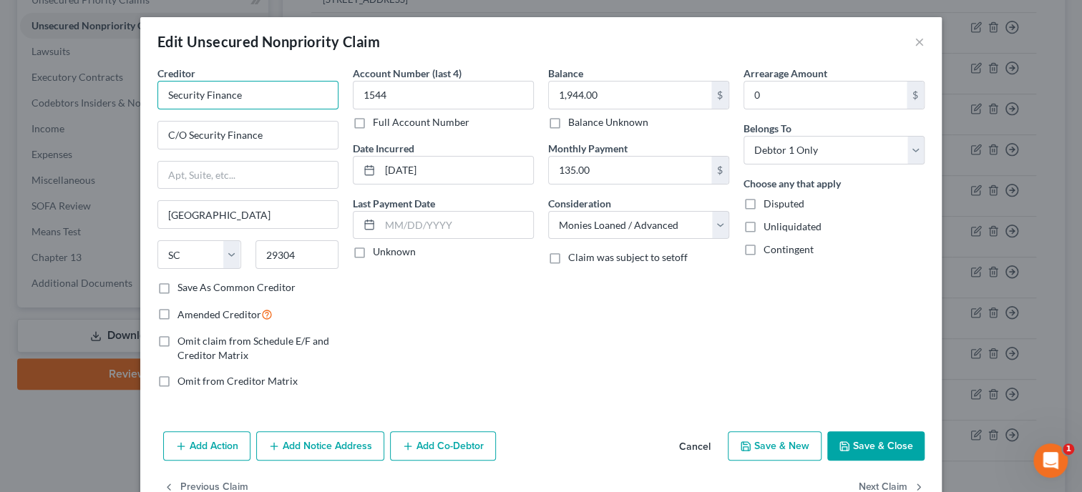
click at [166, 95] on input "Security Finance" at bounding box center [247, 95] width 181 height 29
type input "Flowering Peach/Security Finance"
click at [617, 94] on input "1,944.00" at bounding box center [630, 95] width 162 height 27
type input "1,830.00"
click at [333, 94] on input "Flowering Peach/Security Finance" at bounding box center [247, 95] width 181 height 29
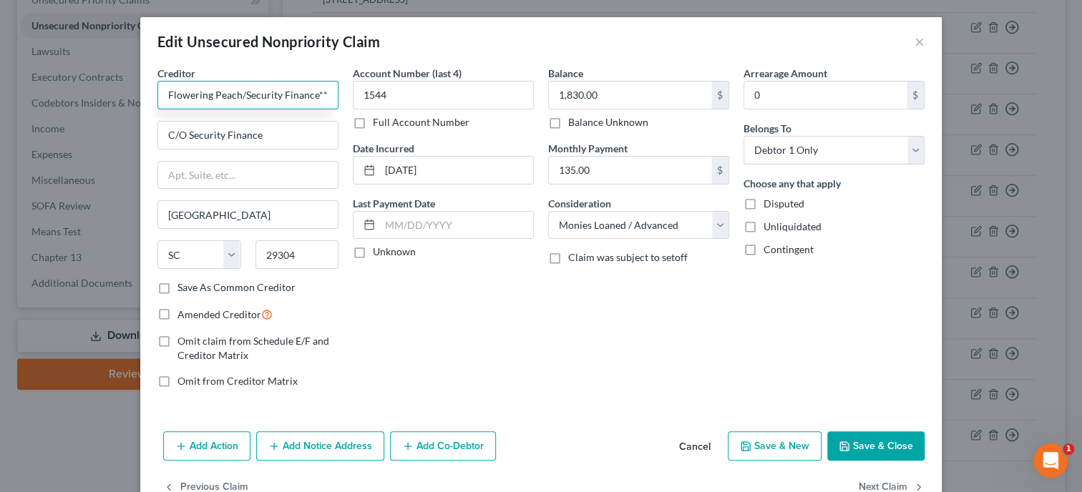
scroll to position [0, 0]
type input "Flowering Peach/Security Finance***"
click at [871, 441] on button "Save & Close" at bounding box center [875, 446] width 97 height 30
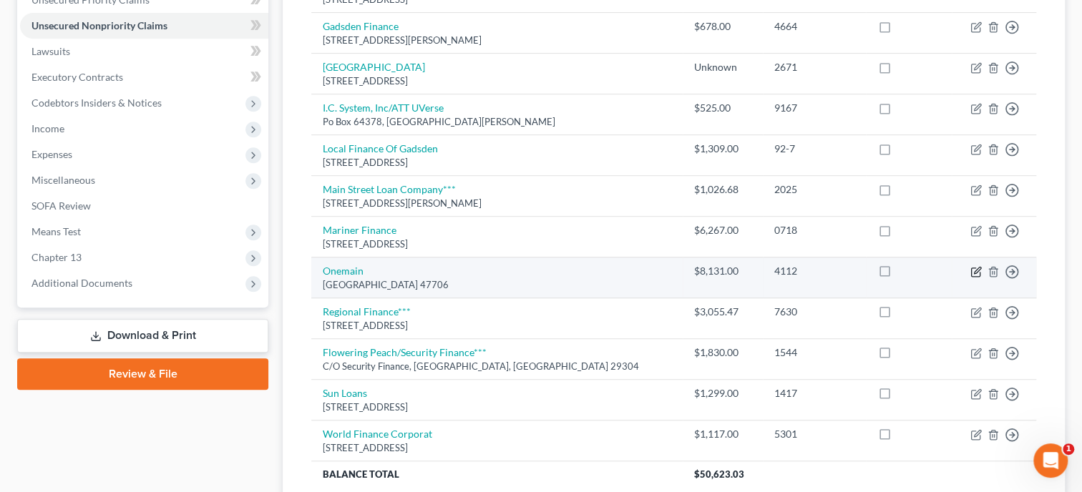
click at [979, 271] on icon "button" at bounding box center [975, 272] width 9 height 9
select select "15"
select select "10"
select select "0"
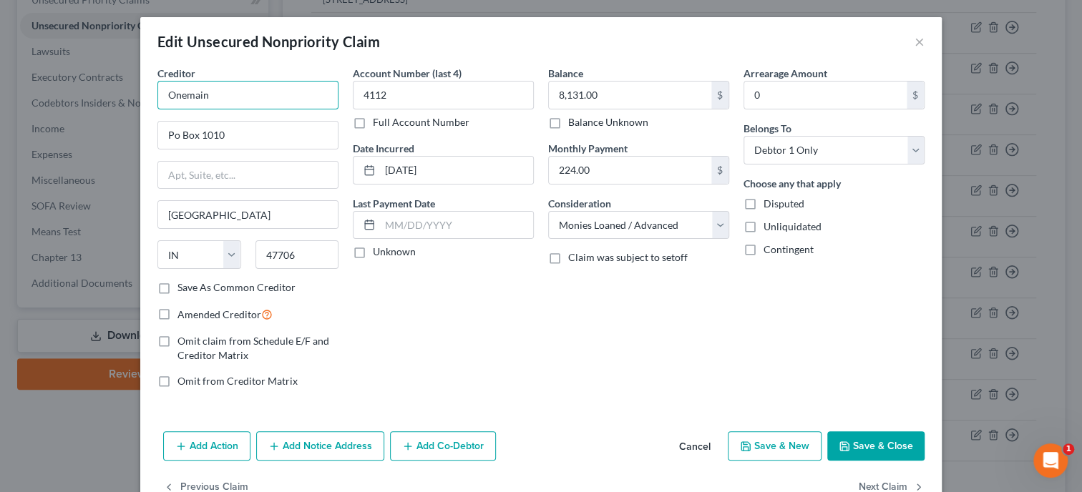
click at [244, 87] on input "Onemain" at bounding box center [247, 95] width 181 height 29
type input "Onemain***"
click at [625, 91] on input "8,131.00" at bounding box center [630, 95] width 162 height 27
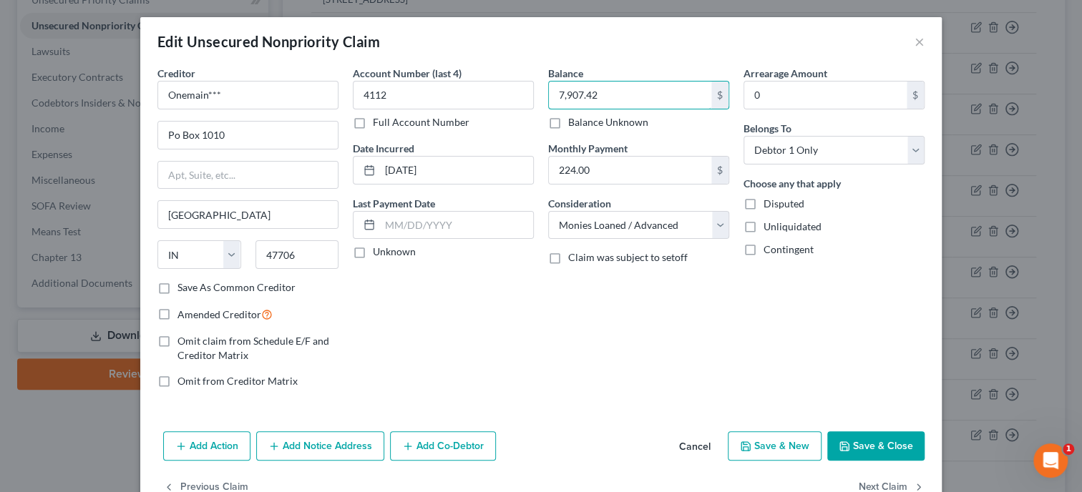
type input "7,907.42"
click at [839, 439] on button "Save & Close" at bounding box center [875, 446] width 97 height 30
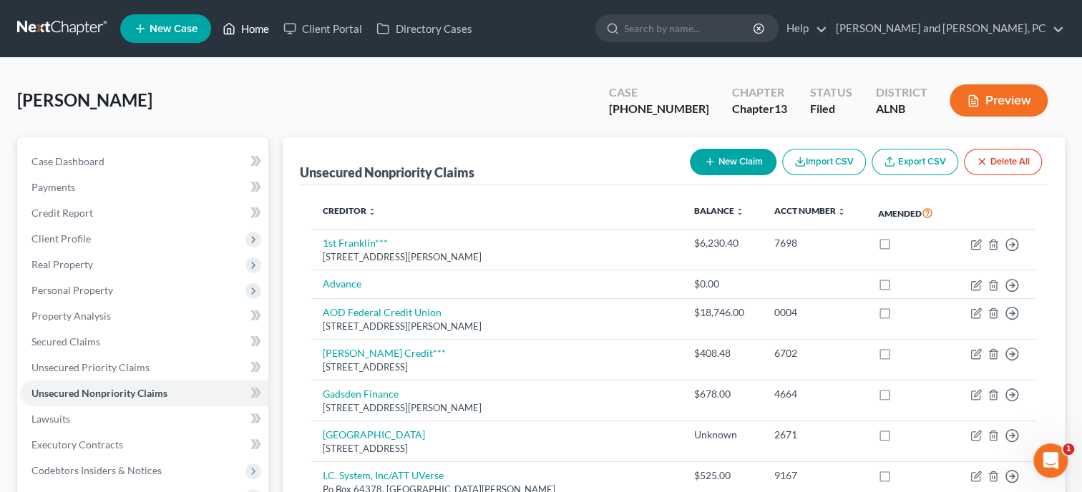
click at [248, 24] on link "Home" at bounding box center [245, 29] width 61 height 26
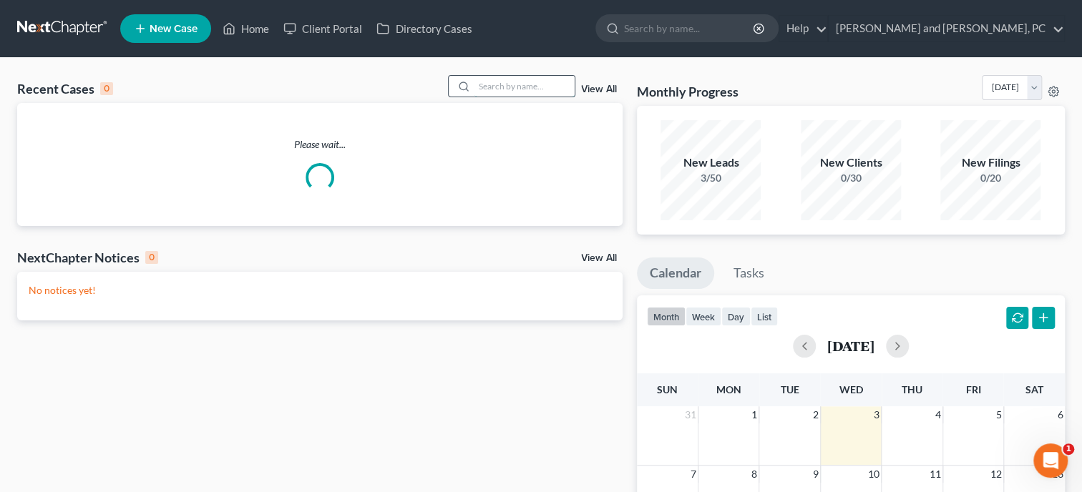
click at [484, 84] on input "search" at bounding box center [524, 86] width 100 height 21
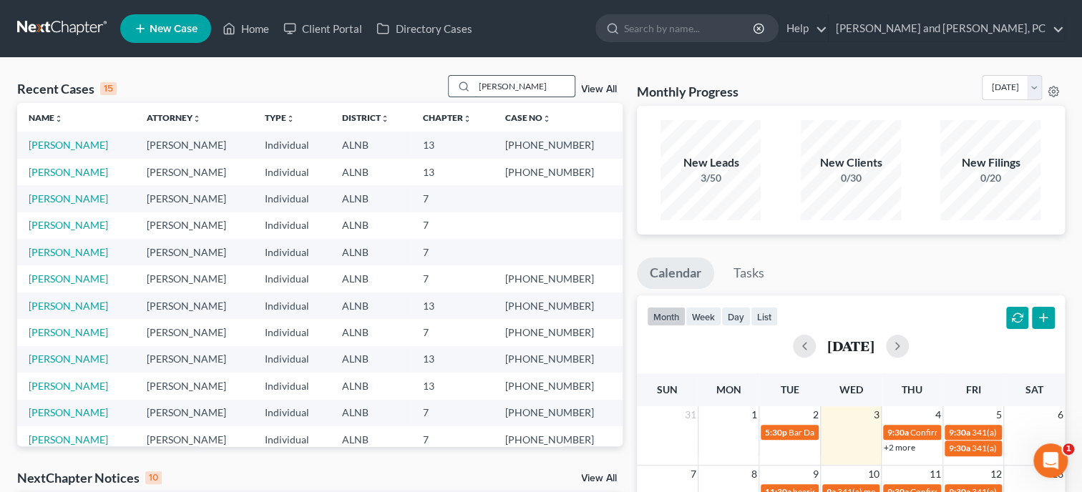
type input "cannon"
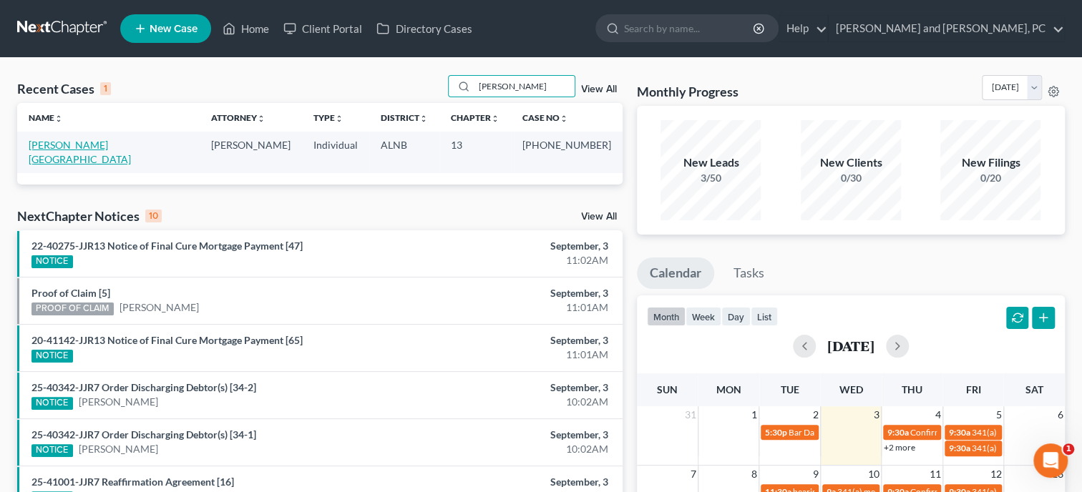
click at [52, 145] on link "Cannon, Devon" at bounding box center [80, 152] width 102 height 26
select select "1"
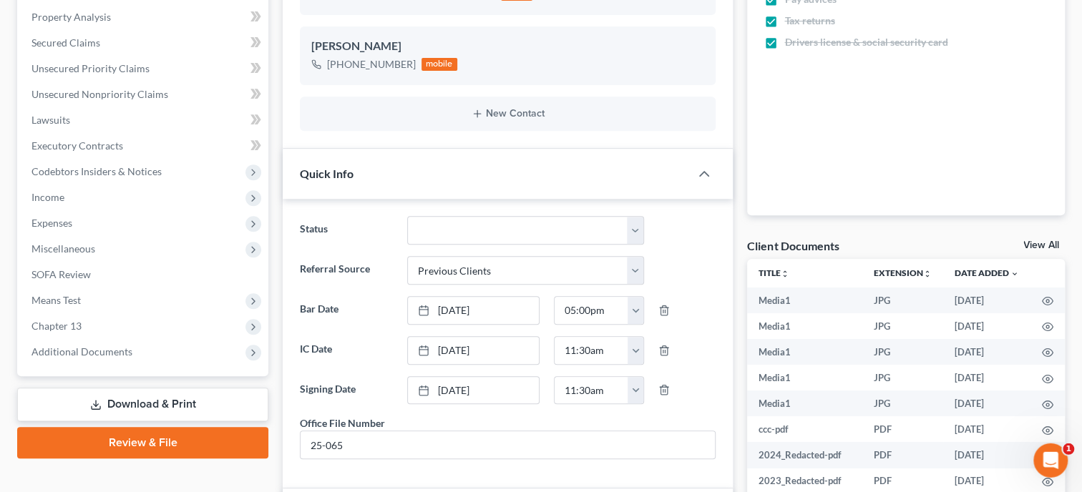
scroll to position [220, 0]
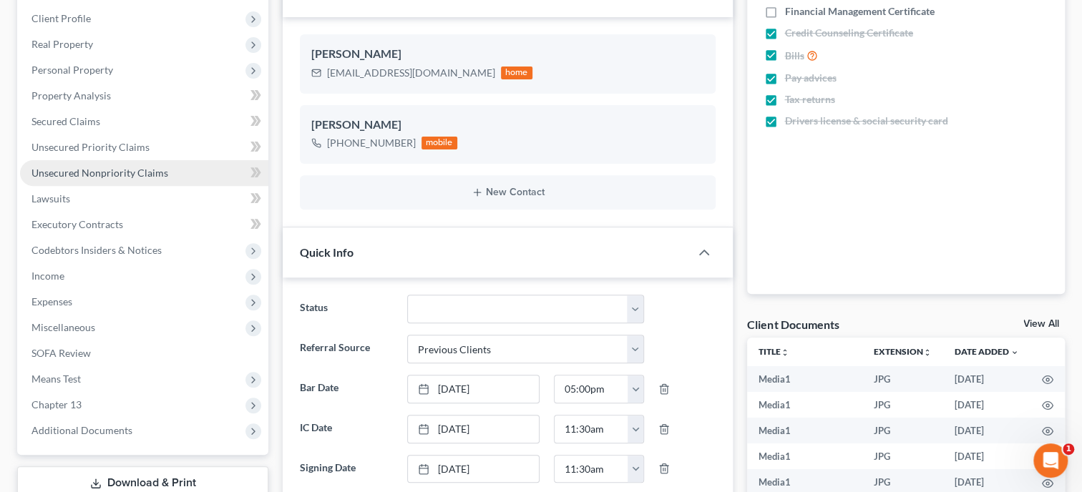
click at [94, 167] on span "Unsecured Nonpriority Claims" at bounding box center [99, 173] width 137 height 12
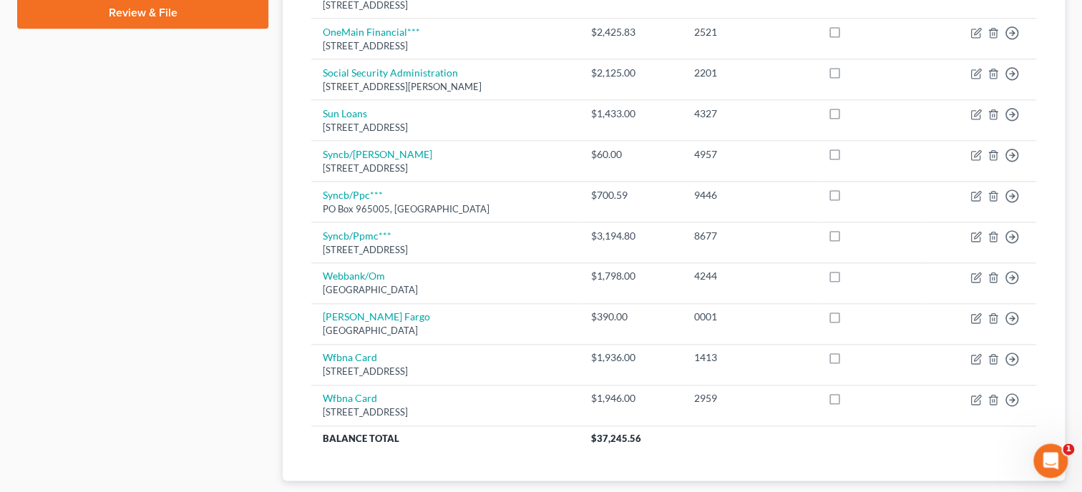
scroll to position [736, 0]
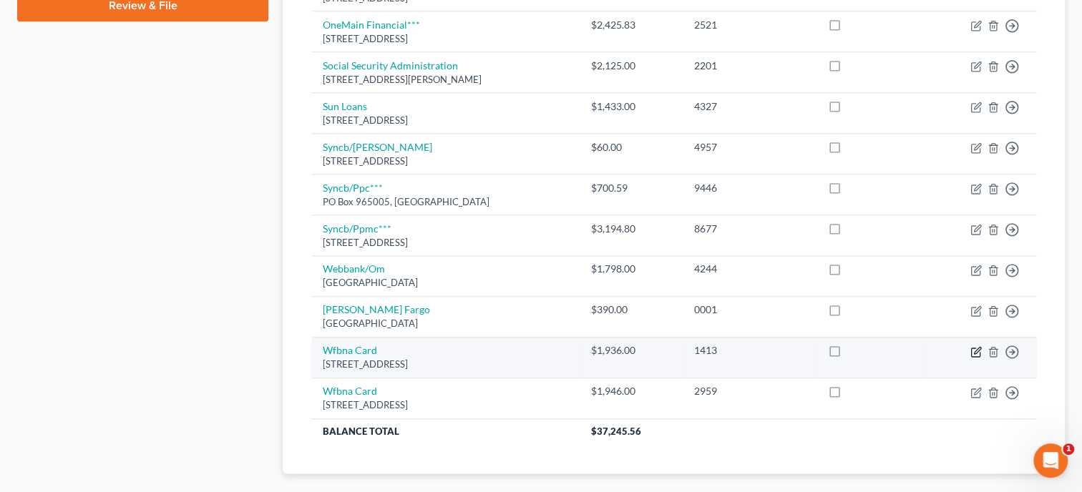
click at [979, 353] on icon "button" at bounding box center [975, 351] width 11 height 11
select select "38"
select select "2"
select select "0"
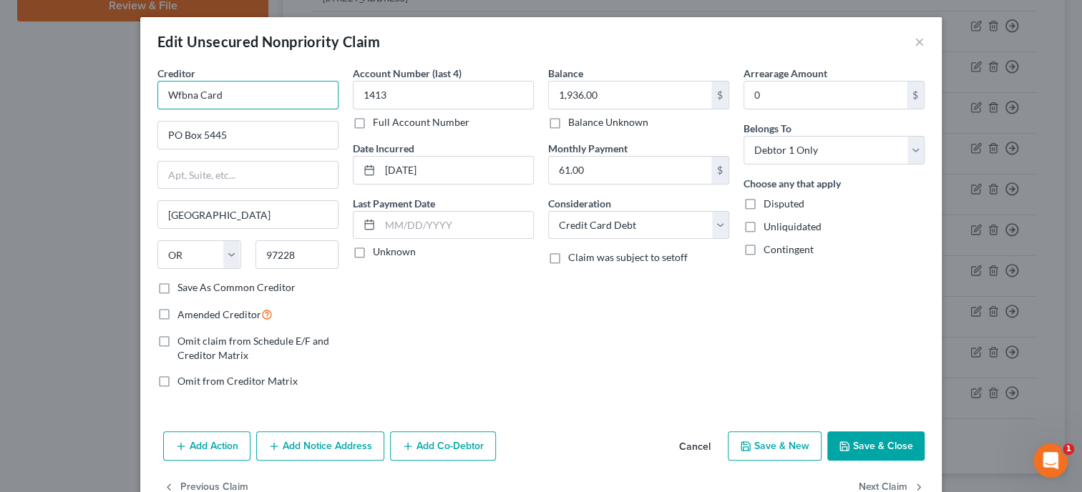
click at [295, 99] on input "Wfbna Card" at bounding box center [247, 95] width 181 height 29
type input "Wfbna Card***"
click at [683, 96] on input "1,936.00" at bounding box center [630, 95] width 162 height 27
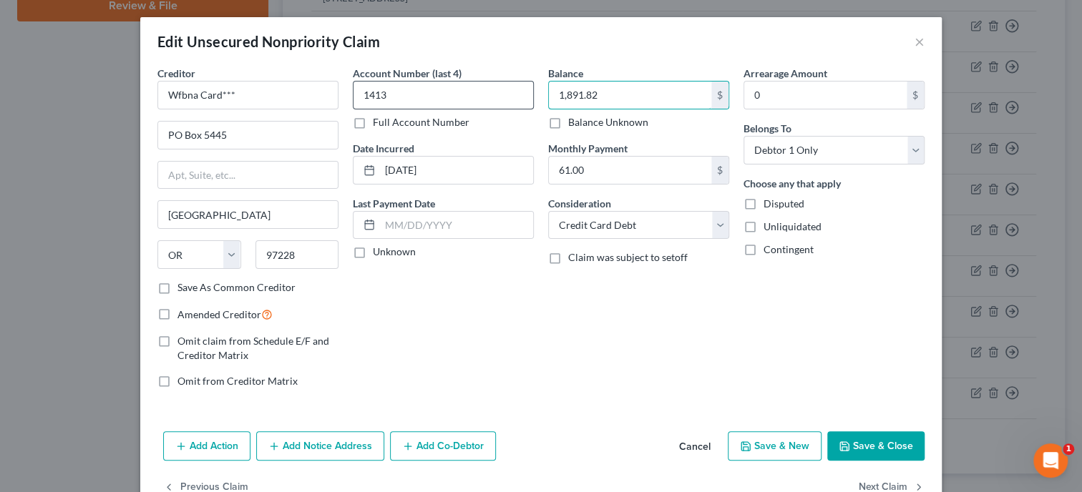
type input "1,891.82"
click at [416, 98] on input "1413" at bounding box center [443, 95] width 181 height 29
type input "1"
type input "4568"
click at [850, 446] on icon "button" at bounding box center [843, 446] width 11 height 11
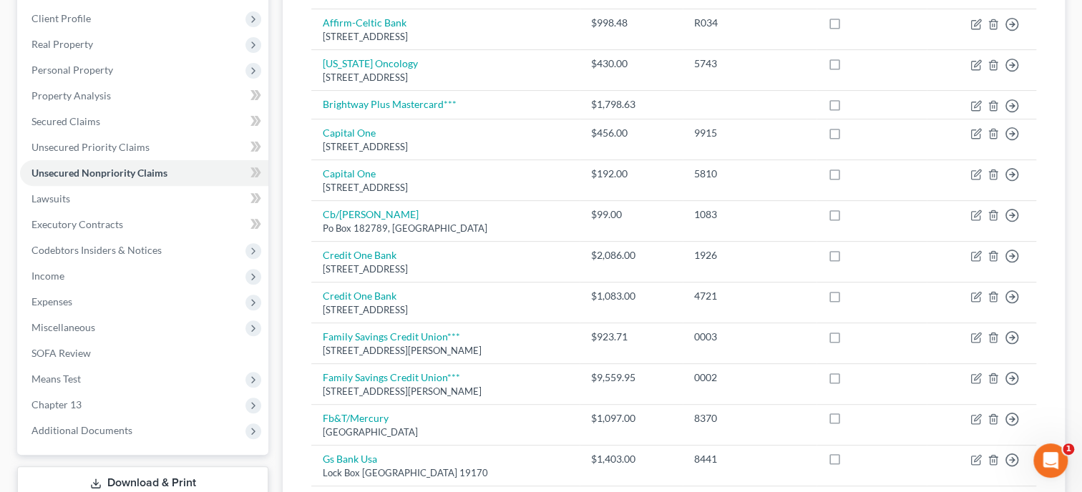
scroll to position [0, 0]
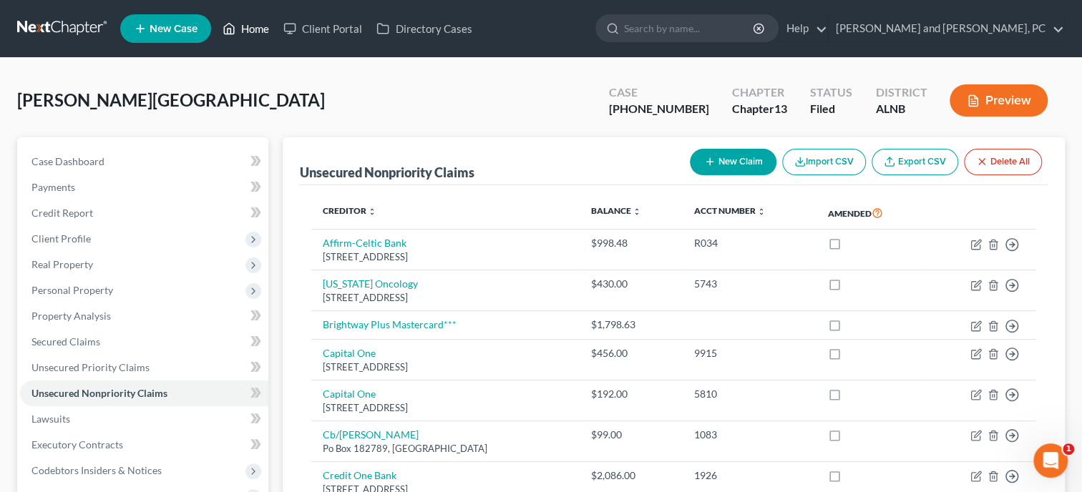
click at [257, 29] on link "Home" at bounding box center [245, 29] width 61 height 26
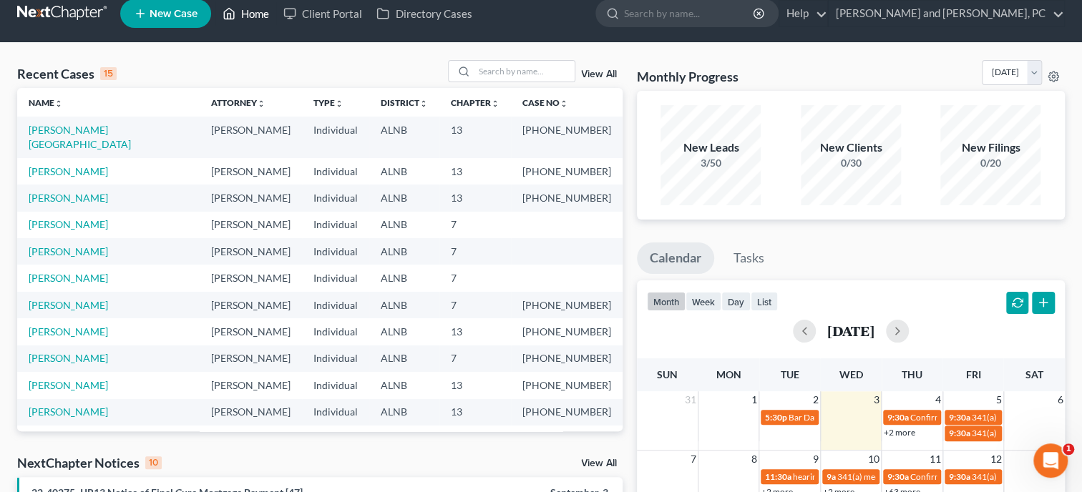
scroll to position [368, 0]
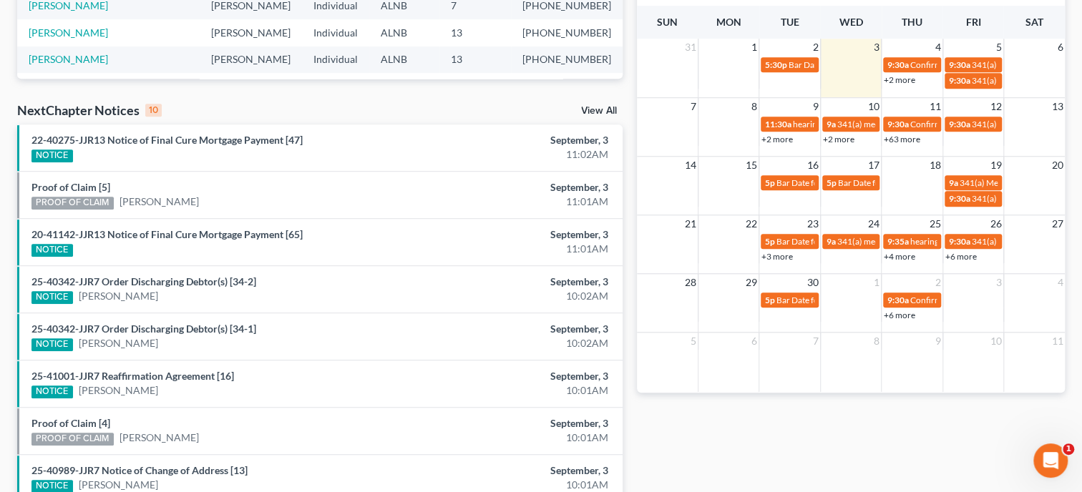
click at [588, 110] on link "View All" at bounding box center [599, 111] width 36 height 10
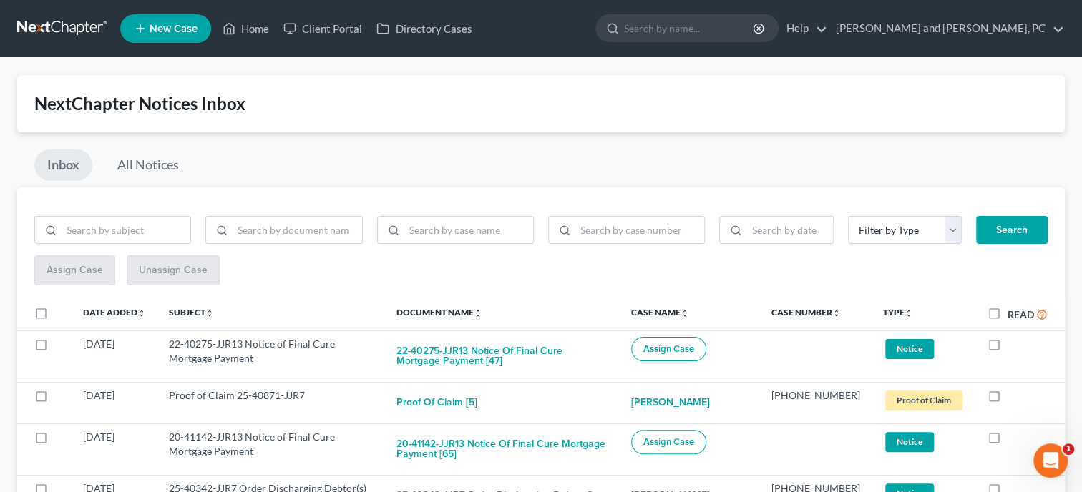
click at [1007, 314] on label "Read" at bounding box center [1027, 314] width 40 height 16
click at [1013, 314] on input "Read" at bounding box center [1017, 310] width 9 height 9
checkbox input "true"
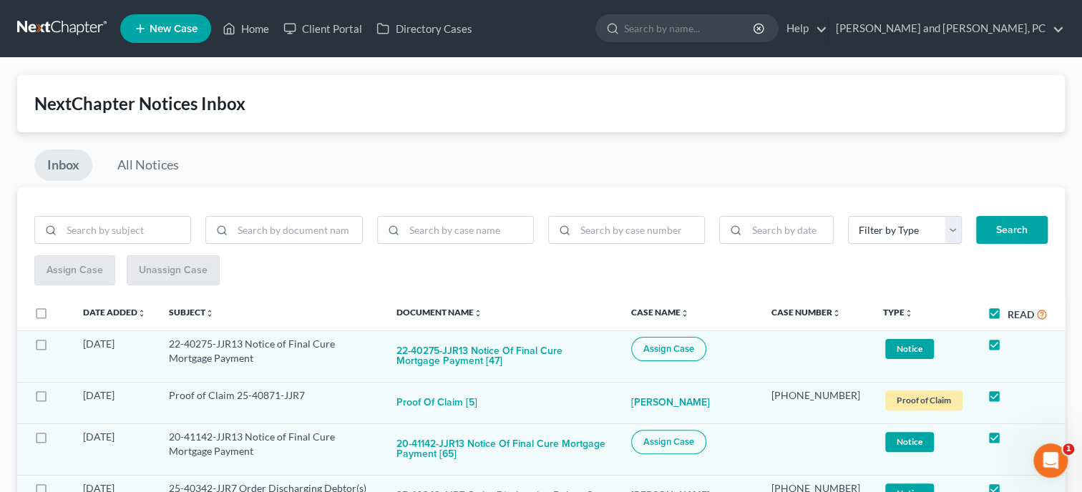
checkbox input "true"
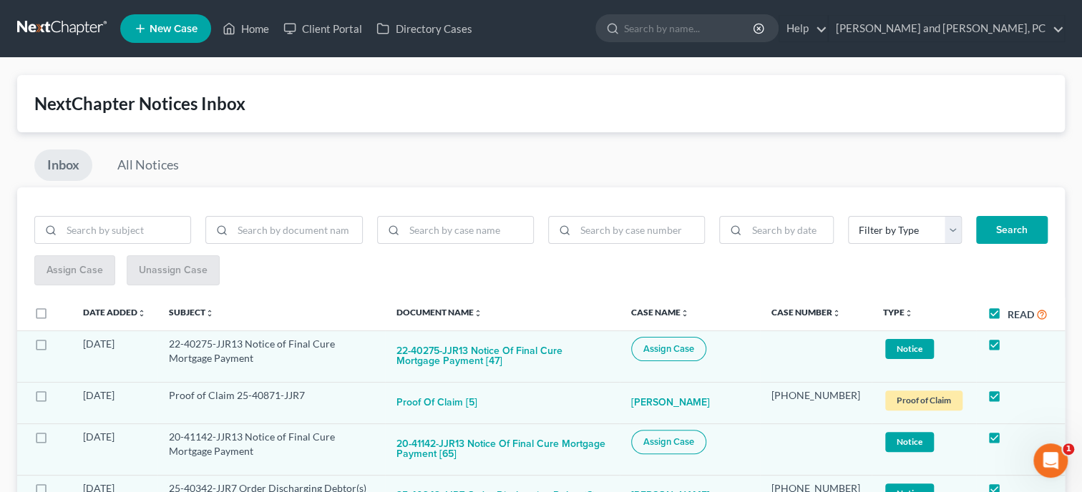
checkbox input "true"
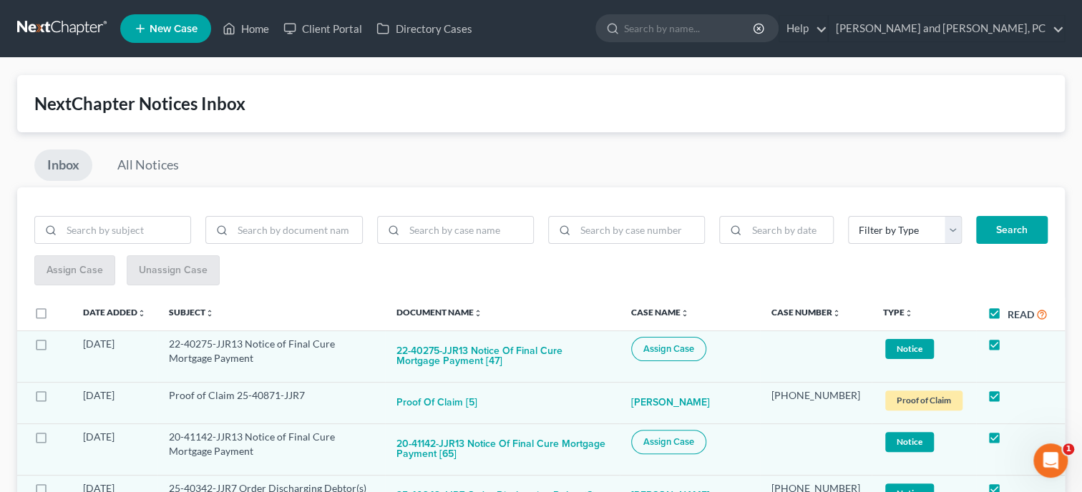
checkbox input "true"
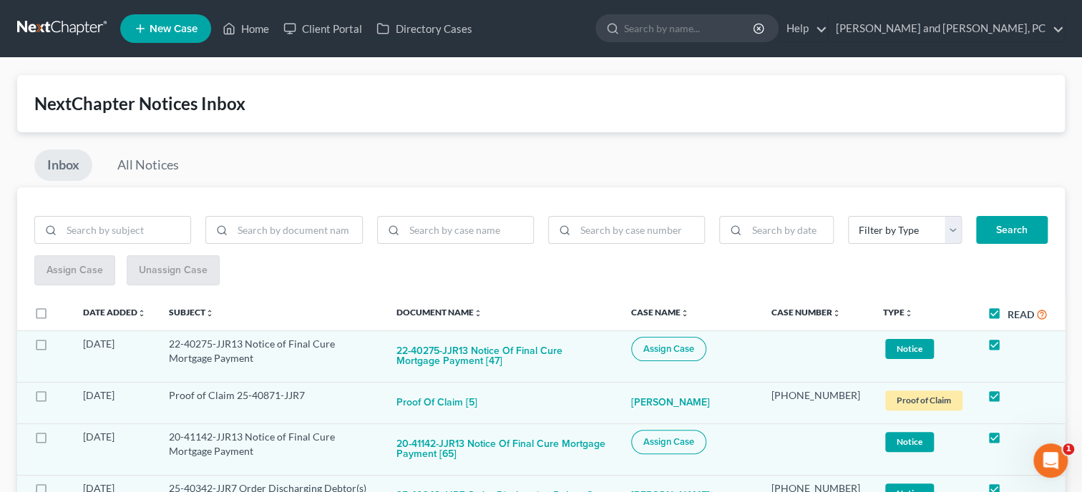
checkbox input "true"
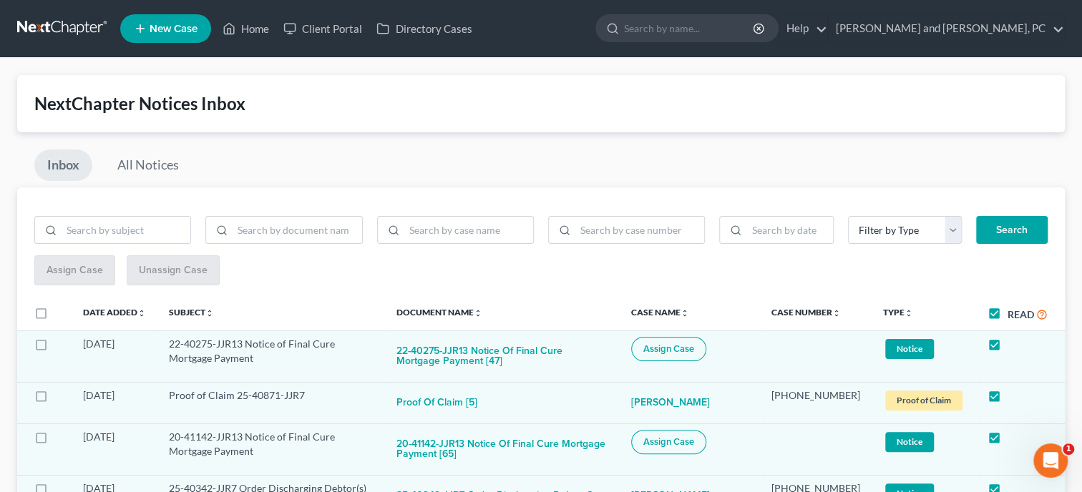
checkbox input "true"
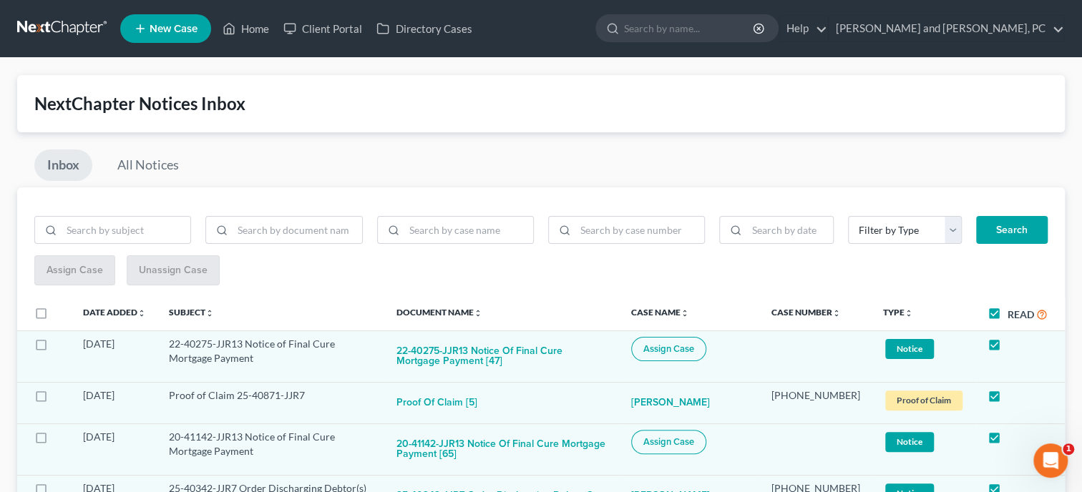
checkbox input "true"
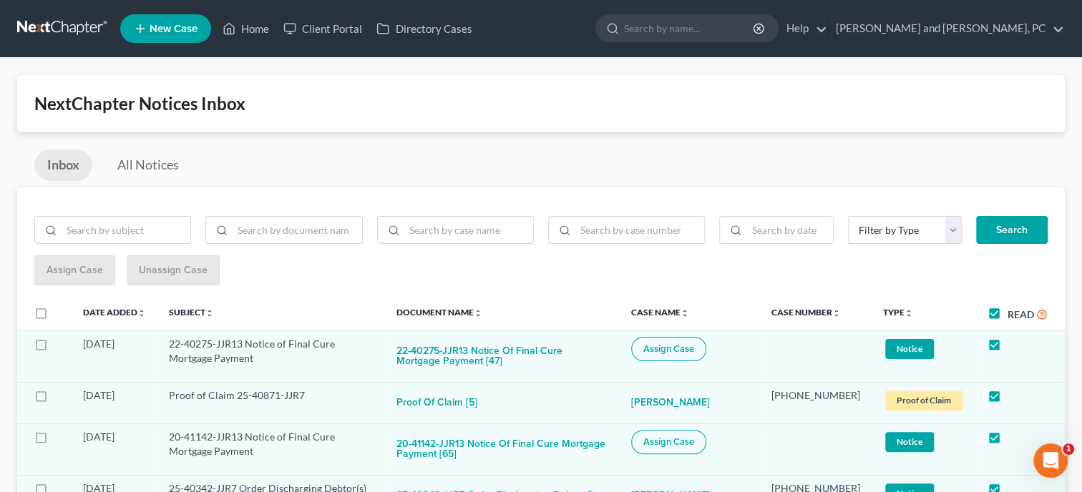
checkbox input "true"
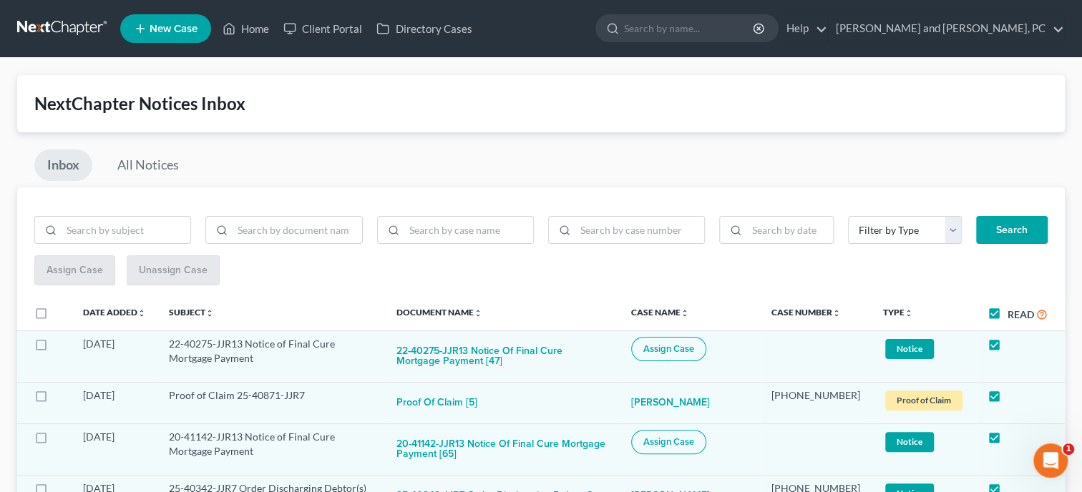
checkbox input "true"
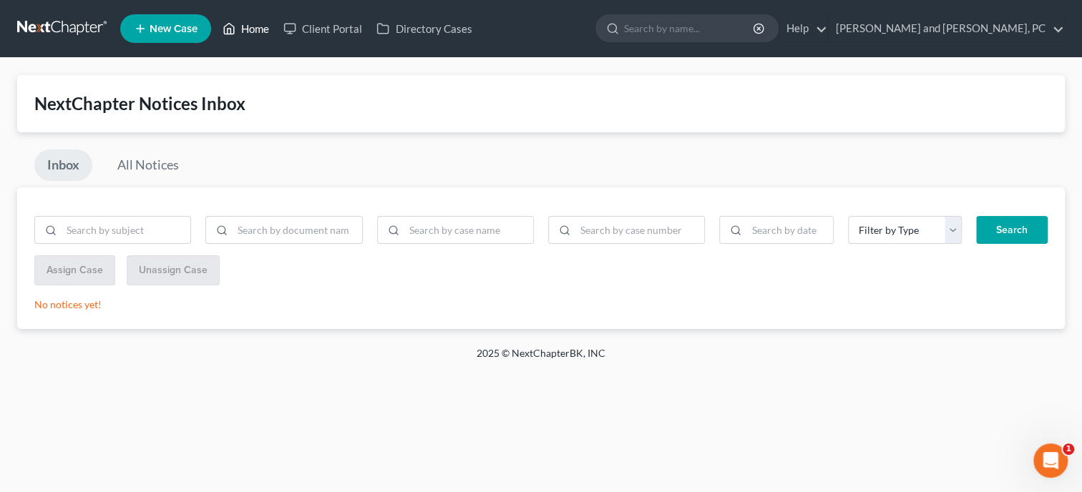
click at [265, 34] on link "Home" at bounding box center [245, 29] width 61 height 26
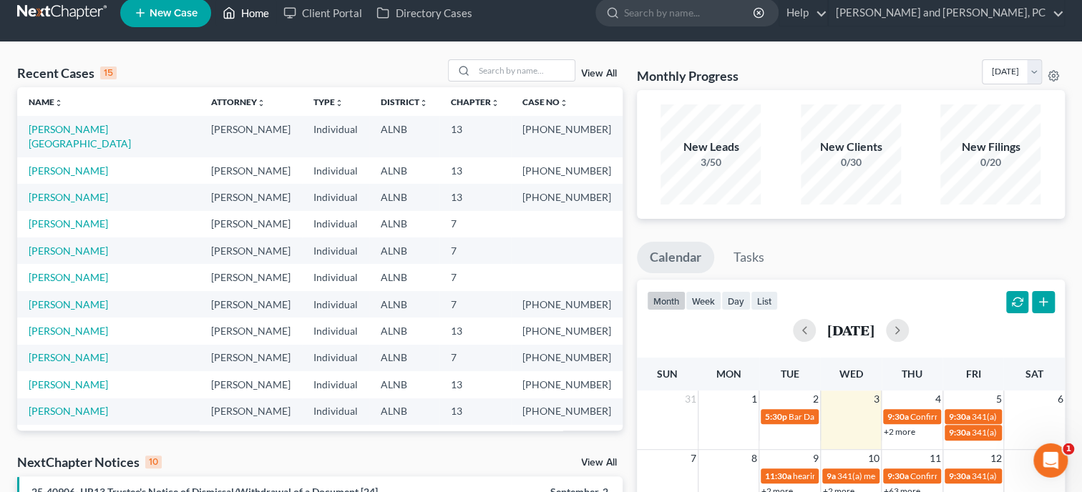
scroll to position [294, 0]
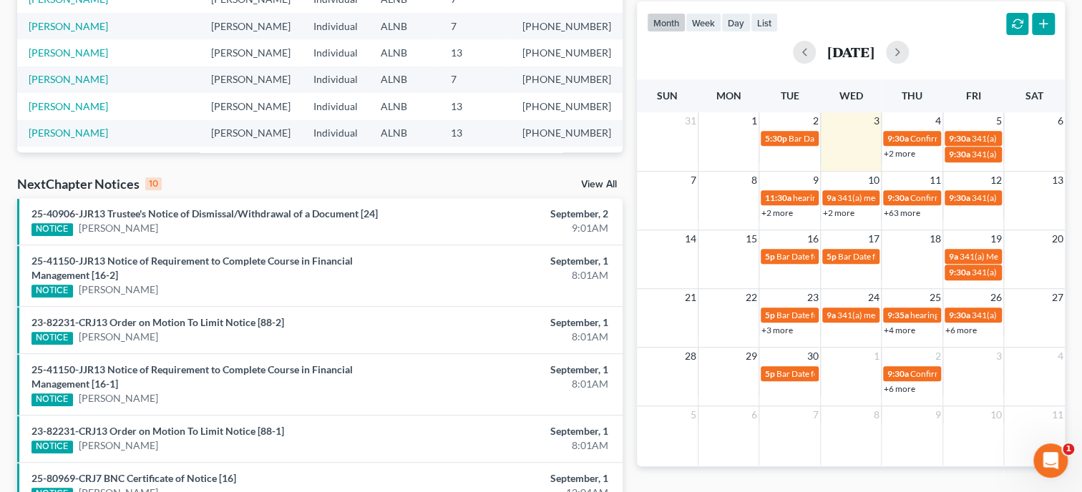
click at [591, 185] on link "View All" at bounding box center [599, 185] width 36 height 10
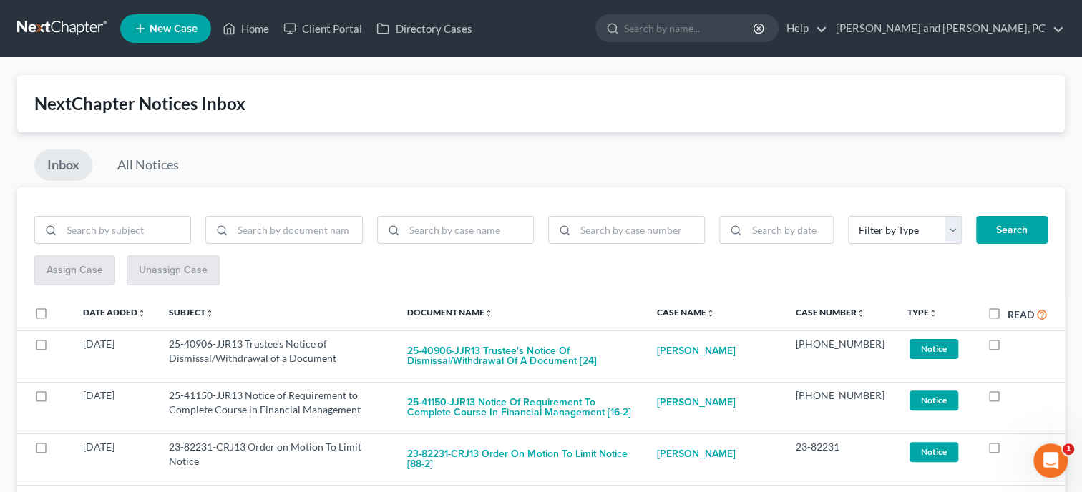
click at [1007, 318] on label "Read" at bounding box center [1027, 314] width 40 height 16
click at [1013, 315] on input "Read" at bounding box center [1017, 310] width 9 height 9
checkbox input "true"
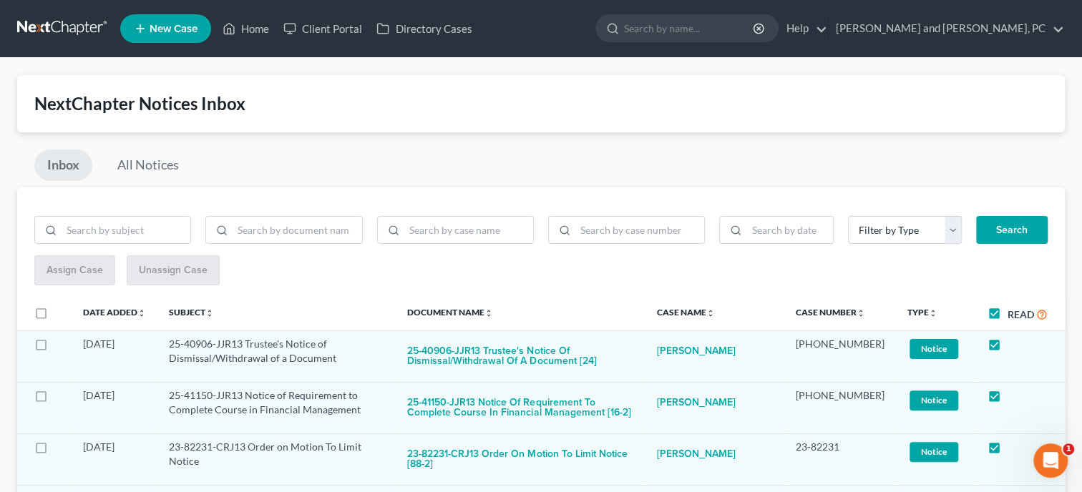
checkbox input "true"
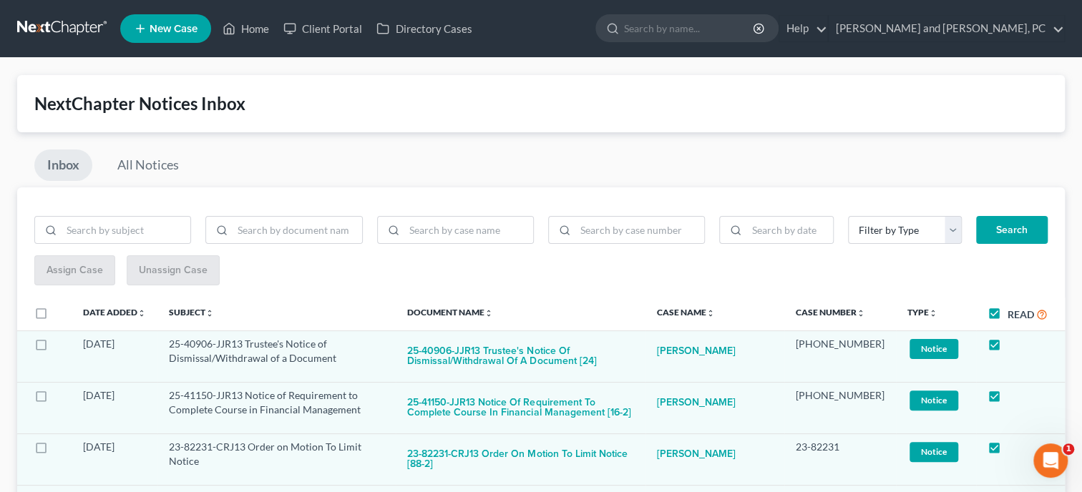
checkbox input "true"
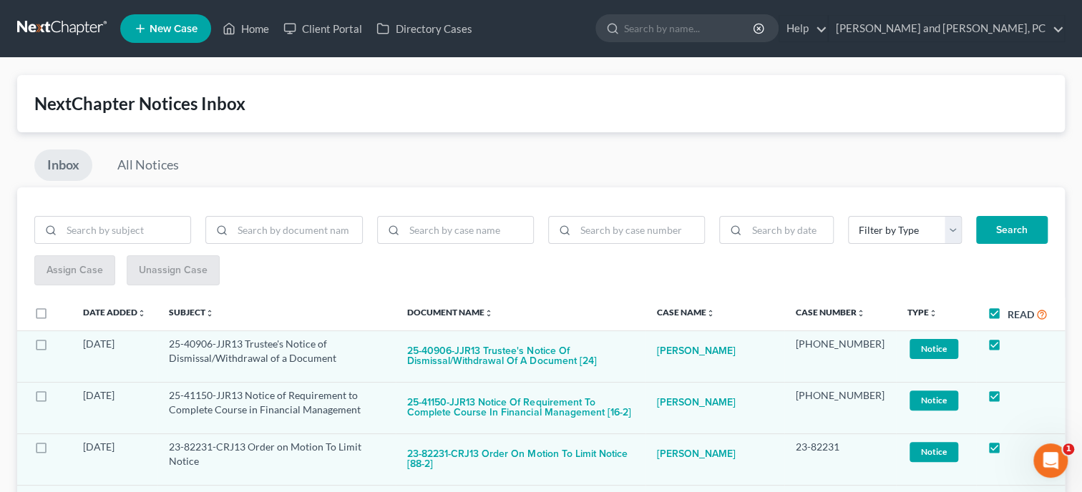
checkbox input "true"
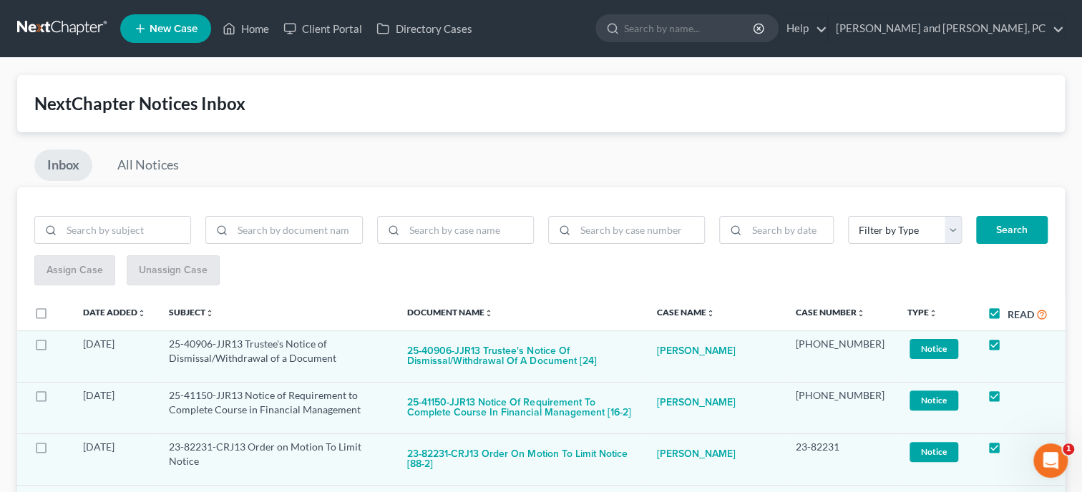
checkbox input "true"
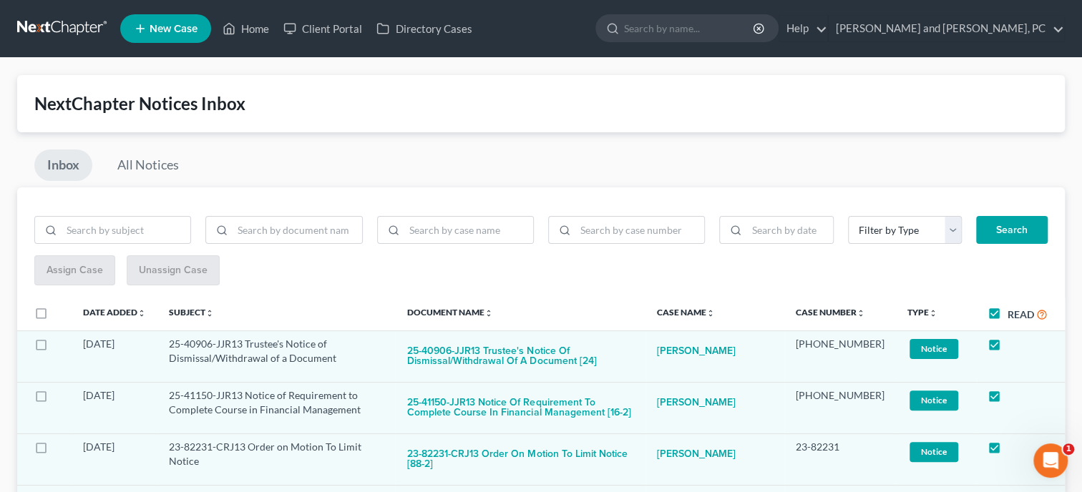
checkbox input "true"
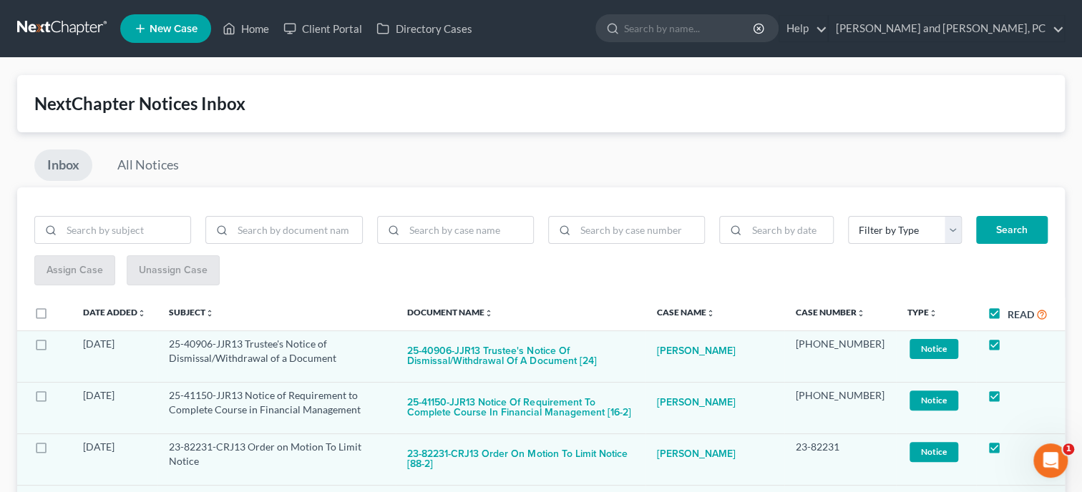
checkbox input "true"
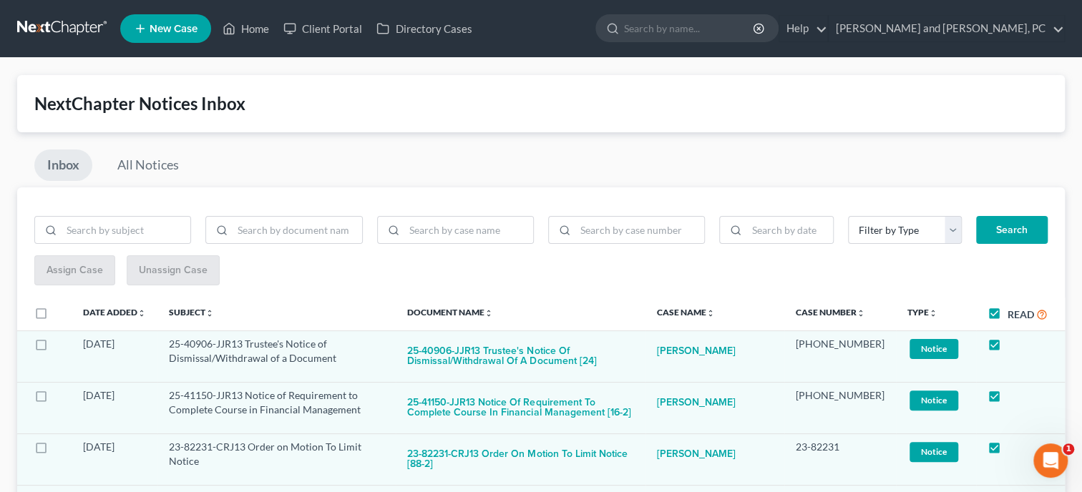
checkbox input "true"
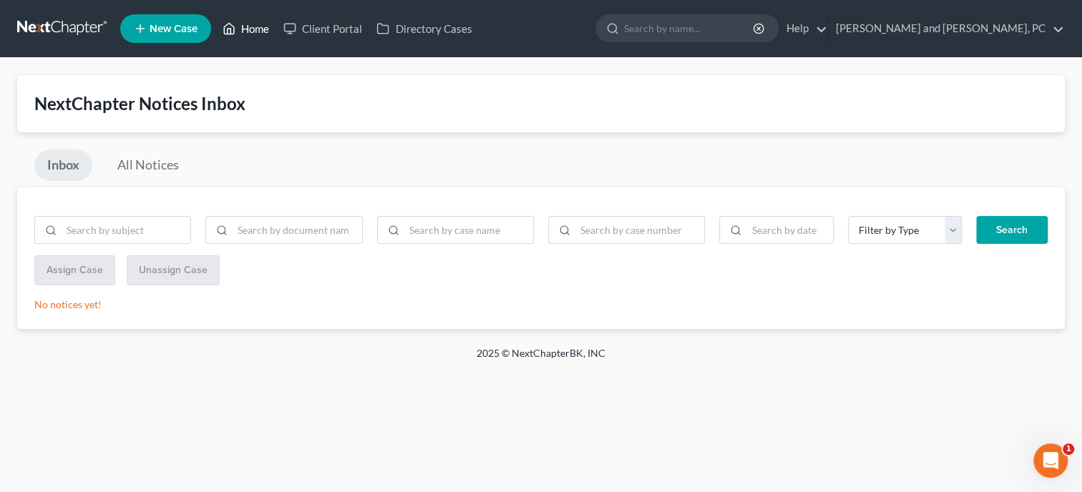
click at [252, 29] on link "Home" at bounding box center [245, 29] width 61 height 26
